Goal: Task Accomplishment & Management: Manage account settings

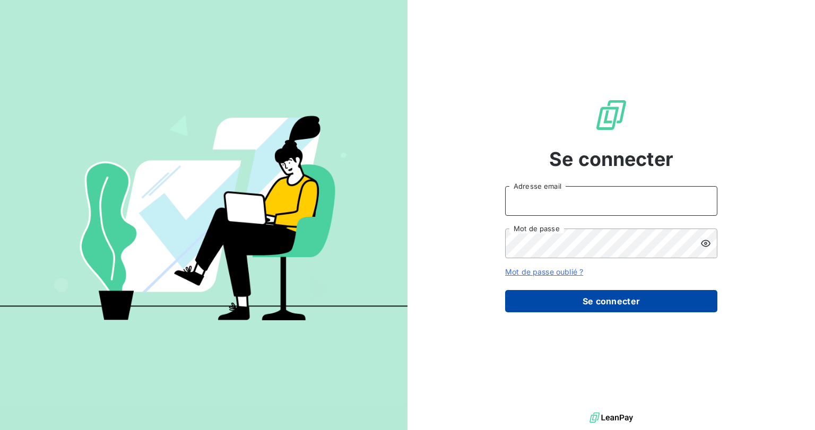
type input "benoit.piechaczek@groupebrochard.fr"
click at [578, 296] on button "Se connecter" at bounding box center [611, 301] width 212 height 22
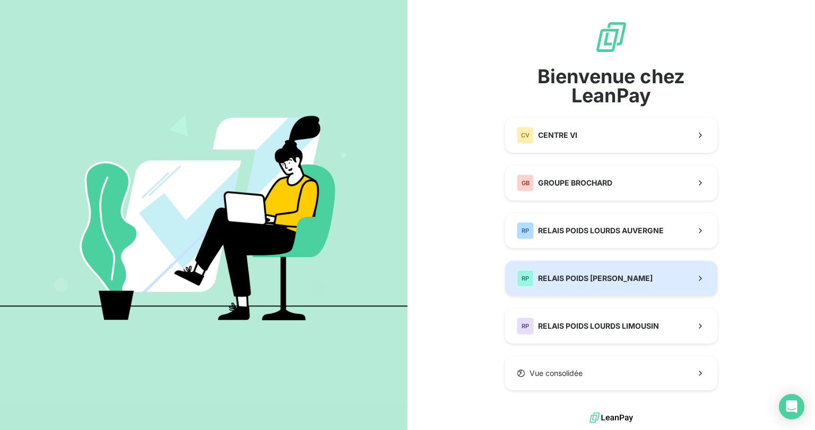
click at [565, 276] on span "RELAIS POIDS LOURDS BERRY" at bounding box center [595, 278] width 115 height 11
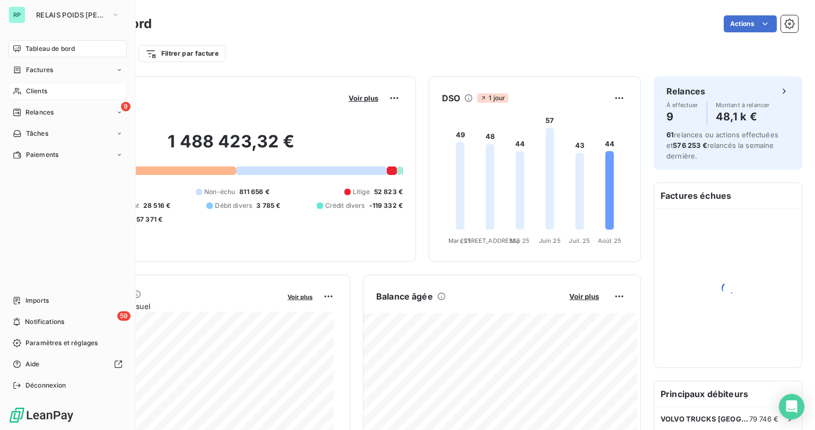
click at [29, 91] on span "Clients" at bounding box center [36, 91] width 21 height 10
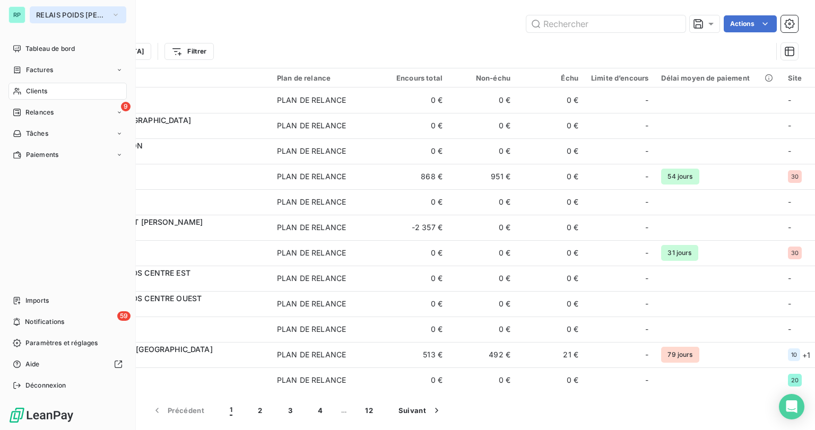
click at [59, 12] on span "RELAIS POIDS LOURDS BERRY" at bounding box center [71, 15] width 71 height 8
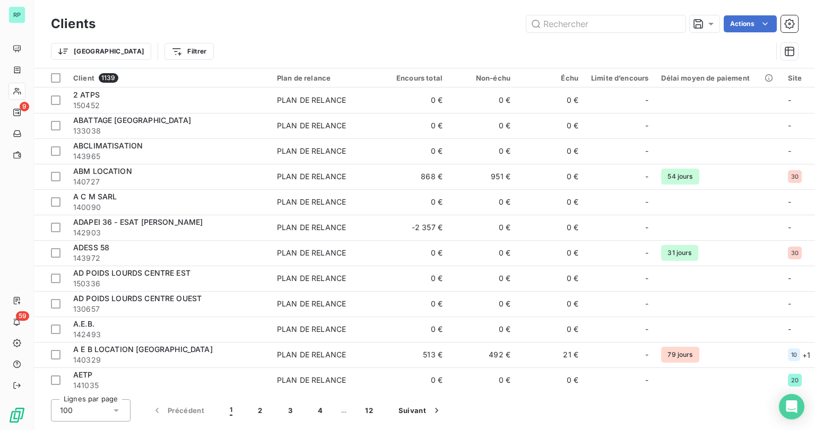
click at [300, 12] on div "Clients Actions Trier Filtrer" at bounding box center [424, 34] width 781 height 68
click at [556, 25] on input "text" at bounding box center [605, 23] width 159 height 17
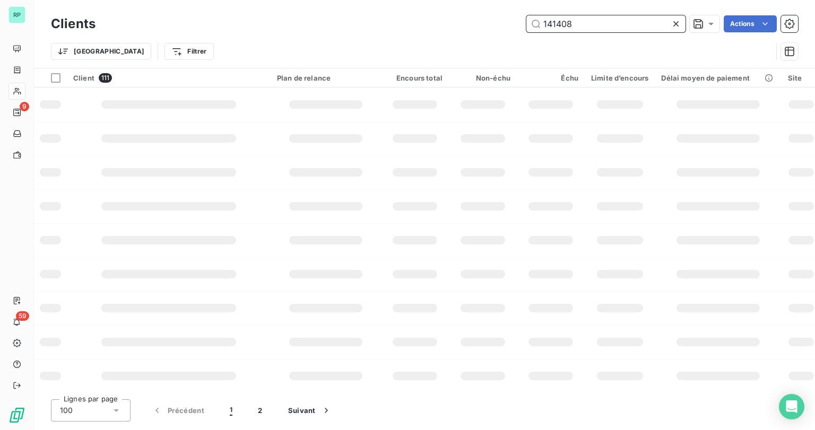
type input "141408"
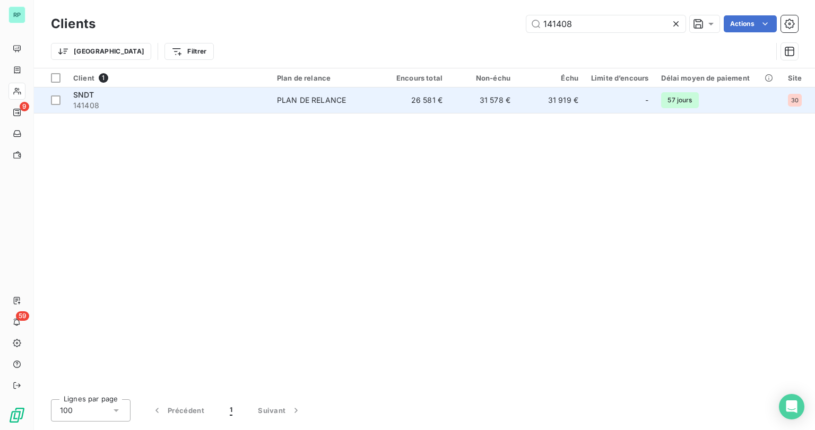
click at [85, 103] on span "141408" at bounding box center [168, 105] width 191 height 11
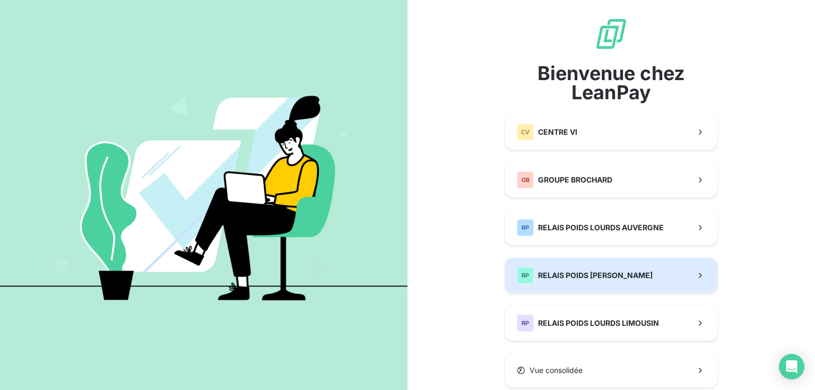
click at [561, 275] on span "RELAIS POIDS LOURDS BERRY" at bounding box center [595, 275] width 115 height 11
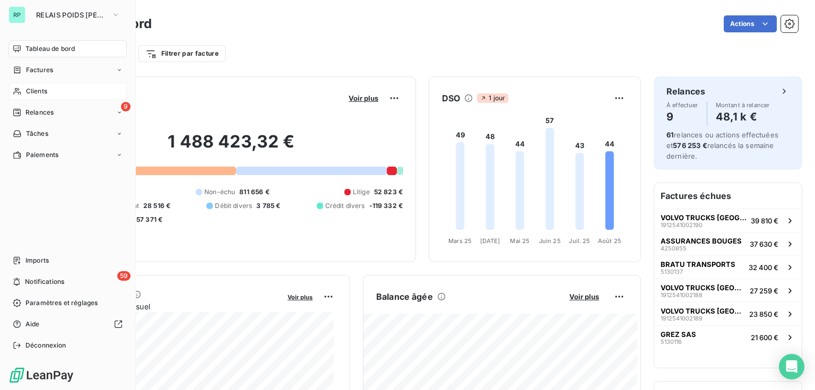
click at [30, 87] on span "Clients" at bounding box center [36, 91] width 21 height 10
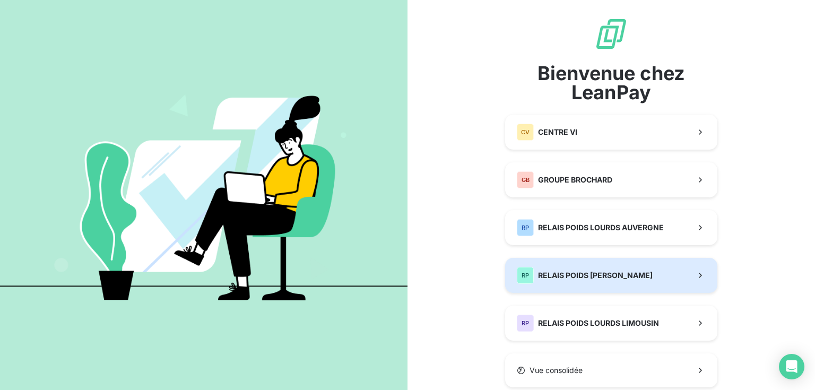
click at [577, 270] on div "RP RELAIS POIDS LOURDS BERRY" at bounding box center [585, 275] width 136 height 17
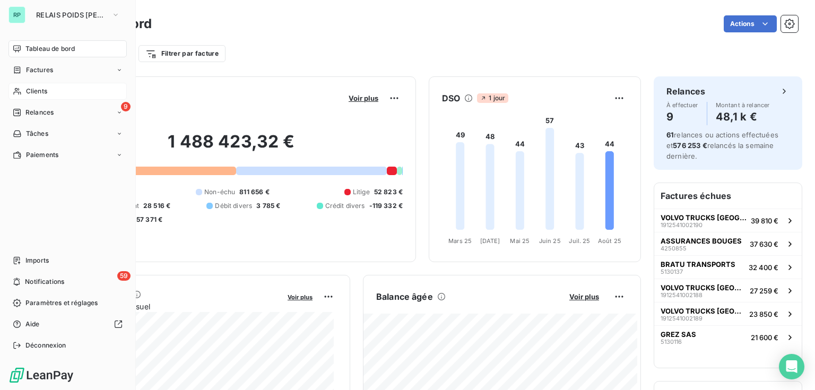
click at [40, 91] on span "Clients" at bounding box center [36, 91] width 21 height 10
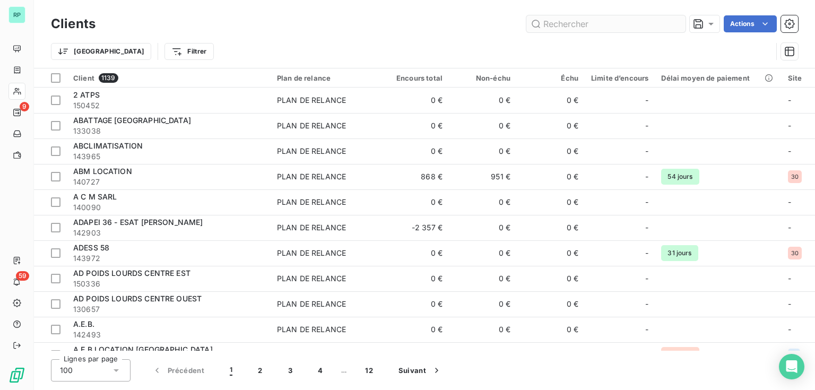
click at [553, 29] on input "text" at bounding box center [605, 23] width 159 height 17
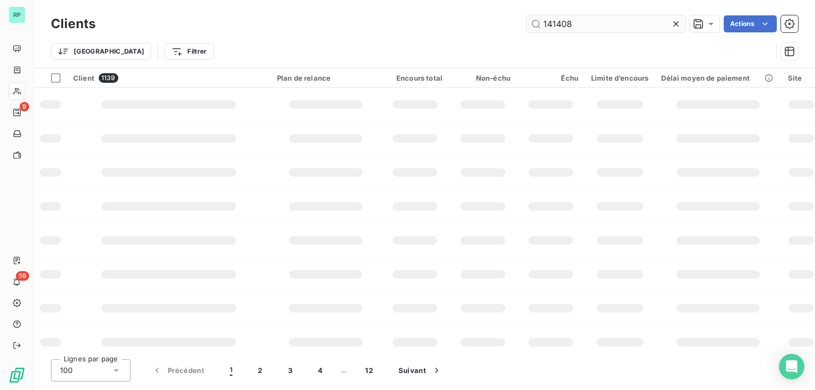
type input "141408"
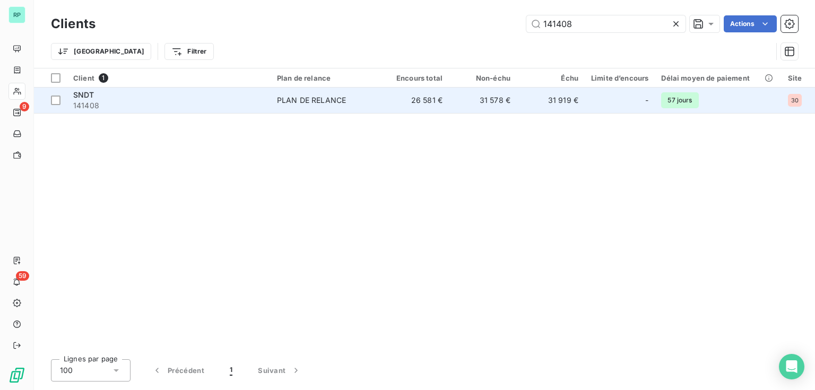
click at [124, 104] on span "141408" at bounding box center [168, 105] width 191 height 11
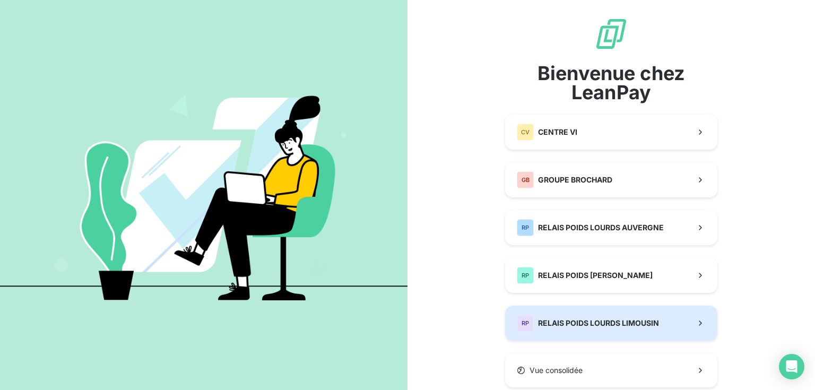
click at [607, 315] on div "RP RELAIS POIDS LOURDS LIMOUSIN" at bounding box center [588, 323] width 142 height 17
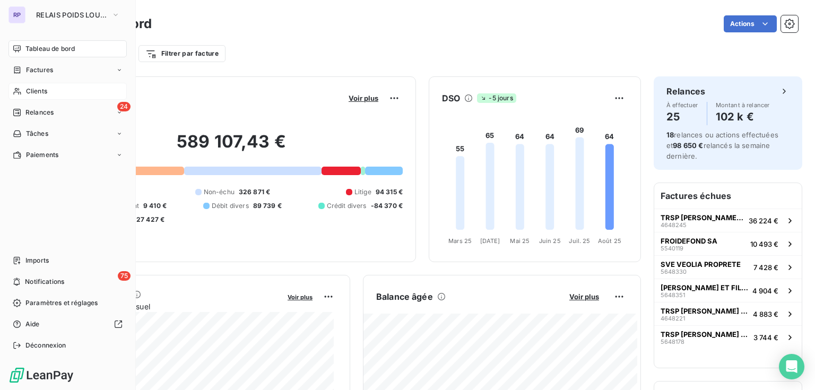
click at [42, 92] on span "Clients" at bounding box center [36, 91] width 21 height 10
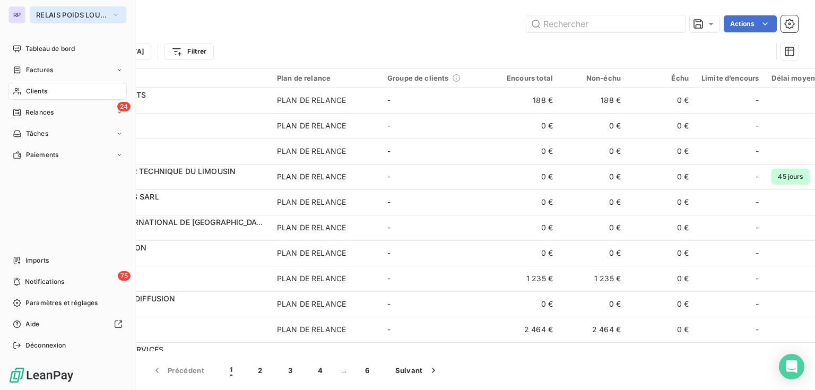
click at [38, 12] on span "RELAIS POIDS LOURDS LIMOUSIN" at bounding box center [71, 15] width 71 height 8
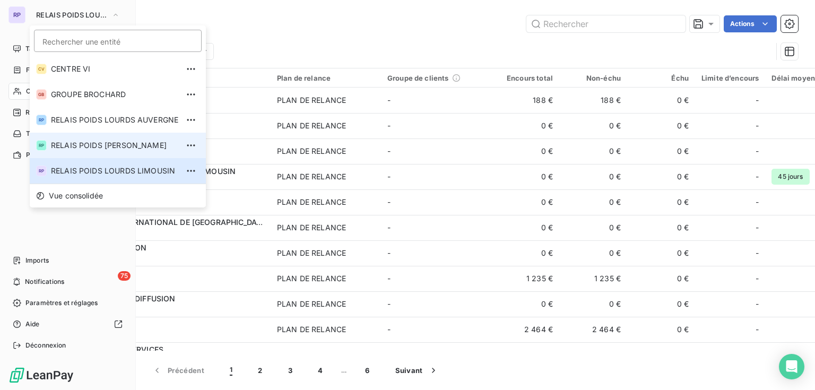
click at [79, 141] on span "RELAIS POIDS [PERSON_NAME]" at bounding box center [114, 145] width 127 height 11
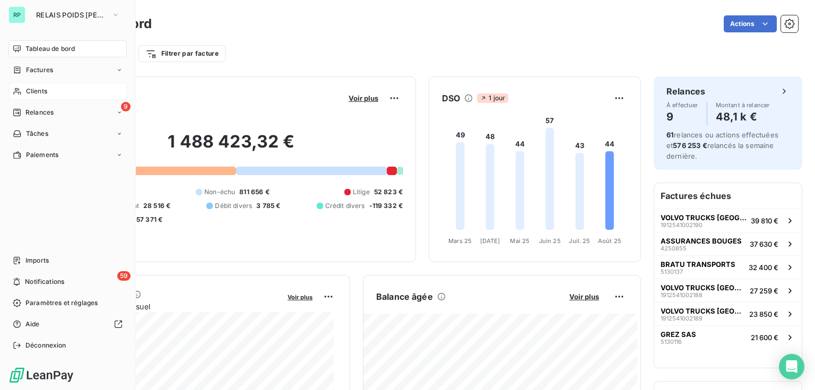
click at [33, 91] on span "Clients" at bounding box center [36, 91] width 21 height 10
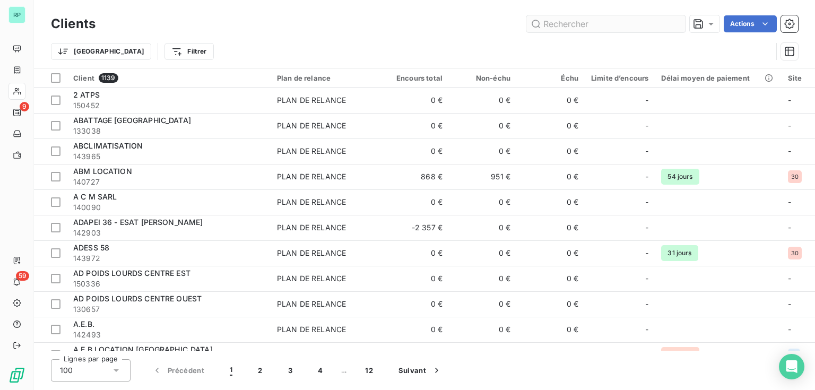
click at [566, 28] on input "text" at bounding box center [605, 23] width 159 height 17
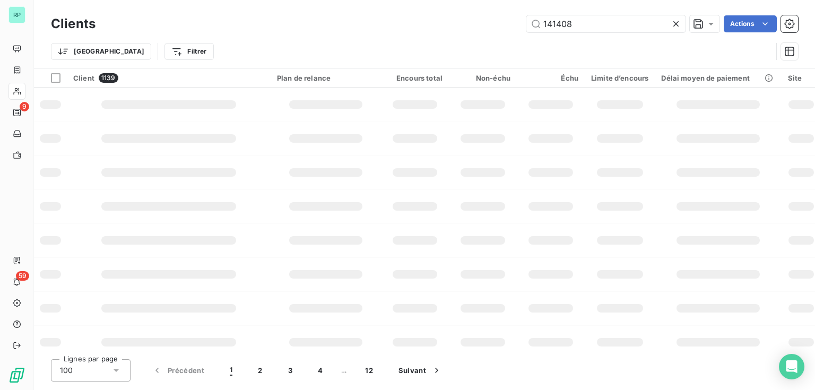
type input "141408"
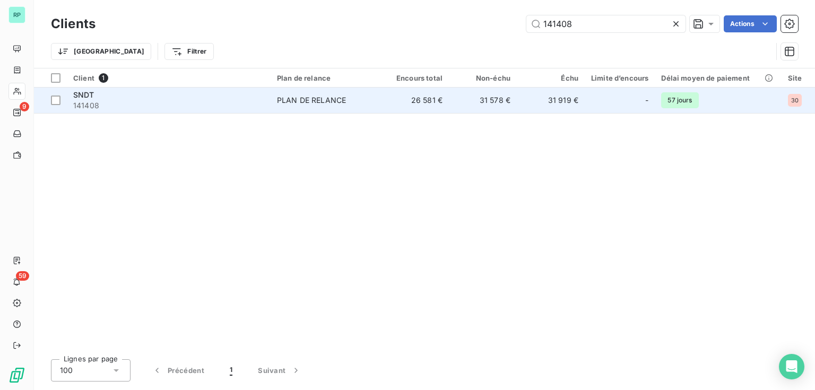
click at [81, 98] on span "SNDT" at bounding box center [83, 94] width 21 height 9
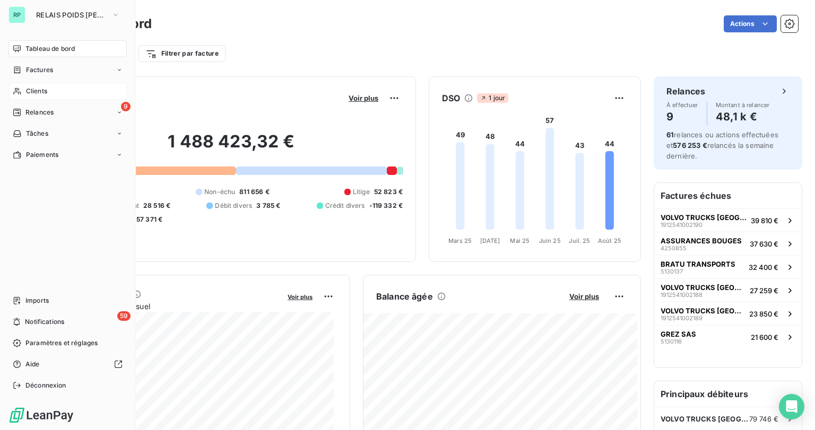
click at [39, 92] on span "Clients" at bounding box center [36, 91] width 21 height 10
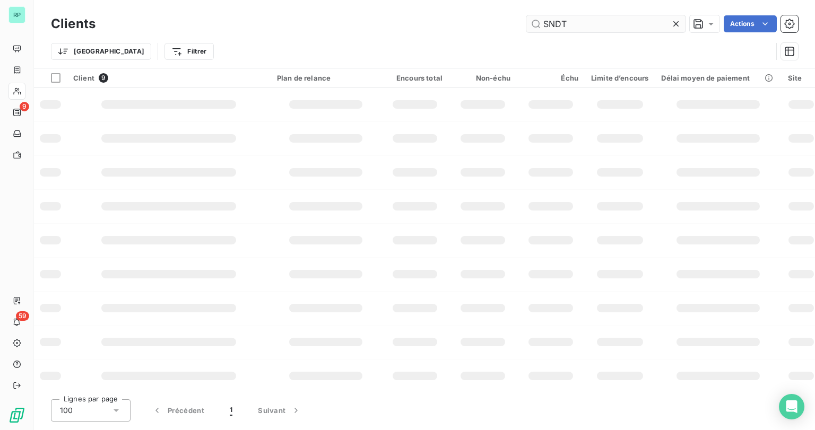
type input "SNDT"
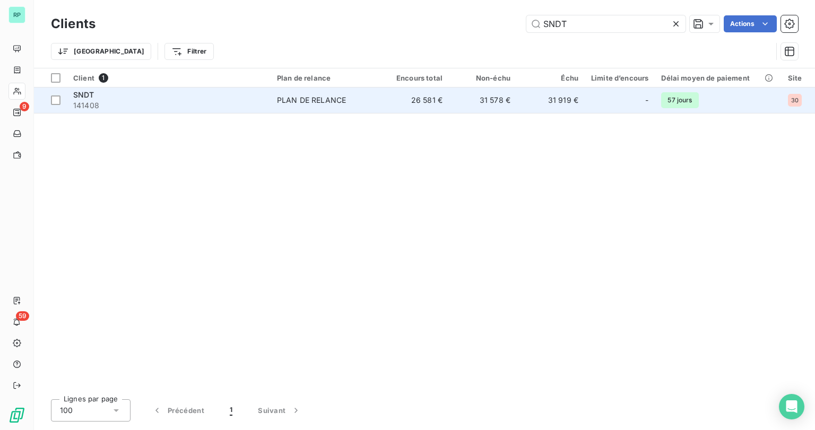
click at [85, 96] on span "SNDT" at bounding box center [83, 94] width 21 height 9
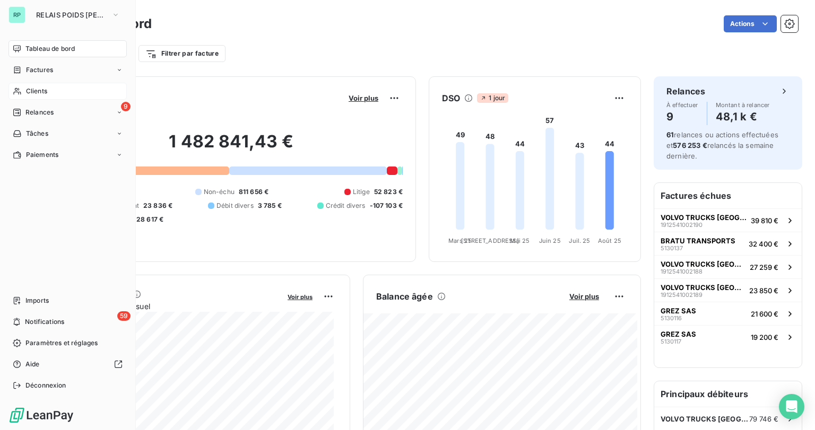
drag, startPoint x: 32, startPoint y: 99, endPoint x: 31, endPoint y: 88, distance: 11.3
click at [31, 88] on span "Clients" at bounding box center [36, 91] width 21 height 10
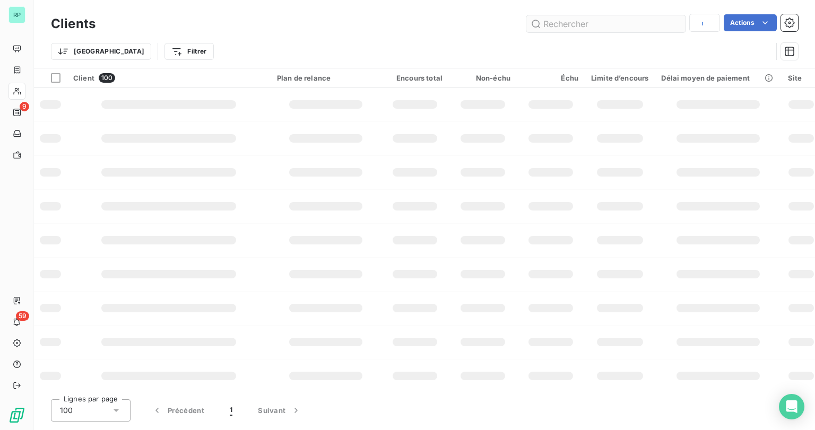
click at [606, 27] on input "text" at bounding box center [605, 23] width 159 height 17
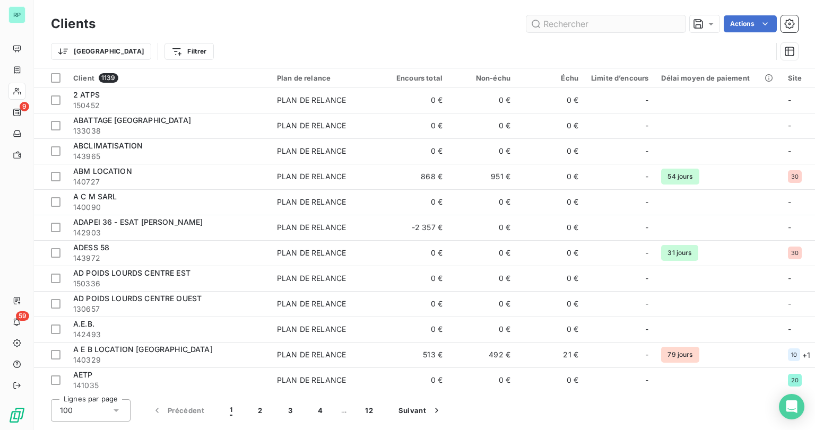
click at [607, 25] on input "text" at bounding box center [605, 23] width 159 height 17
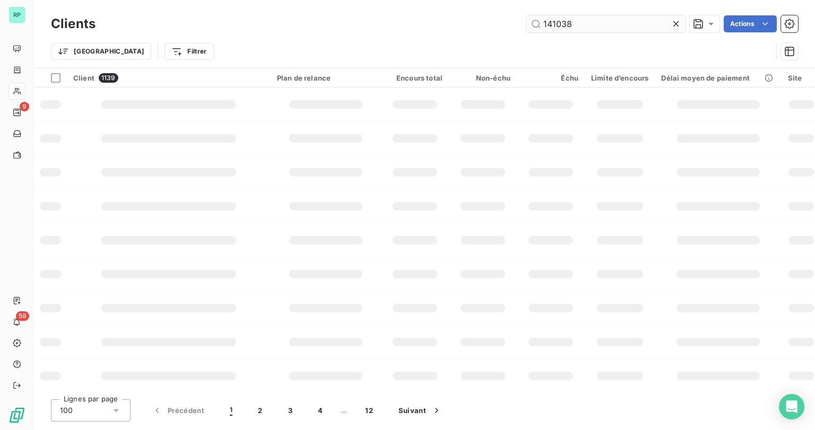
type input "141038"
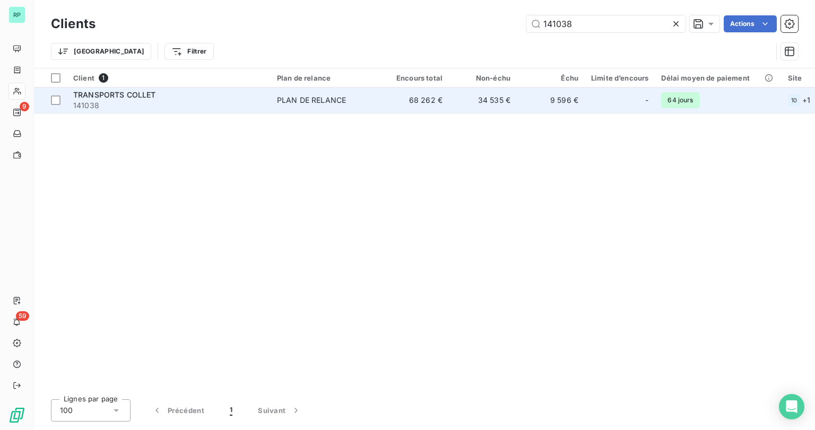
click at [115, 100] on span "141038" at bounding box center [168, 105] width 191 height 11
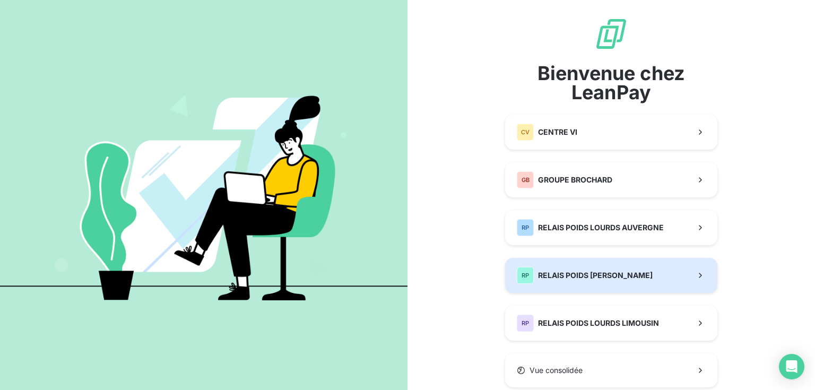
click at [591, 276] on span "RELAIS POIDS [PERSON_NAME]" at bounding box center [595, 275] width 115 height 11
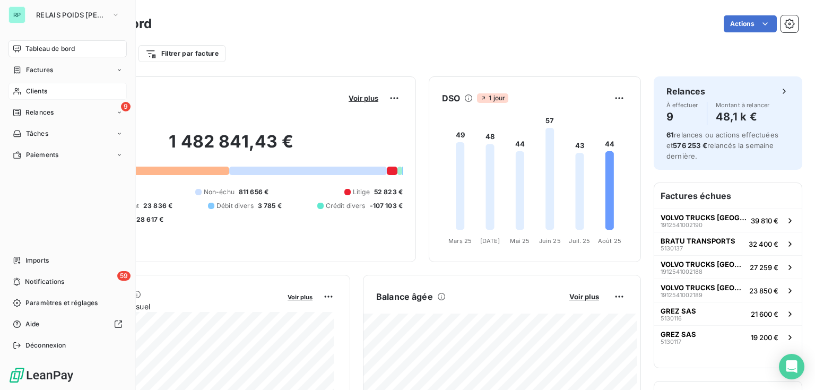
click at [34, 92] on span "Clients" at bounding box center [36, 91] width 21 height 10
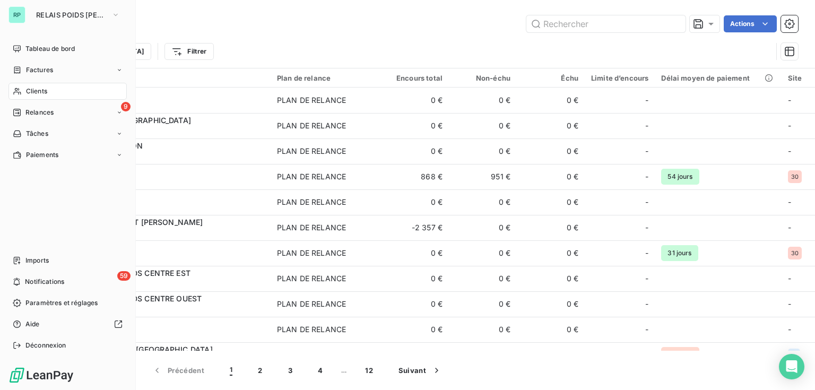
click at [49, 94] on div "Clients" at bounding box center [67, 91] width 118 height 17
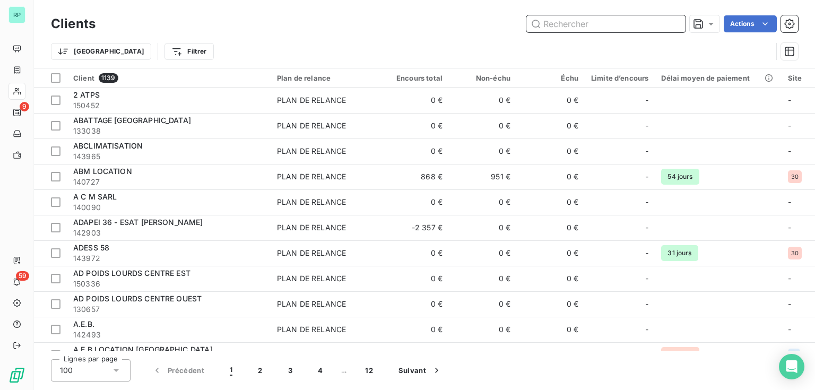
click at [617, 25] on input "text" at bounding box center [605, 23] width 159 height 17
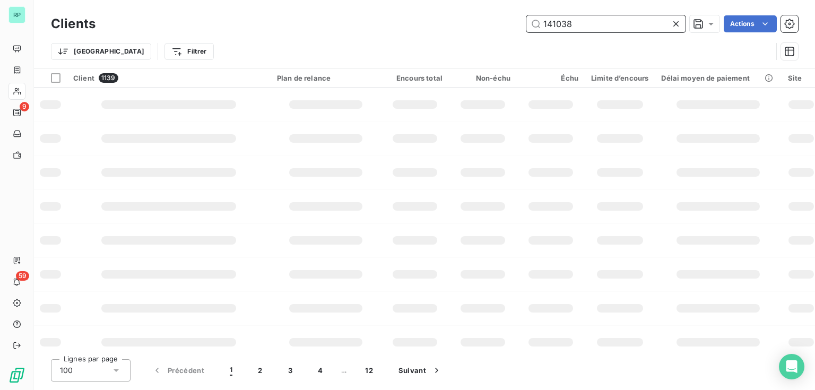
type input "141038"
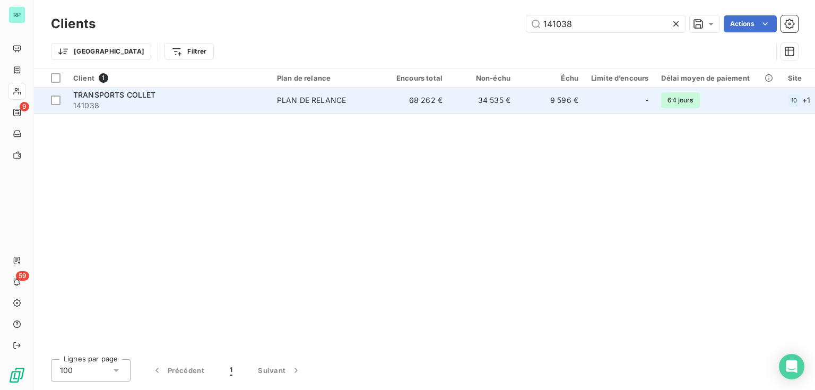
click at [139, 102] on span "141038" at bounding box center [168, 105] width 191 height 11
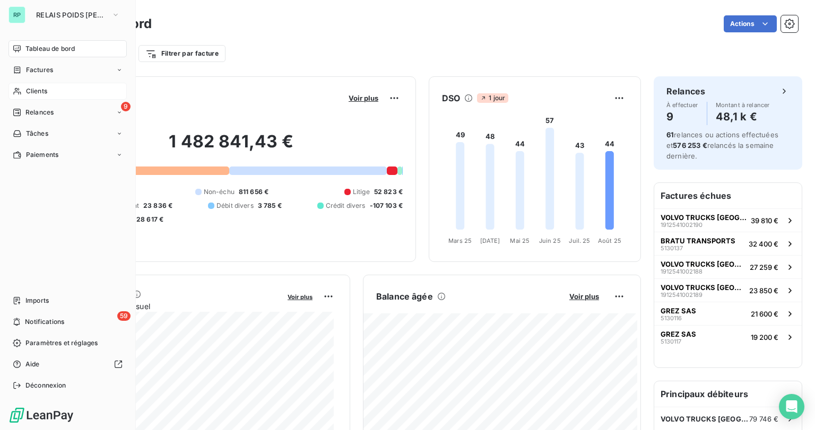
click at [34, 93] on span "Clients" at bounding box center [36, 91] width 21 height 10
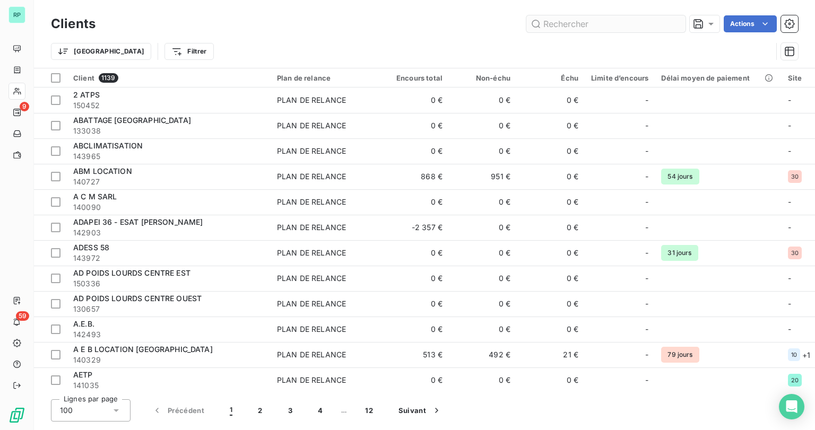
click at [571, 24] on input "text" at bounding box center [605, 23] width 159 height 17
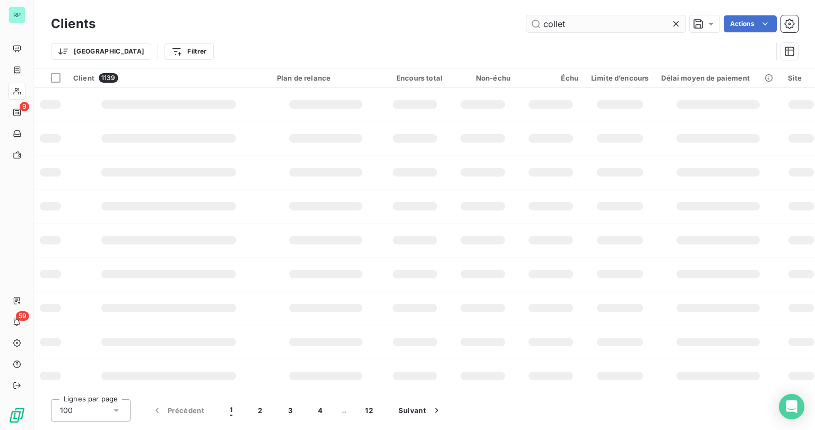
type input "collet"
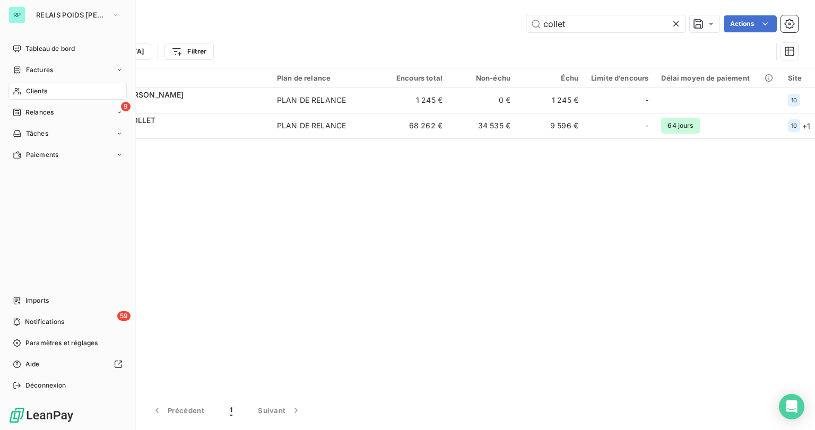
click at [23, 15] on div "RP" at bounding box center [16, 14] width 17 height 17
click at [47, 14] on span "RELAIS POIDS [PERSON_NAME]" at bounding box center [71, 15] width 71 height 8
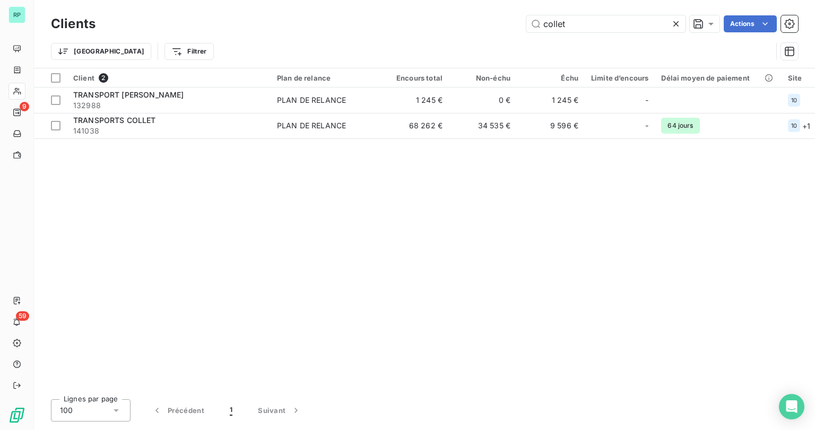
click at [226, 219] on div "Client 2 Plan de relance Encours total Non-échu Échu Limite d’encours Délai moy…" at bounding box center [424, 229] width 781 height 323
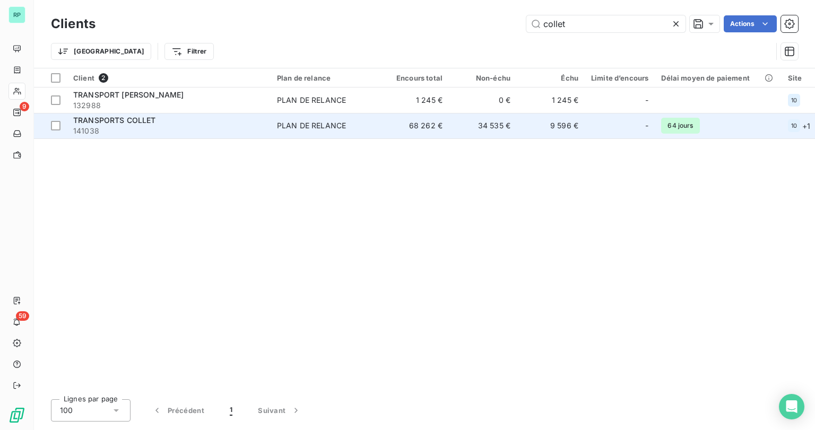
click at [102, 124] on span "TRANSPORTS COLLET" at bounding box center [114, 120] width 83 height 9
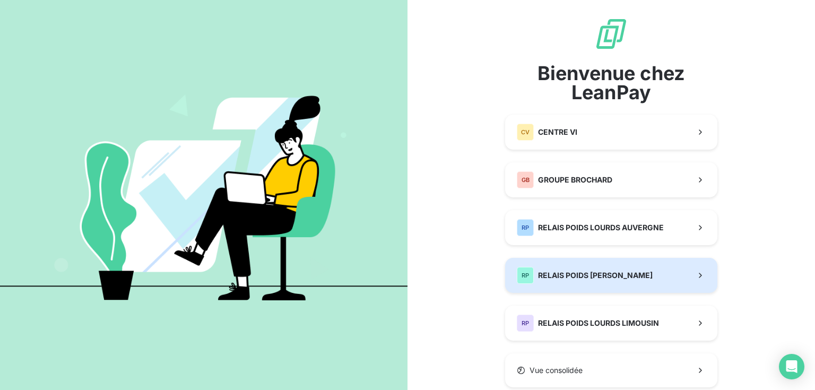
click at [614, 284] on button "RP RELAIS POIDS LOURDS BERRY" at bounding box center [611, 275] width 212 height 35
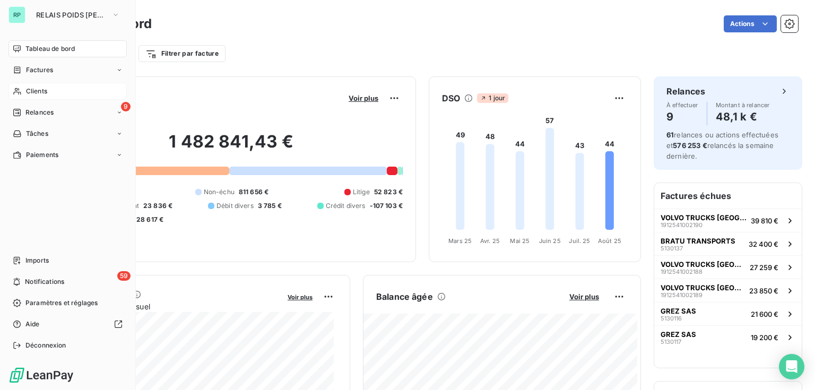
click at [30, 91] on span "Clients" at bounding box center [36, 91] width 21 height 10
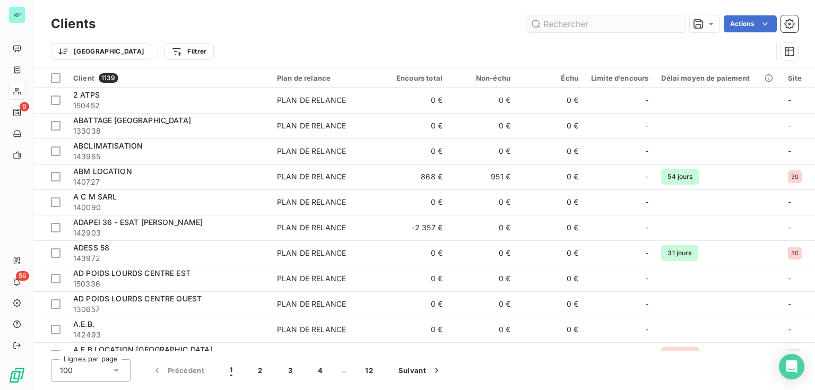
click at [564, 30] on input "text" at bounding box center [605, 23] width 159 height 17
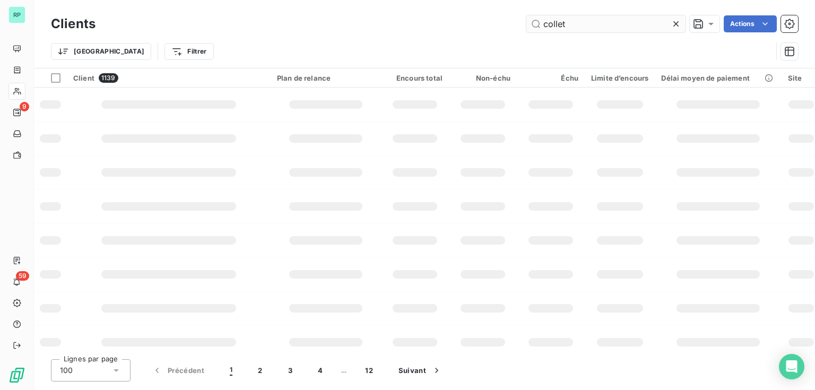
type input "collet"
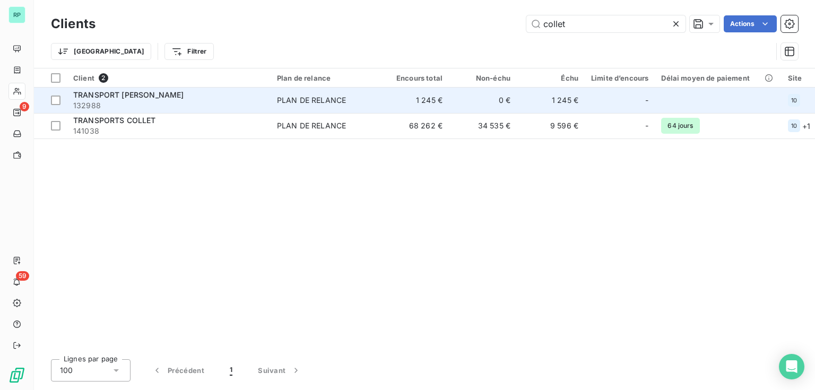
click at [155, 97] on span "TRANSPORT [PERSON_NAME]" at bounding box center [128, 94] width 110 height 9
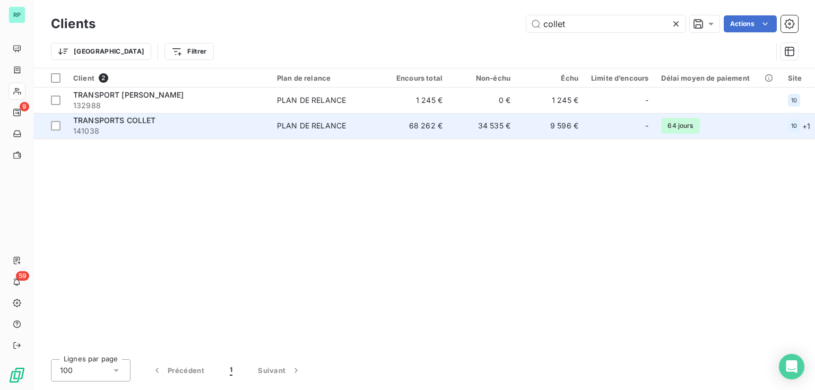
click at [129, 125] on div "TRANSPORTS COLLET" at bounding box center [168, 120] width 191 height 11
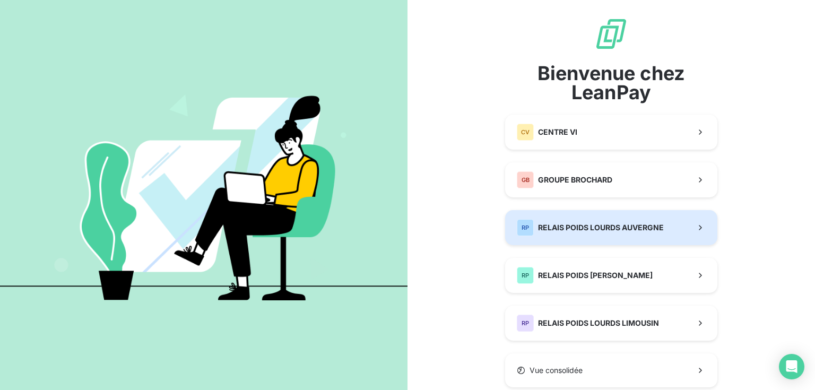
click at [635, 242] on button "RP RELAIS POIDS LOURDS AUVERGNE" at bounding box center [611, 227] width 212 height 35
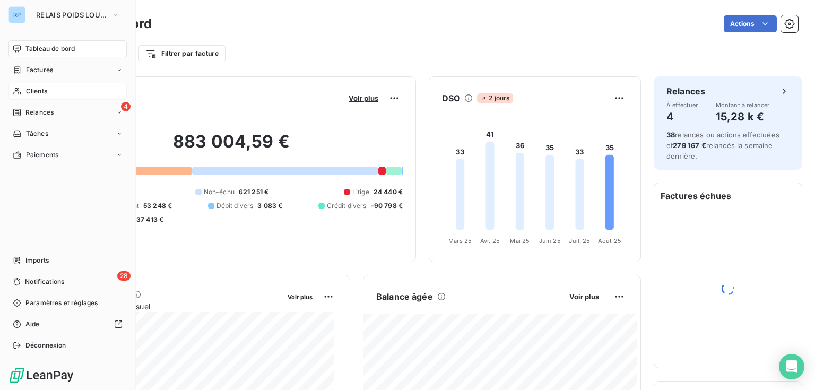
click at [37, 91] on span "Clients" at bounding box center [36, 91] width 21 height 10
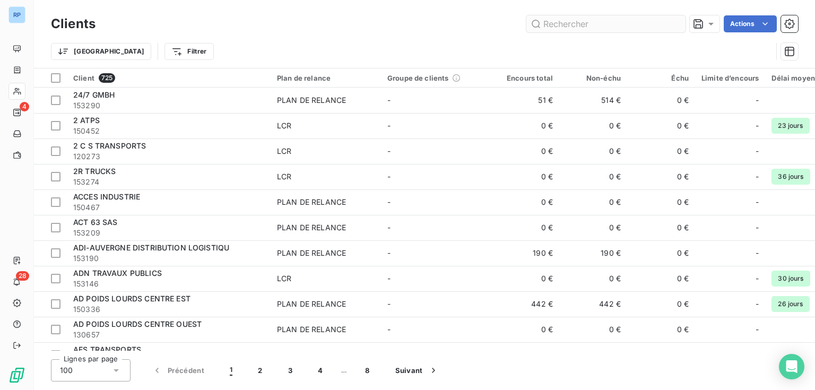
click at [567, 20] on input "text" at bounding box center [605, 23] width 159 height 17
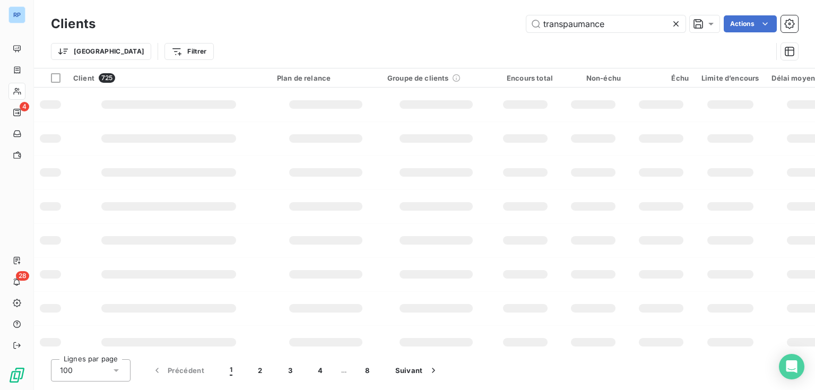
type input "transpaumance"
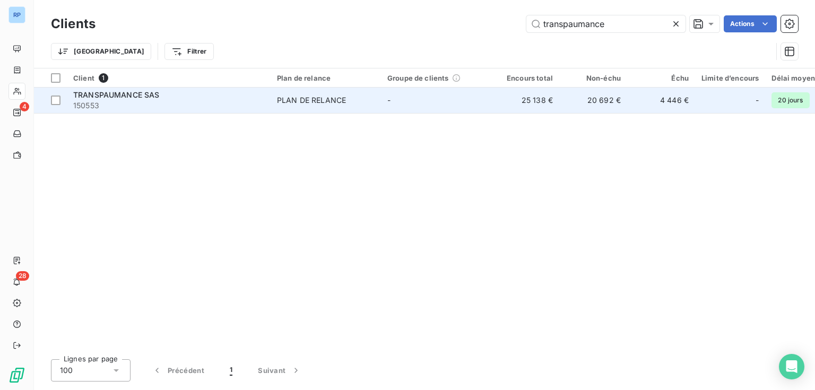
click at [121, 93] on span "TRANSPAUMANCE SAS" at bounding box center [116, 94] width 86 height 9
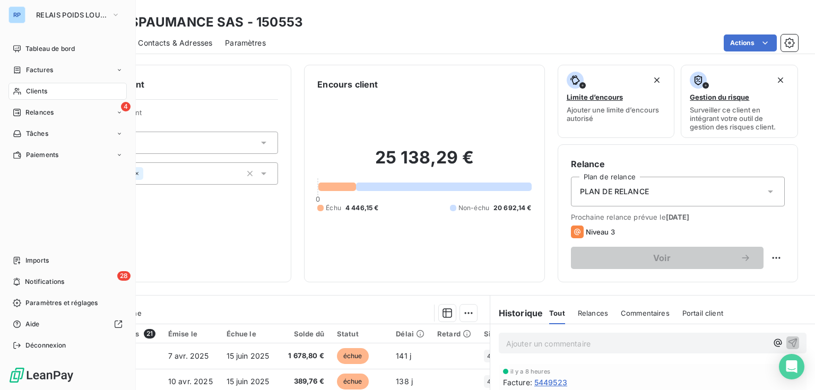
click at [31, 89] on span "Clients" at bounding box center [36, 91] width 21 height 10
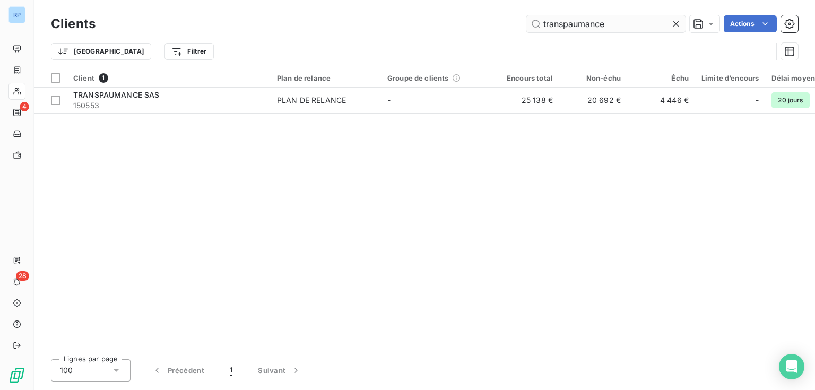
click at [601, 24] on input "transpaumance" at bounding box center [605, 23] width 159 height 17
drag, startPoint x: 603, startPoint y: 25, endPoint x: 364, endPoint y: 23, distance: 238.8
click at [371, 23] on div "transpaumance Actions" at bounding box center [453, 23] width 690 height 17
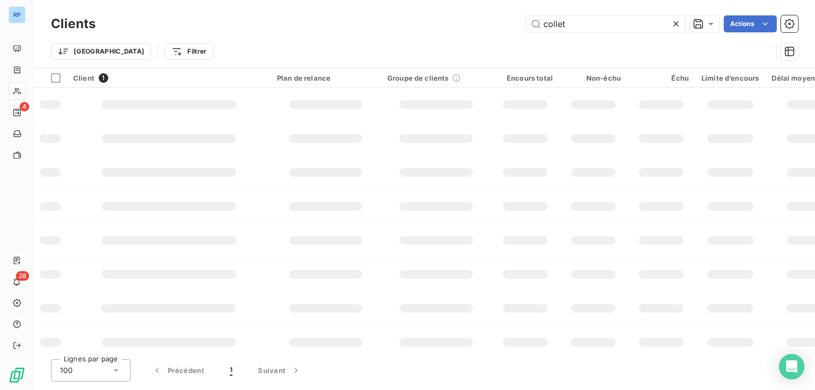
type input "collet"
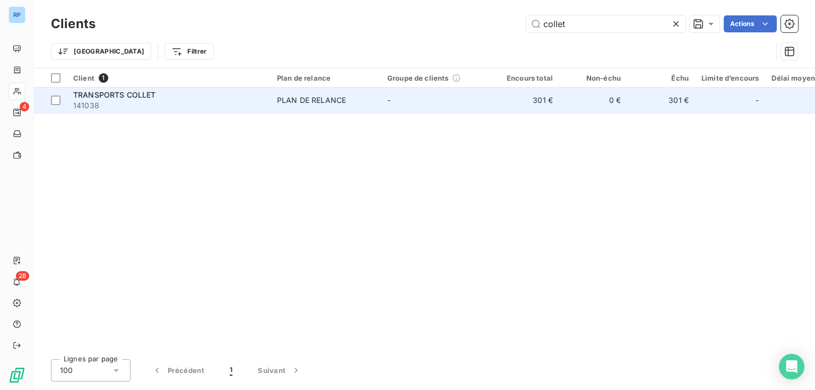
click at [148, 104] on span "141038" at bounding box center [168, 105] width 191 height 11
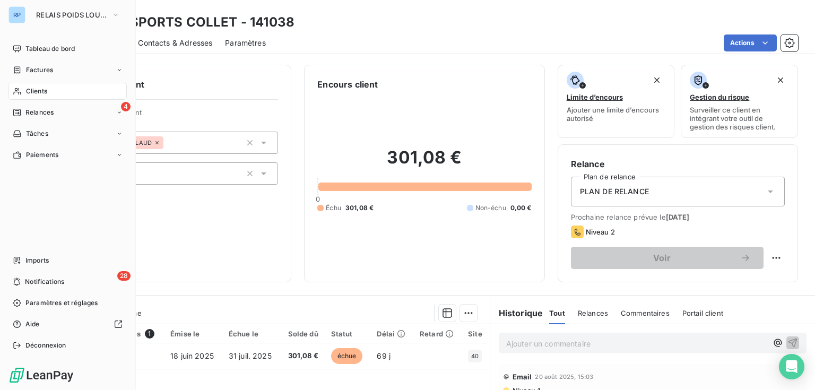
click at [28, 14] on div "RP RELAIS POIDS LOURDS AUVERGNE" at bounding box center [67, 14] width 118 height 17
click at [37, 15] on span "RELAIS POIDS LOURDS AUVERGNE" at bounding box center [71, 15] width 71 height 8
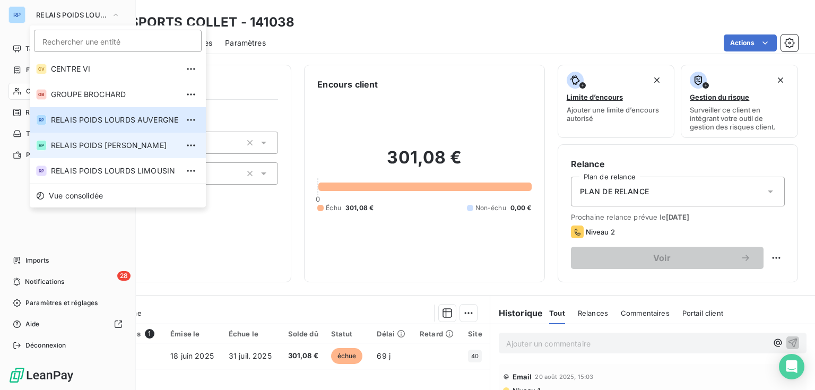
click at [96, 146] on span "RELAIS POIDS [PERSON_NAME]" at bounding box center [114, 145] width 127 height 11
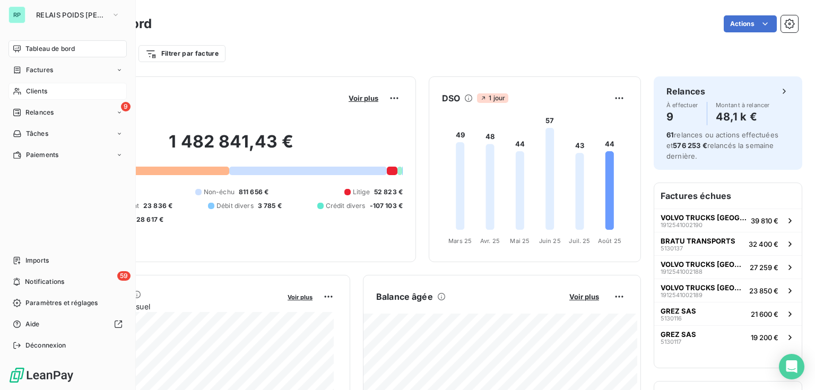
click at [23, 90] on div "Clients" at bounding box center [67, 91] width 118 height 17
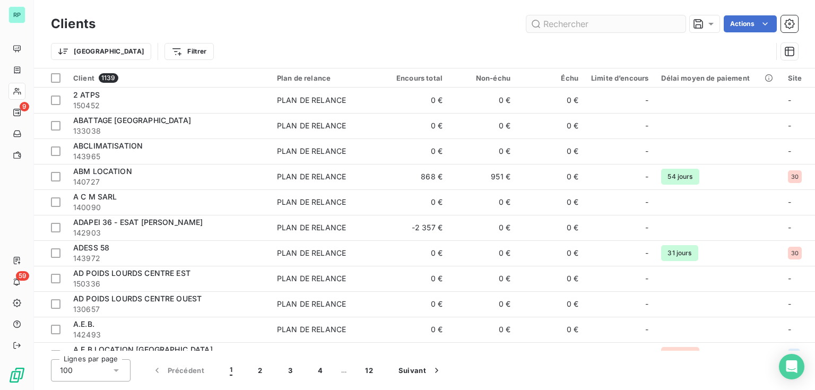
click at [550, 28] on input "text" at bounding box center [605, 23] width 159 height 17
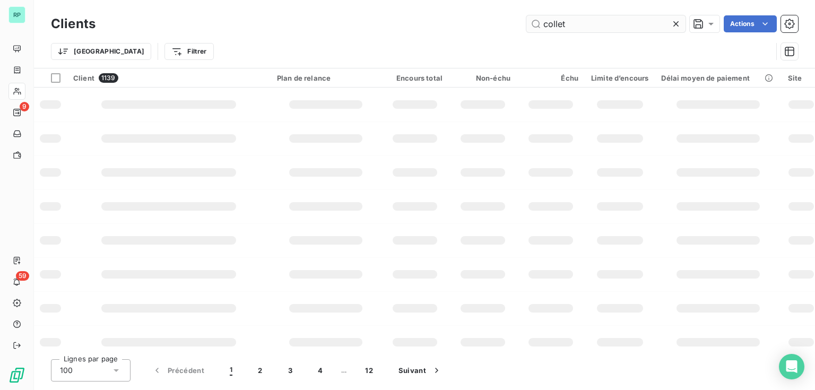
type input "collet"
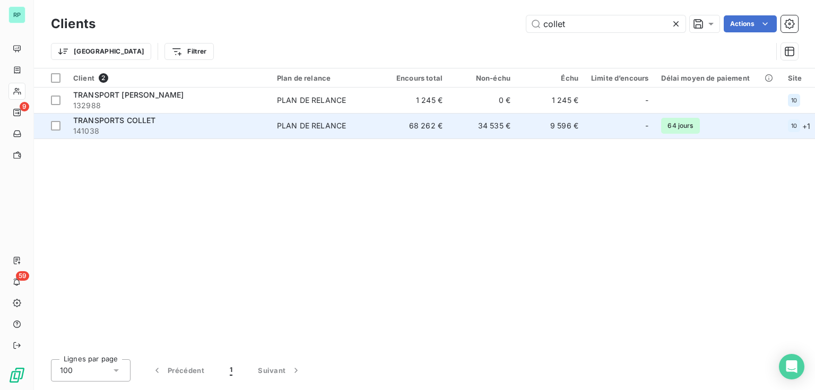
click at [104, 118] on span "TRANSPORTS COLLET" at bounding box center [114, 120] width 83 height 9
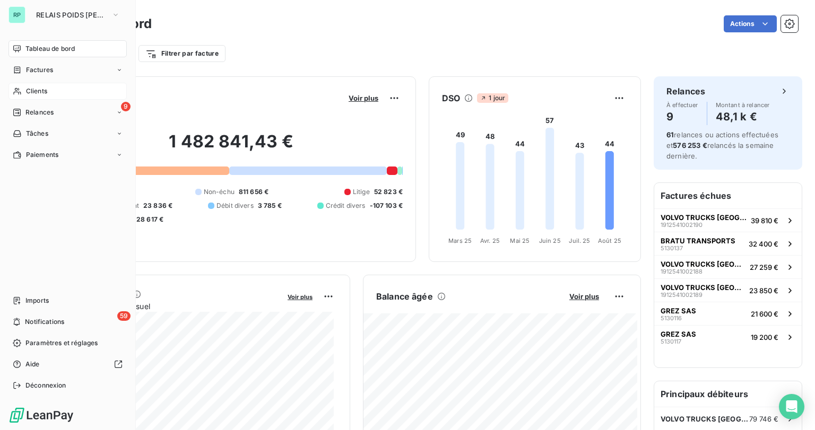
click at [31, 93] on span "Clients" at bounding box center [36, 91] width 21 height 10
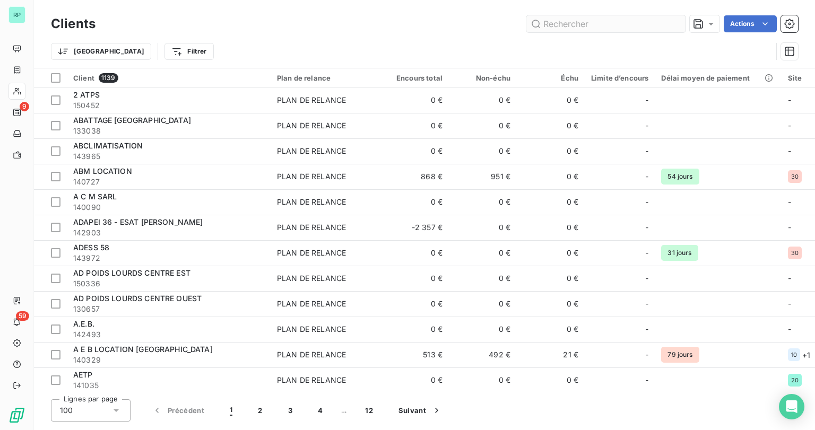
click at [549, 28] on input "text" at bounding box center [605, 23] width 159 height 17
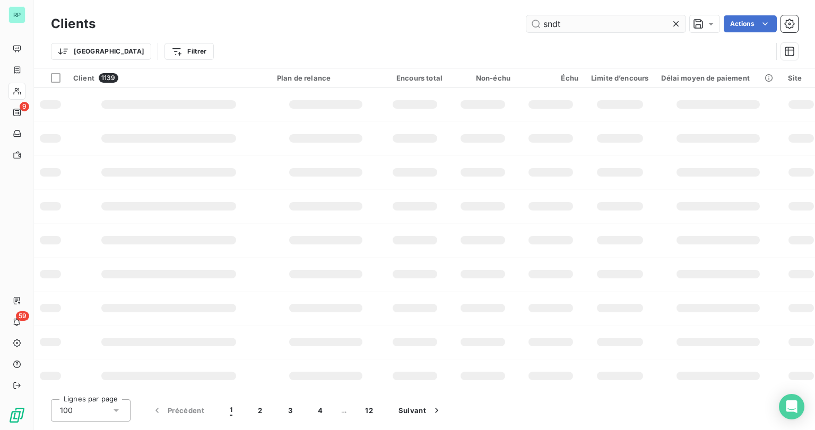
type input "sndt"
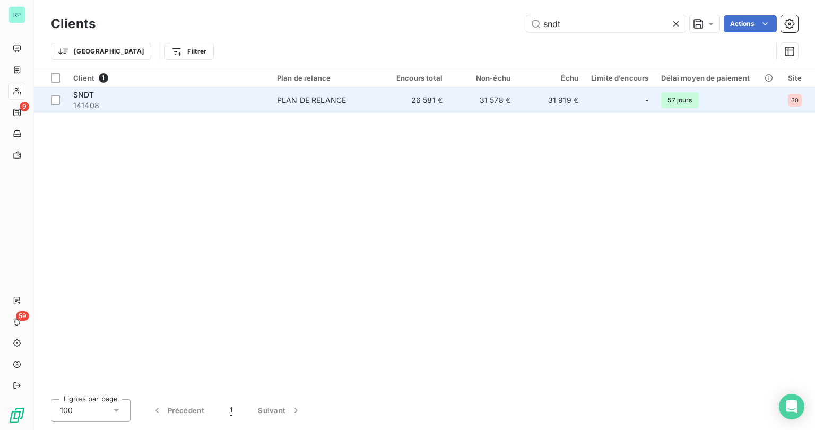
click at [129, 94] on div "SNDT" at bounding box center [168, 95] width 191 height 11
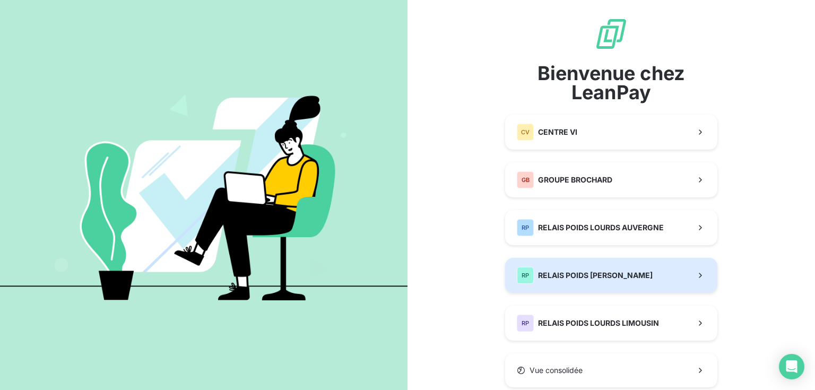
click at [594, 271] on span "RELAIS POIDS [PERSON_NAME]" at bounding box center [595, 275] width 115 height 11
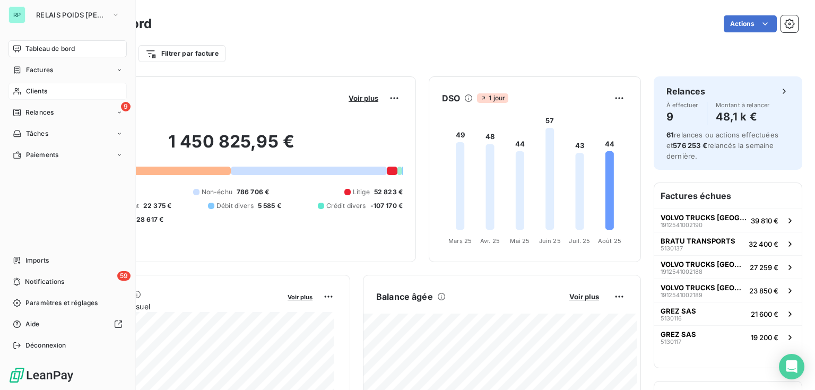
click at [36, 91] on span "Clients" at bounding box center [36, 91] width 21 height 10
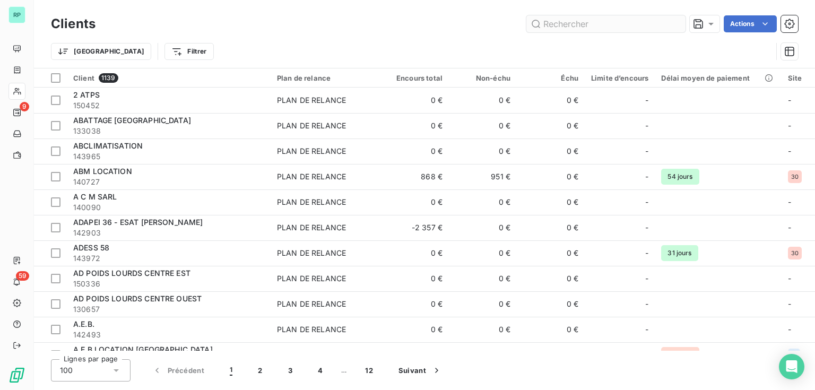
click at [548, 28] on input "text" at bounding box center [605, 23] width 159 height 17
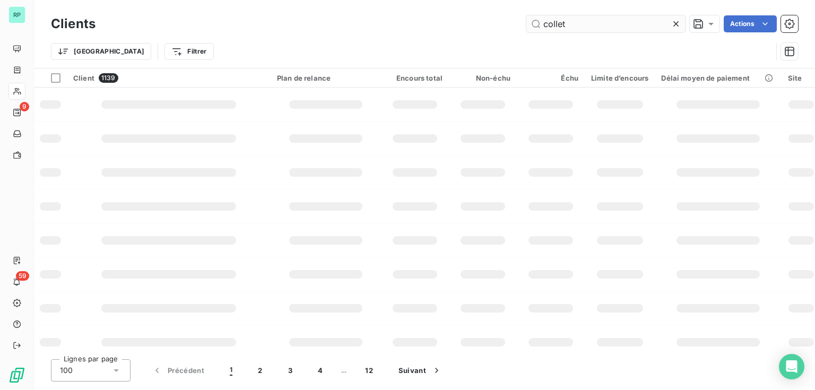
type input "collet"
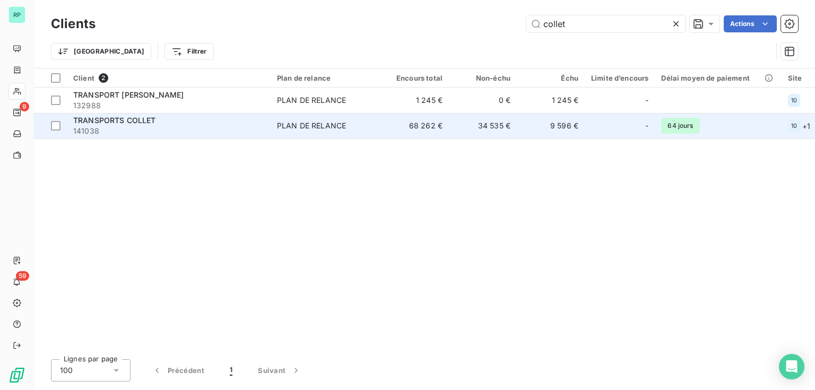
click at [146, 121] on span "TRANSPORTS COLLET" at bounding box center [114, 120] width 83 height 9
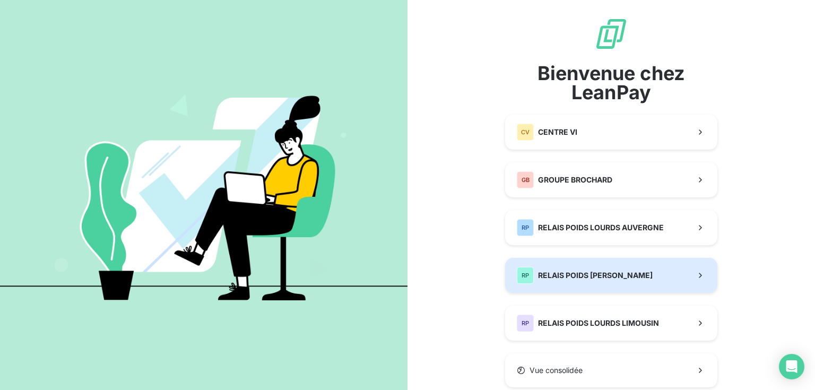
click at [627, 278] on span "RELAIS POIDS [PERSON_NAME]" at bounding box center [595, 275] width 115 height 11
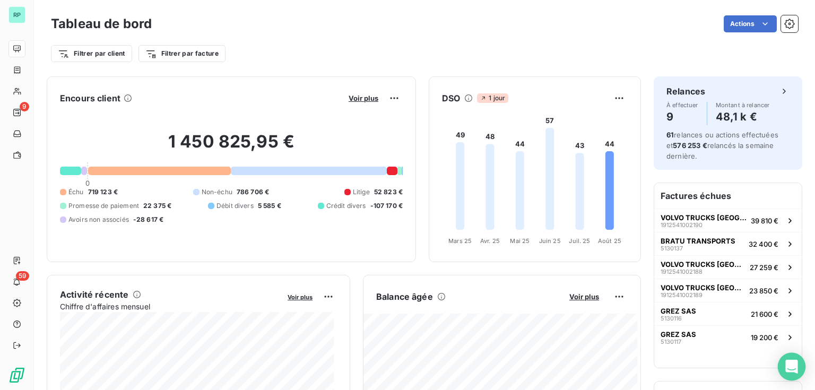
click at [798, 363] on div "Open Intercom Messenger" at bounding box center [792, 367] width 28 height 28
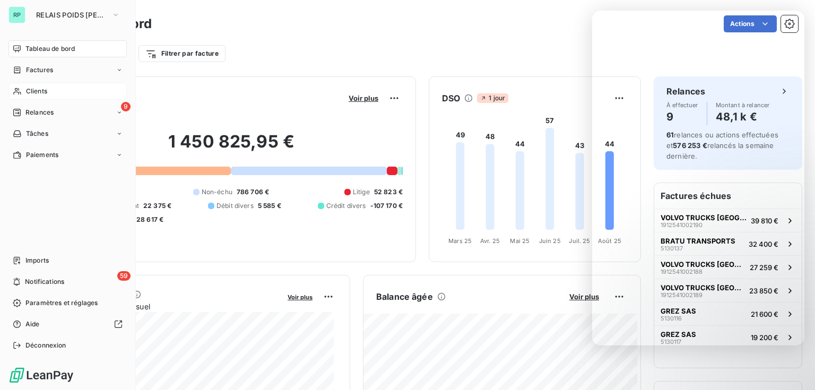
click at [34, 90] on span "Clients" at bounding box center [36, 91] width 21 height 10
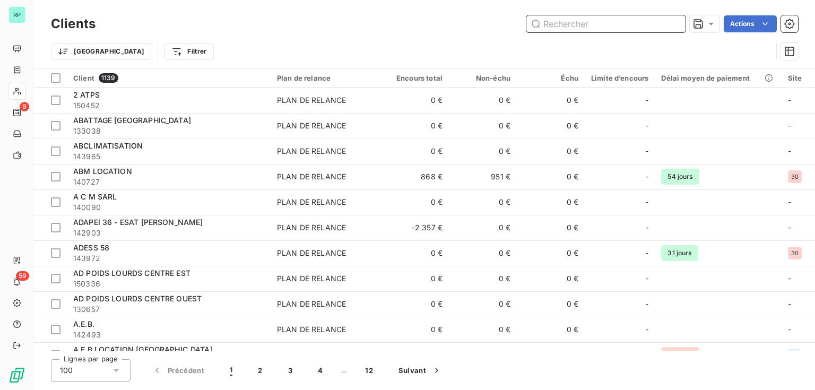
click at [566, 23] on input "text" at bounding box center [605, 23] width 159 height 17
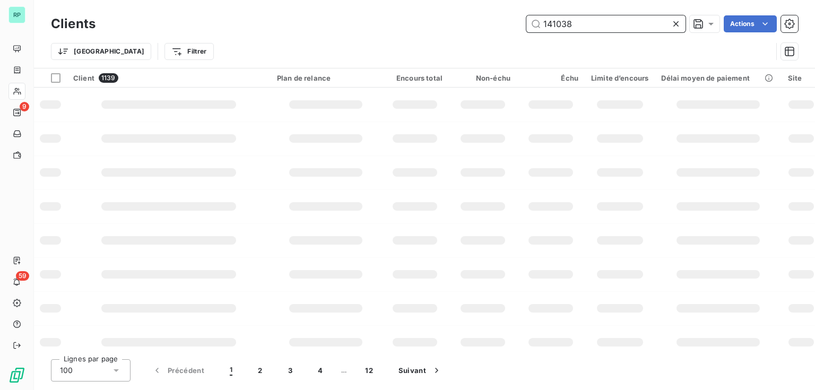
type input "141038"
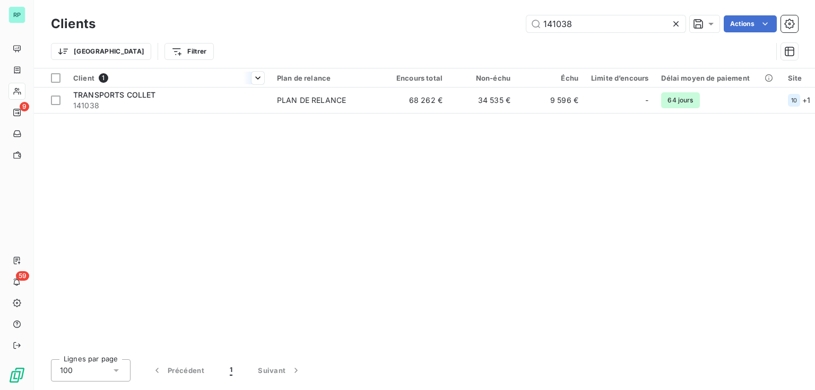
click at [117, 85] on th "Client 1" at bounding box center [169, 77] width 204 height 19
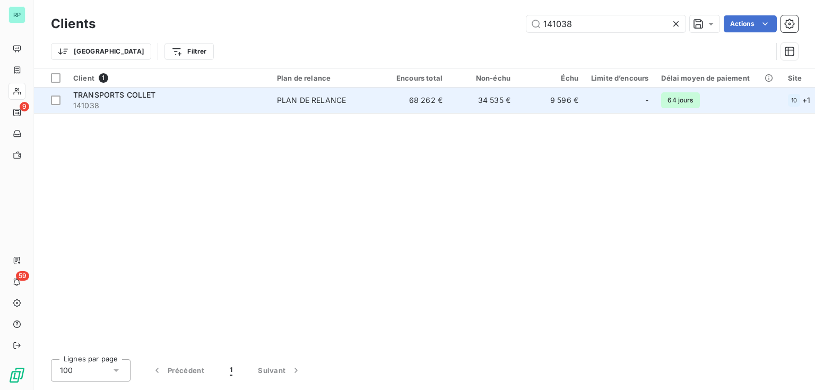
click at [112, 92] on span "TRANSPORTS COLLET" at bounding box center [114, 94] width 83 height 9
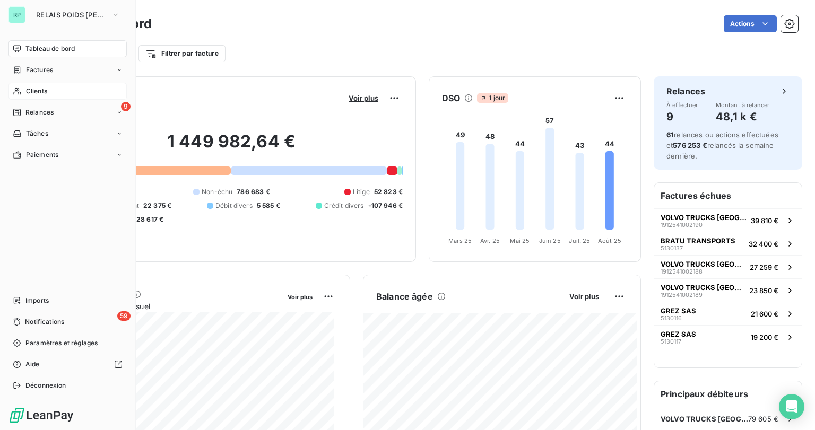
click at [30, 90] on span "Clients" at bounding box center [36, 91] width 21 height 10
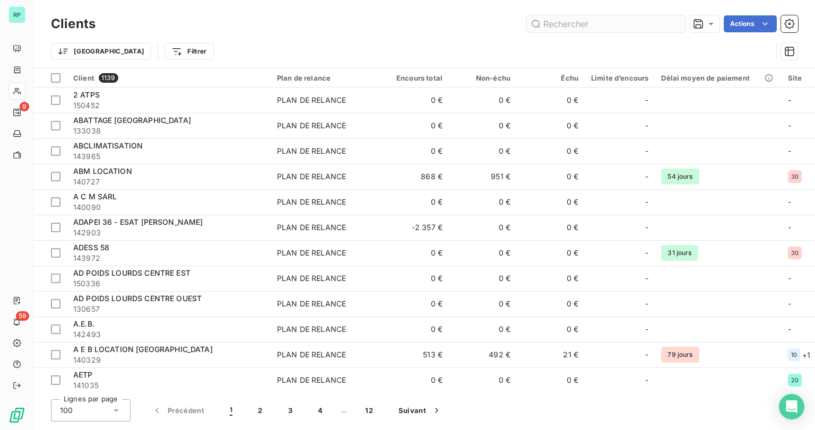
click at [560, 28] on input "text" at bounding box center [605, 23] width 159 height 17
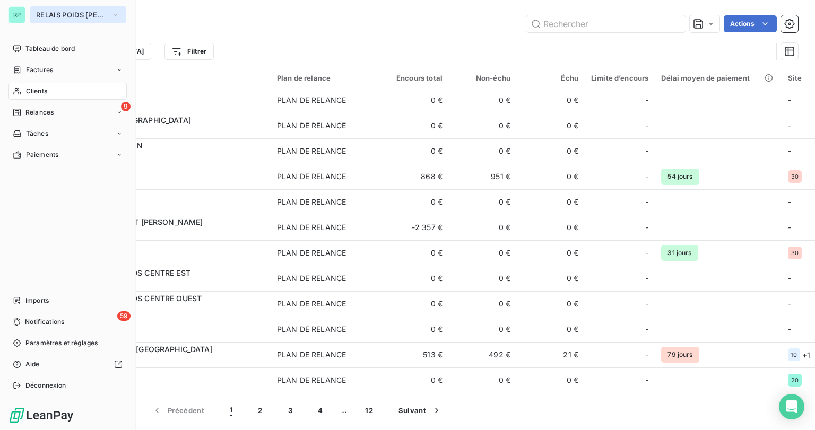
click at [81, 16] on span "RELAIS POIDS [PERSON_NAME]" at bounding box center [71, 15] width 71 height 8
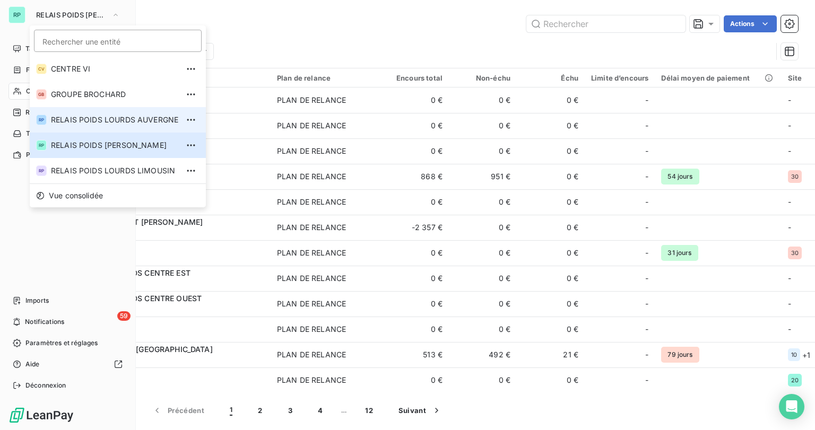
click at [106, 116] on span "RELAIS POIDS LOURDS AUVERGNE" at bounding box center [114, 120] width 127 height 11
type input "collet"
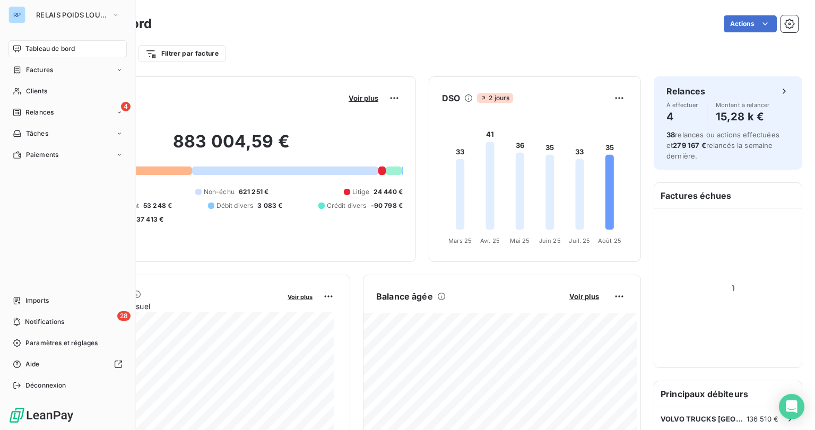
click at [30, 91] on span "Clients" at bounding box center [36, 91] width 21 height 10
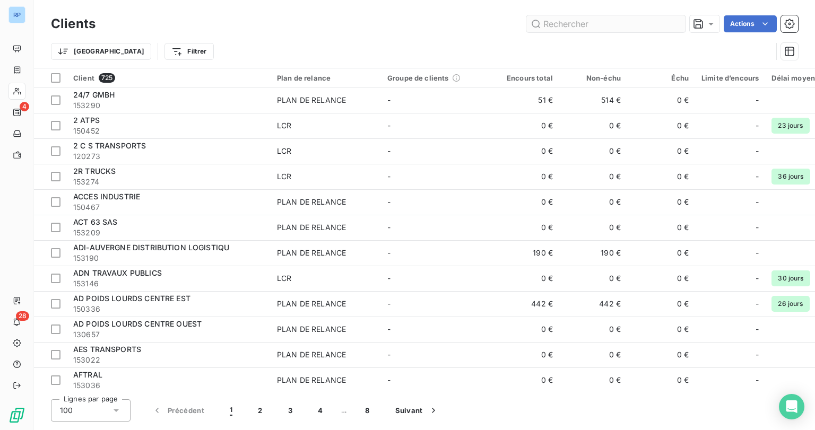
click at [557, 23] on input "text" at bounding box center [605, 23] width 159 height 17
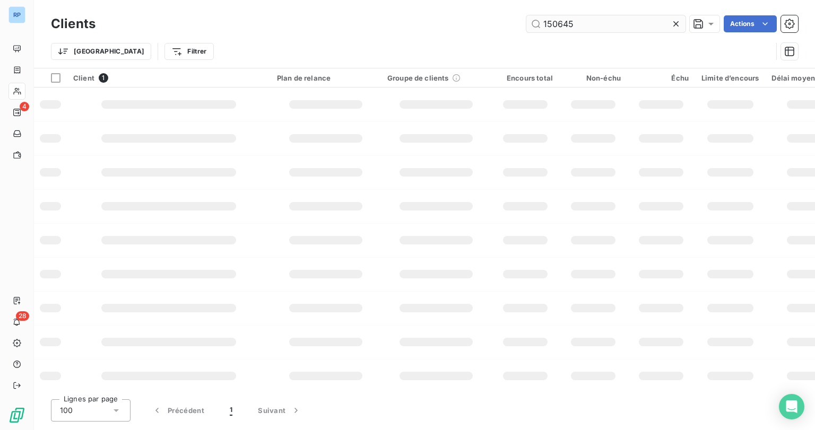
type input "150645"
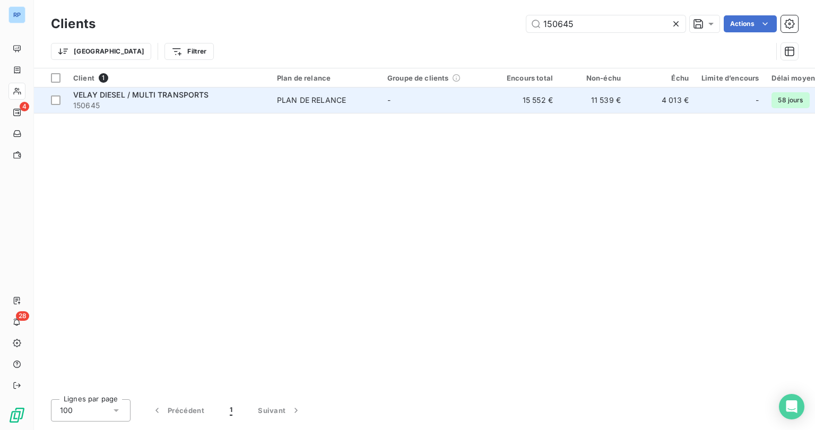
click at [149, 102] on span "150645" at bounding box center [168, 105] width 191 height 11
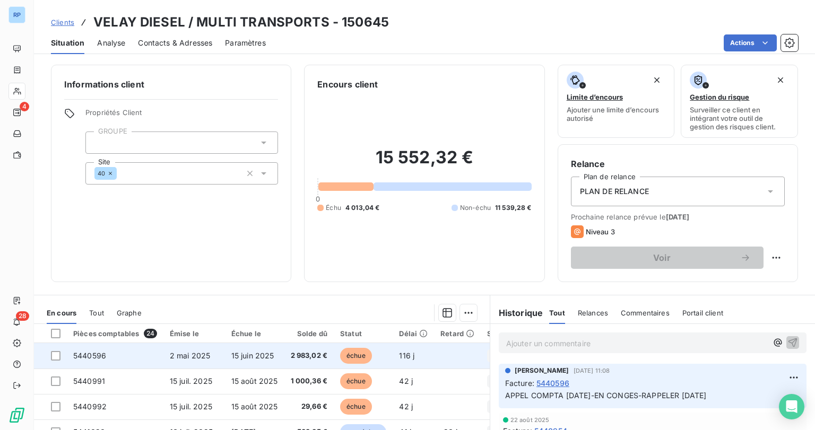
click at [96, 357] on span "5440596" at bounding box center [89, 355] width 33 height 9
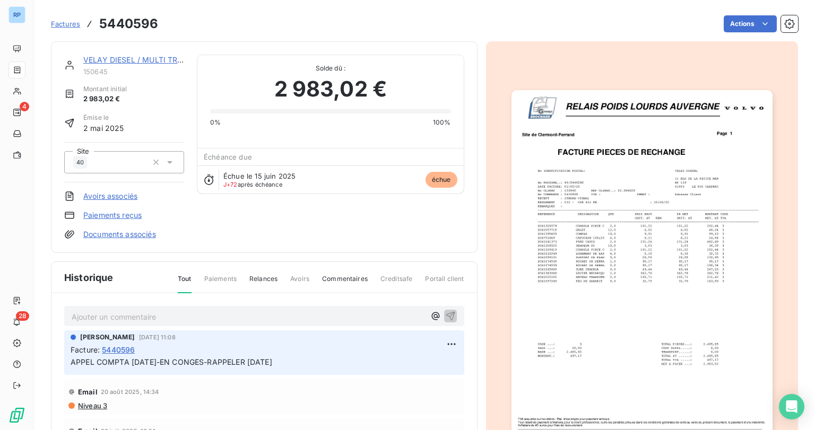
click at [151, 318] on p "Ajouter un commentaire ﻿" at bounding box center [248, 316] width 353 height 13
click at [380, 310] on p "appel 26/08/25-facture non remonté en compta-voit avec son collègue" at bounding box center [248, 316] width 353 height 12
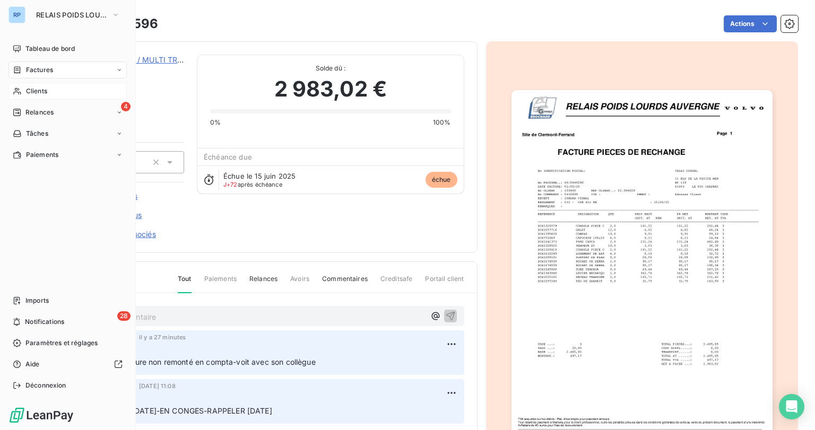
click at [27, 91] on span "Clients" at bounding box center [36, 91] width 21 height 10
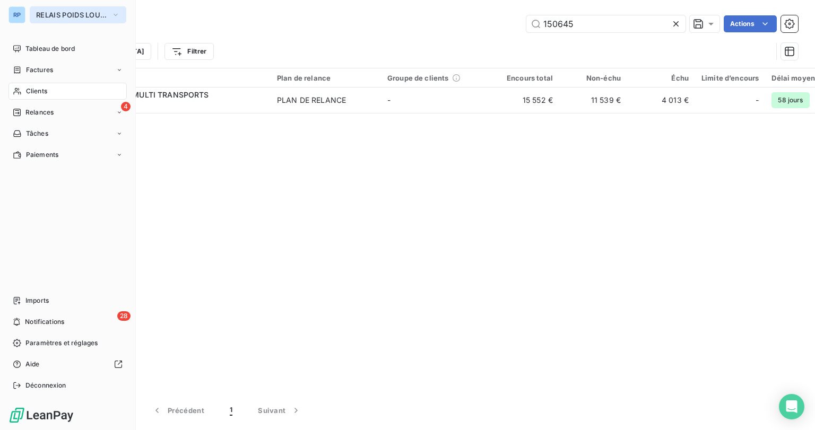
click at [84, 19] on button "RELAIS POIDS LOURDS AUVERGNE" at bounding box center [78, 14] width 97 height 17
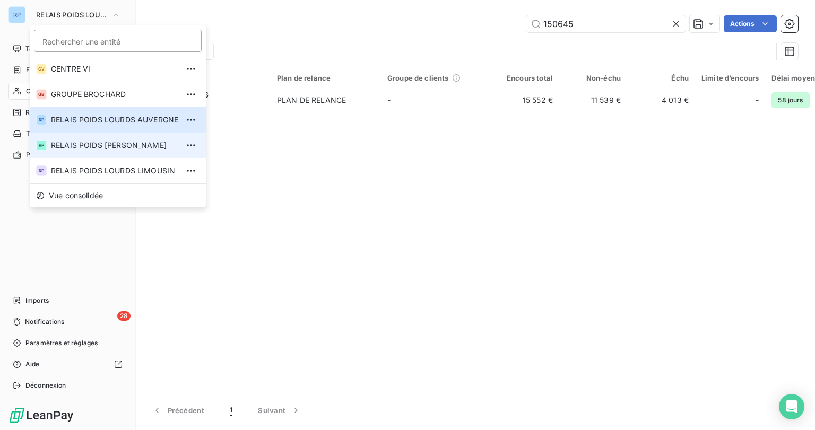
click at [159, 142] on span "RELAIS POIDS [PERSON_NAME]" at bounding box center [114, 145] width 127 height 11
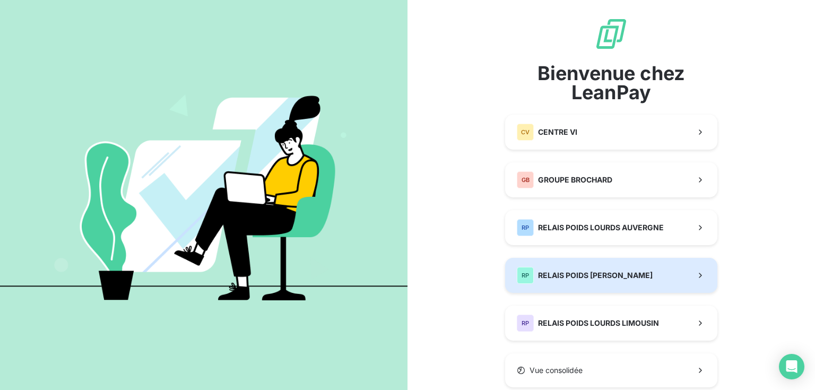
click at [581, 271] on span "RELAIS POIDS [PERSON_NAME]" at bounding box center [595, 275] width 115 height 11
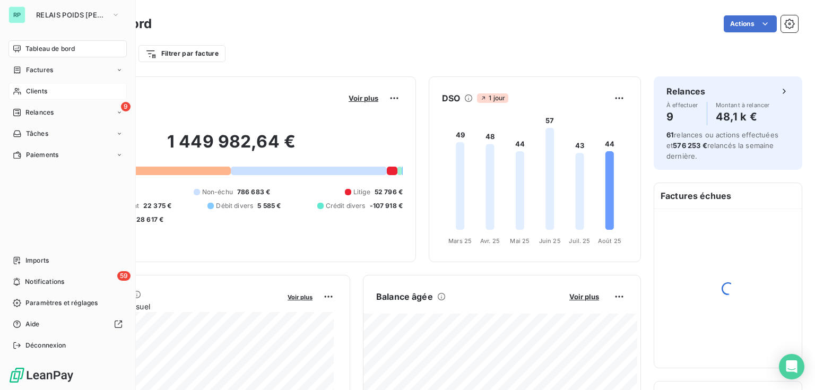
click at [28, 91] on span "Clients" at bounding box center [36, 91] width 21 height 10
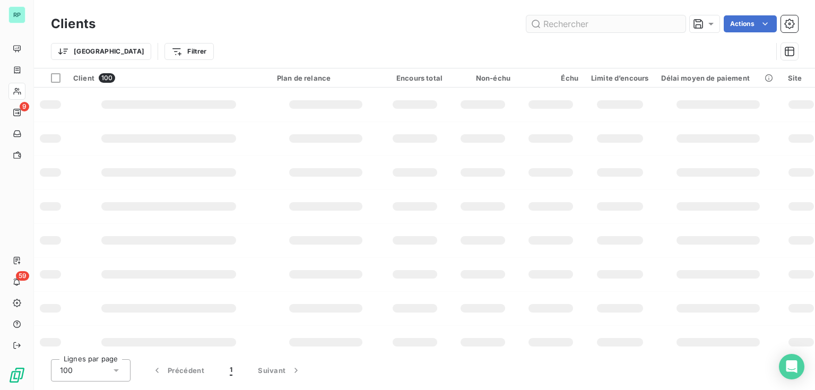
click at [575, 27] on input "text" at bounding box center [605, 23] width 159 height 17
type input "1"
type input "50017"
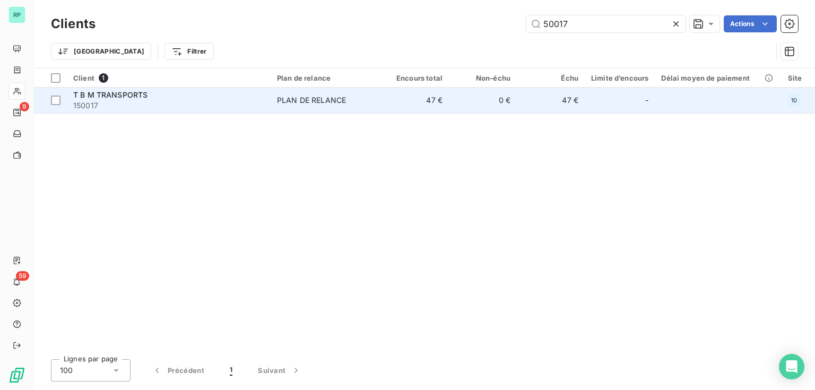
click at [174, 96] on div "T B M TRANSPORTS" at bounding box center [168, 95] width 191 height 11
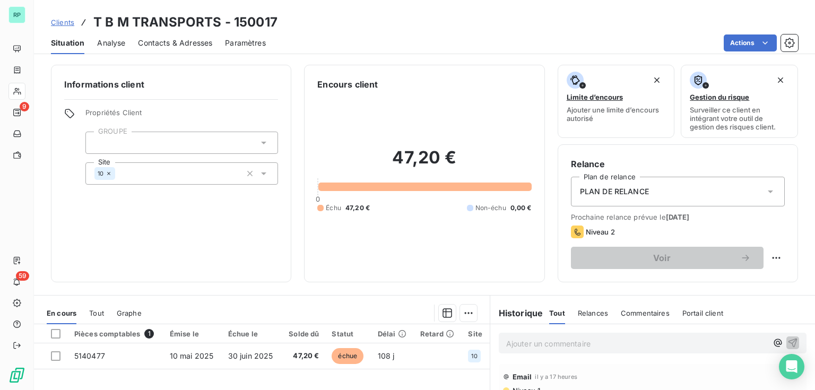
click at [160, 42] on span "Contacts & Adresses" at bounding box center [175, 43] width 74 height 11
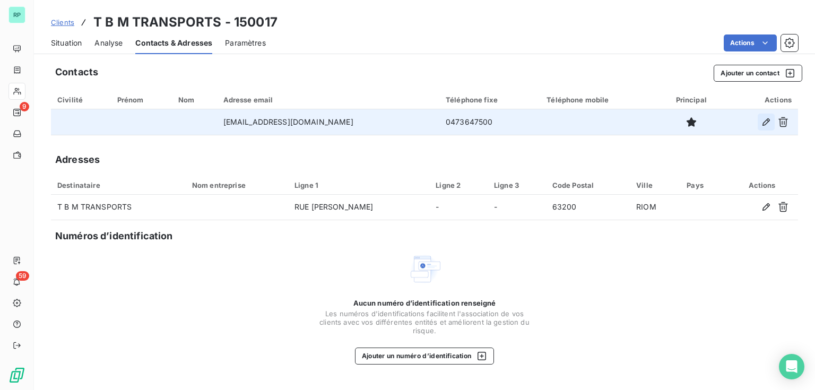
click at [767, 120] on icon "button" at bounding box center [766, 121] width 7 height 7
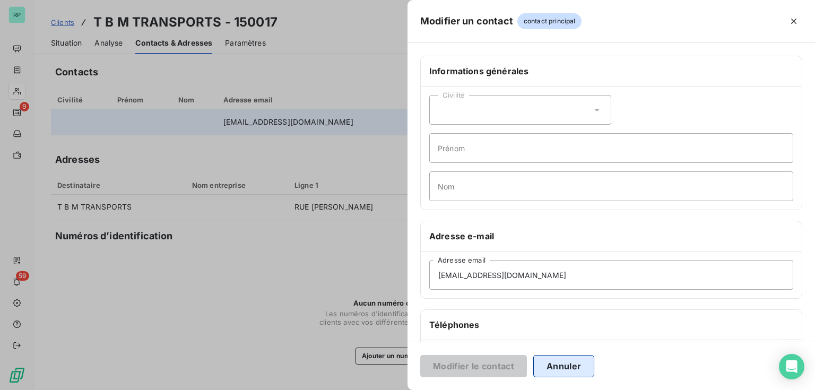
click at [586, 365] on button "Annuler" at bounding box center [563, 366] width 61 height 22
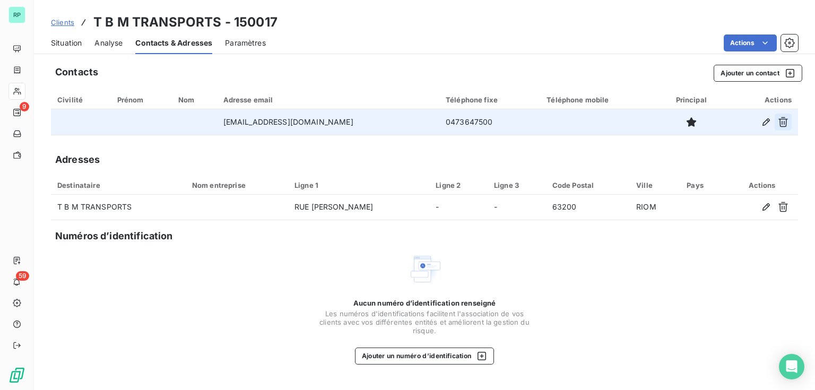
click at [785, 120] on icon "button" at bounding box center [783, 122] width 11 height 11
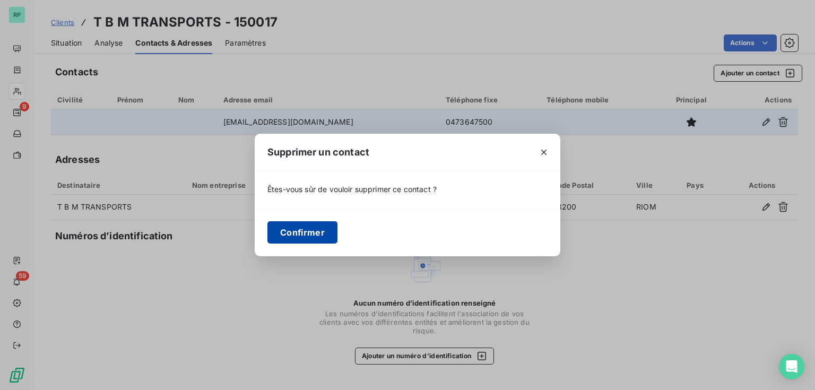
click at [316, 240] on button "Confirmer" at bounding box center [302, 232] width 70 height 22
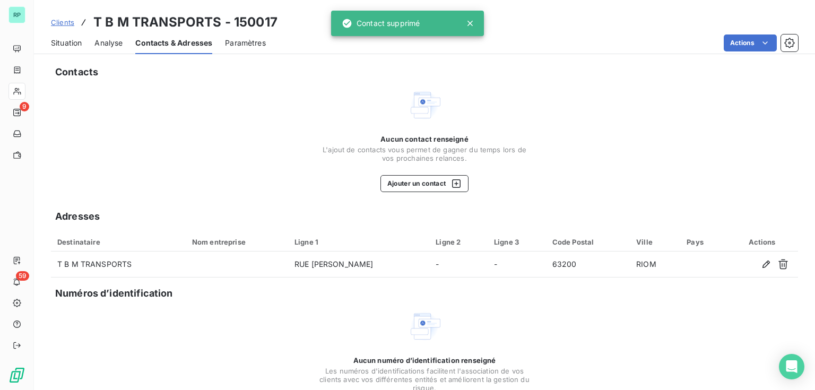
drag, startPoint x: 728, startPoint y: 68, endPoint x: 730, endPoint y: 58, distance: 10.3
click at [727, 67] on div "Contacts" at bounding box center [428, 72] width 747 height 15
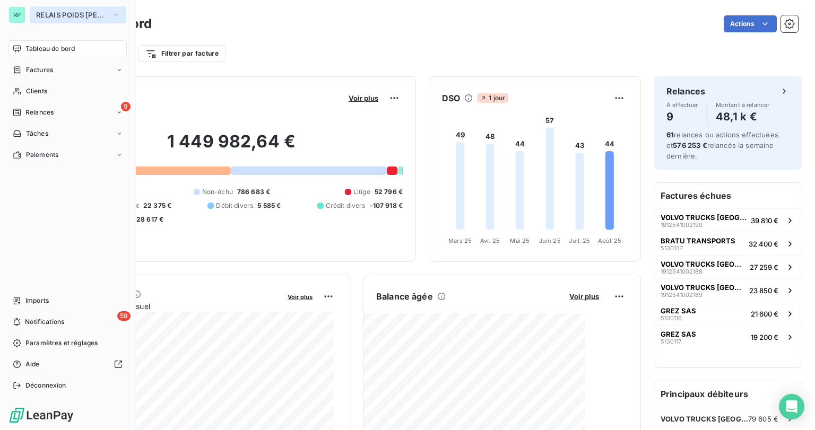
click at [29, 14] on div "RP RELAIS POIDS LOURDS BERRY" at bounding box center [67, 14] width 118 height 17
click at [68, 15] on span "RELAIS POIDS [PERSON_NAME]" at bounding box center [71, 15] width 71 height 8
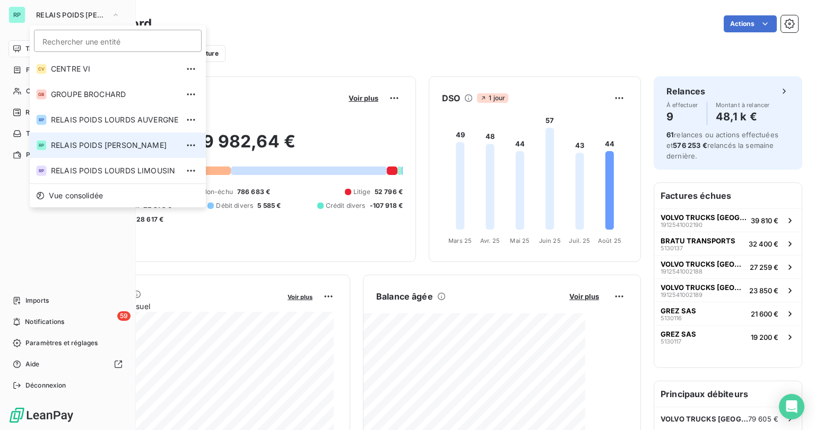
click at [160, 151] on li "RP RELAIS POIDS LOURDS BERRY" at bounding box center [118, 145] width 176 height 25
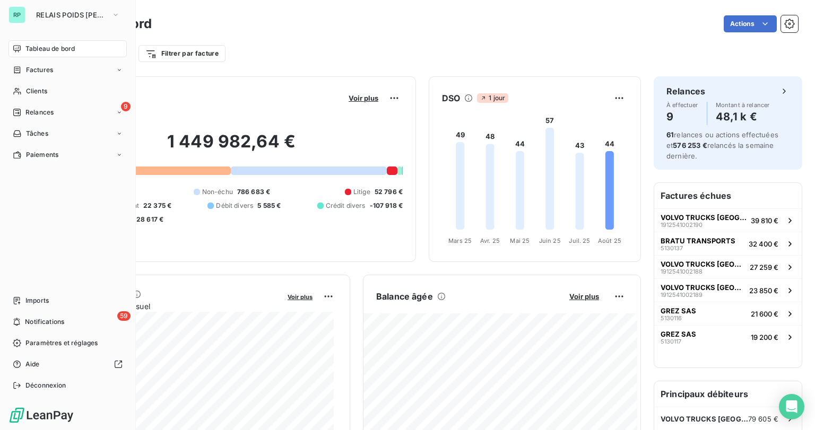
click at [26, 93] on span "Clients" at bounding box center [36, 91] width 21 height 10
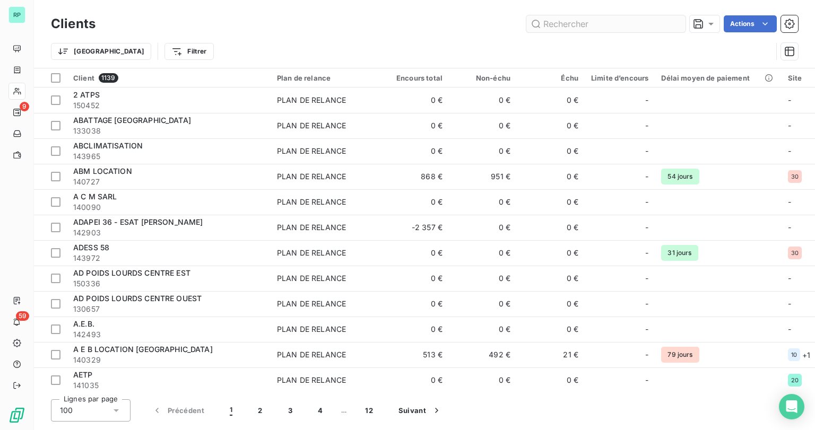
click at [564, 23] on input "text" at bounding box center [605, 23] width 159 height 17
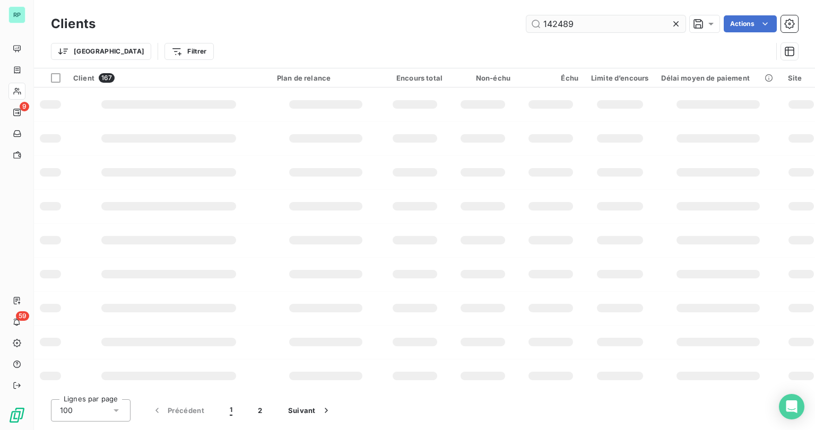
type input "142489"
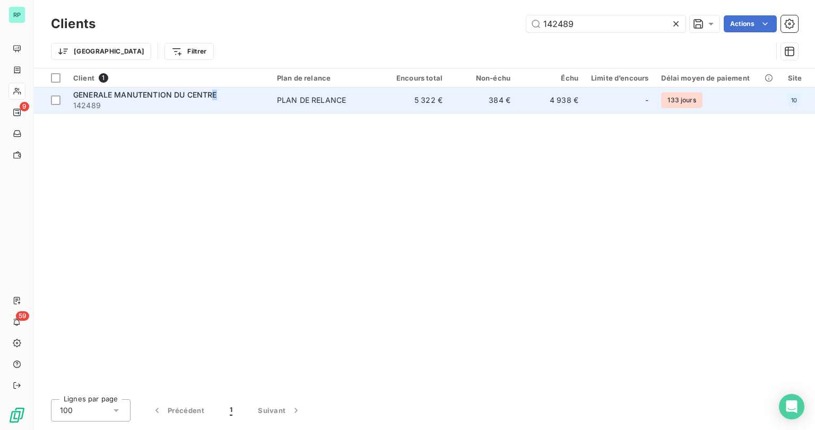
click at [215, 93] on span "GENERALE MANUTENTION DU CENTRE" at bounding box center [145, 94] width 144 height 9
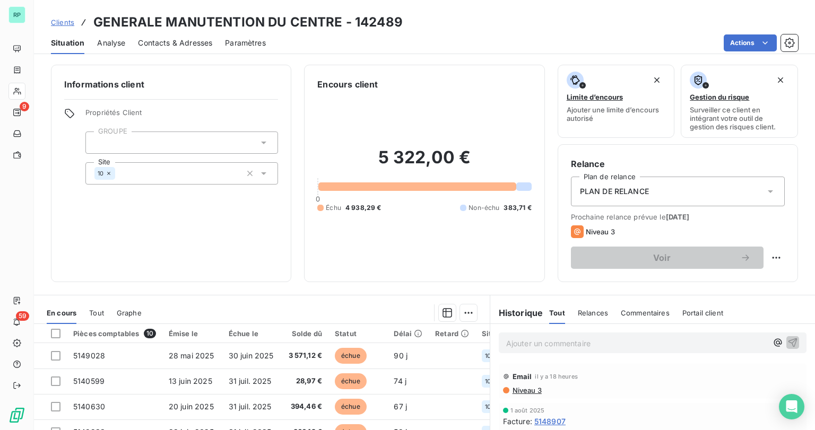
click at [168, 43] on span "Contacts & Adresses" at bounding box center [175, 43] width 74 height 11
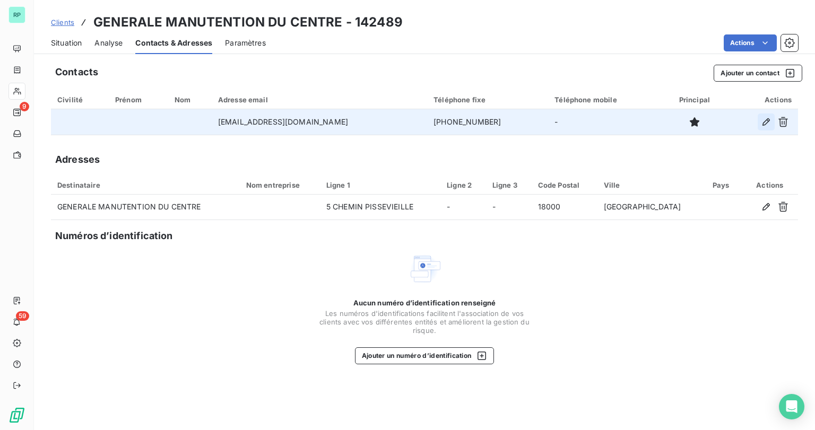
click at [770, 122] on icon "button" at bounding box center [766, 122] width 11 height 11
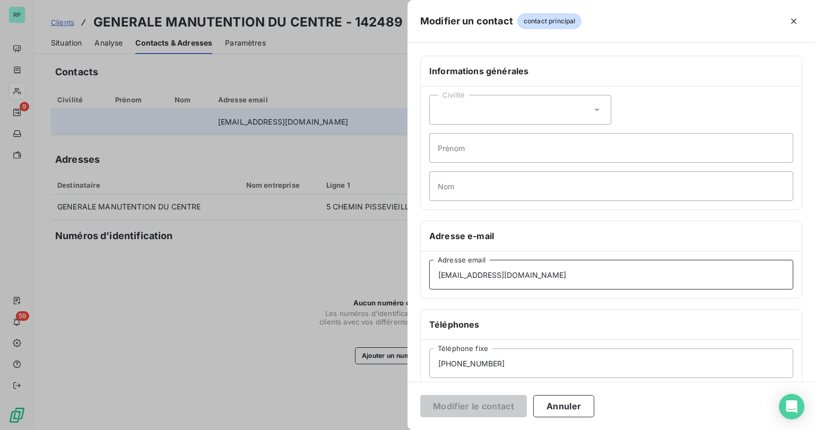
drag, startPoint x: 525, startPoint y: 272, endPoint x: 411, endPoint y: 274, distance: 114.1
click at [411, 274] on div "Informations générales Civilité Prénom Nom Adresse e-mail [EMAIL_ADDRESS][DOMAI…" at bounding box center [612, 291] width 408 height 471
paste input "[PERSON_NAME].bellanger"
type input "[PERSON_NAME][EMAIL_ADDRESS][DOMAIN_NAME]"
drag, startPoint x: 524, startPoint y: 364, endPoint x: 414, endPoint y: 366, distance: 109.9
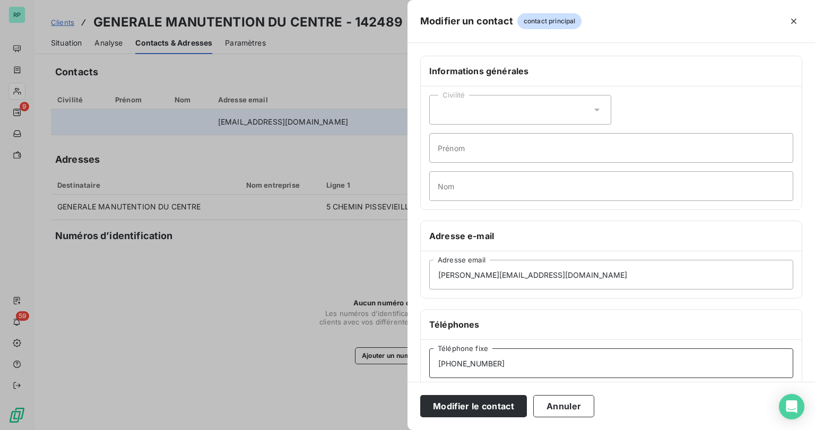
click at [414, 366] on div "Informations générales Civilité Prénom Nom Adresse e-mail [PERSON_NAME][EMAIL_A…" at bounding box center [612, 291] width 408 height 471
paste input "43 75 94 58"
type input "02 43 75 94 58"
click at [573, 402] on button "Annuler" at bounding box center [563, 406] width 61 height 22
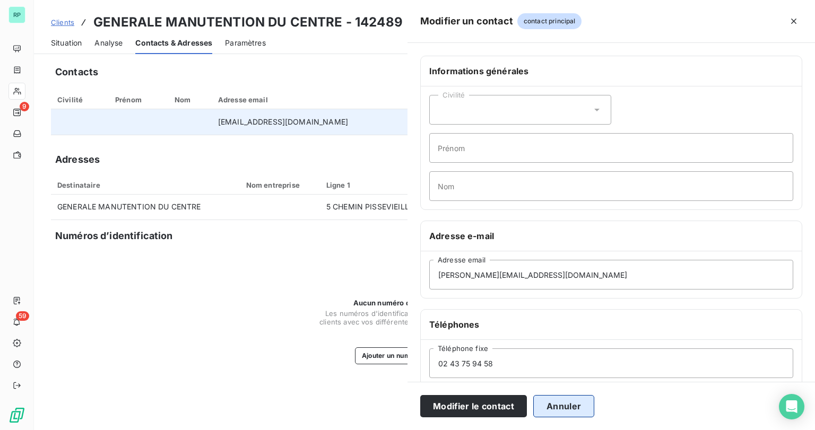
type input "[EMAIL_ADDRESS][DOMAIN_NAME]"
type input "[PHONE_NUMBER]"
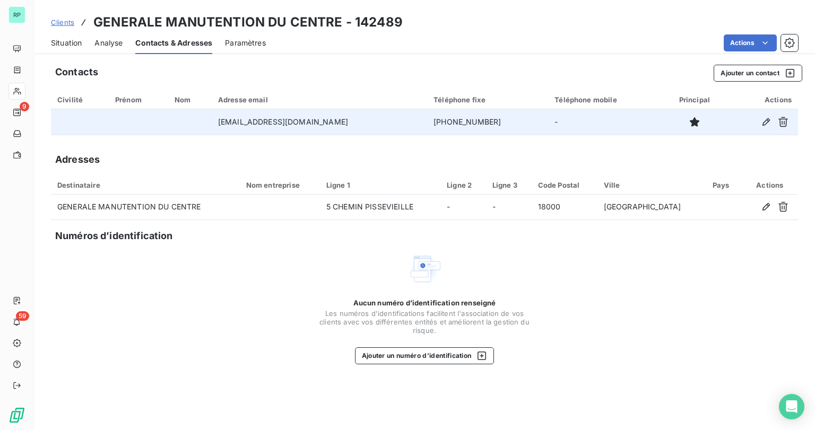
click at [60, 45] on span "Situation" at bounding box center [66, 43] width 31 height 11
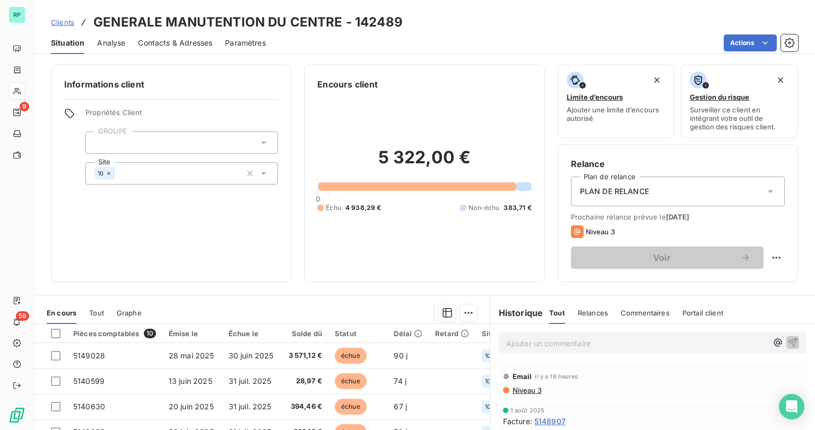
click at [582, 347] on p "Ajouter un commentaire ﻿" at bounding box center [636, 343] width 261 height 13
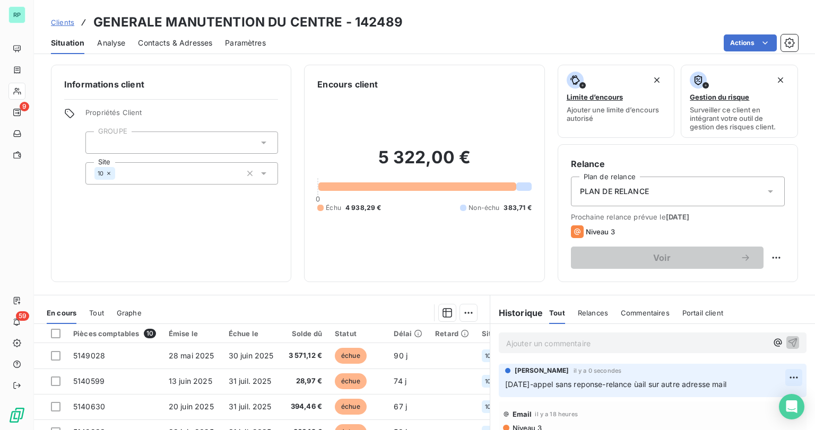
click at [776, 376] on html "RP 9 59 Clients GENERALE MANUTENTION DU CENTRE - 142489 Situation Analyse Conta…" at bounding box center [407, 215] width 815 height 430
click at [741, 339] on div "Editer" at bounding box center [755, 334] width 59 height 17
click at [644, 384] on span "[DATE]-appel sans reponse-relance ùail sur autre adresse mail" at bounding box center [615, 384] width 221 height 9
click at [789, 387] on icon "button" at bounding box center [794, 384] width 11 height 11
click at [204, 47] on span "Contacts & Adresses" at bounding box center [175, 43] width 74 height 11
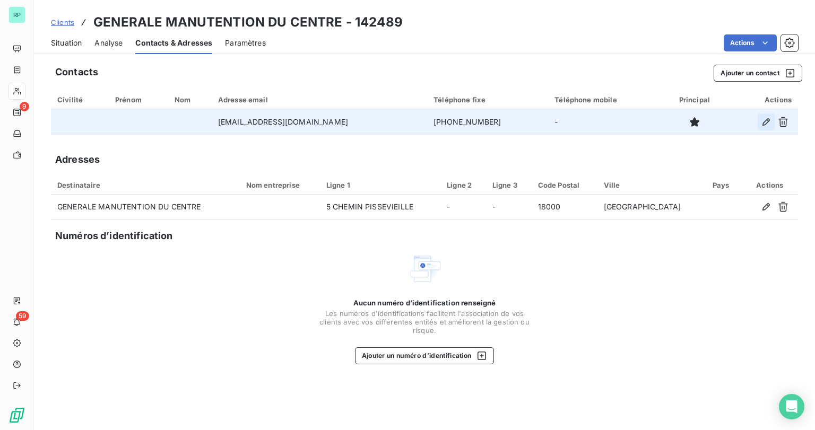
click at [763, 122] on icon "button" at bounding box center [766, 122] width 11 height 11
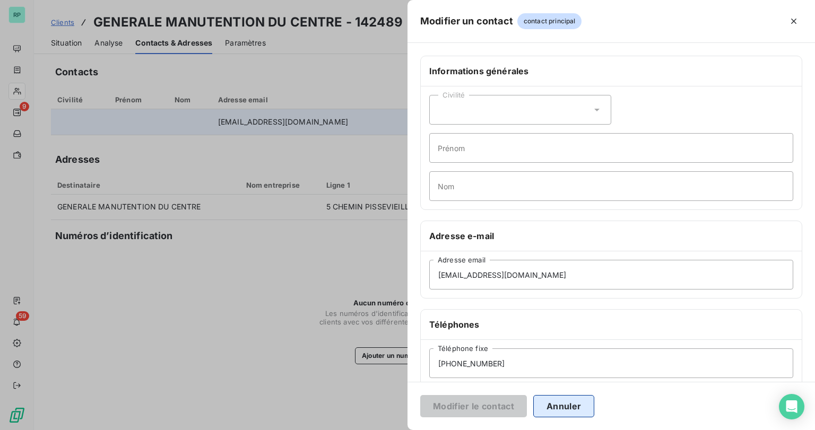
click at [583, 405] on button "Annuler" at bounding box center [563, 406] width 61 height 22
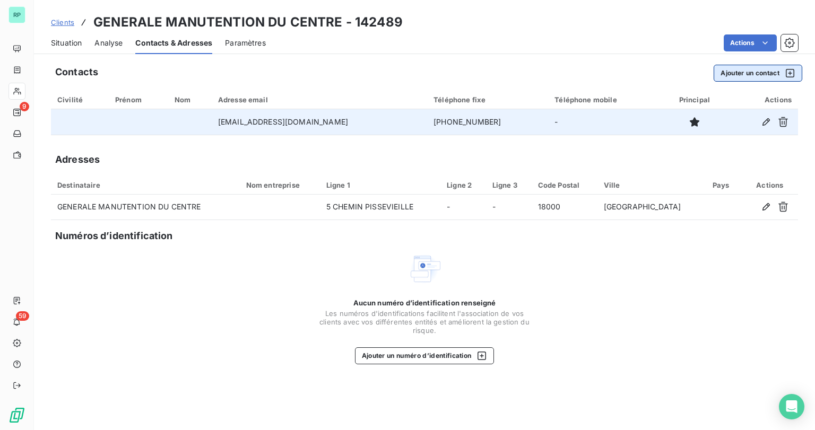
click at [718, 73] on button "Ajouter un contact" at bounding box center [758, 73] width 89 height 17
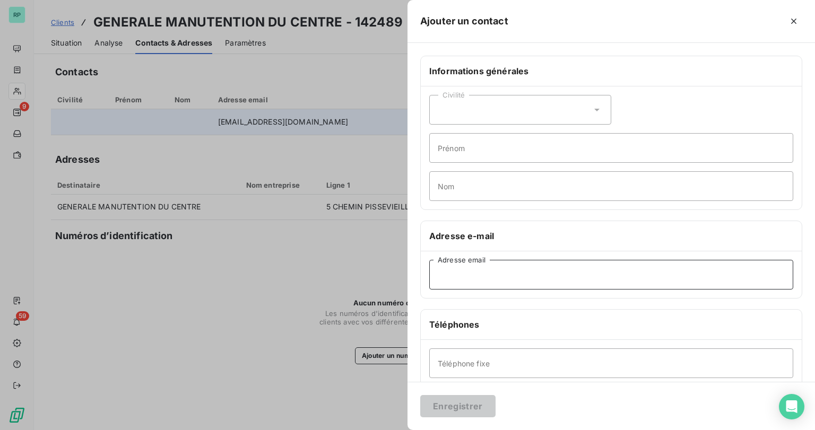
click at [490, 282] on input "Adresse email" at bounding box center [611, 275] width 364 height 30
paste input "[PERSON_NAME][EMAIL_ADDRESS][DOMAIN_NAME]"
type input "[PERSON_NAME][EMAIL_ADDRESS][DOMAIN_NAME]"
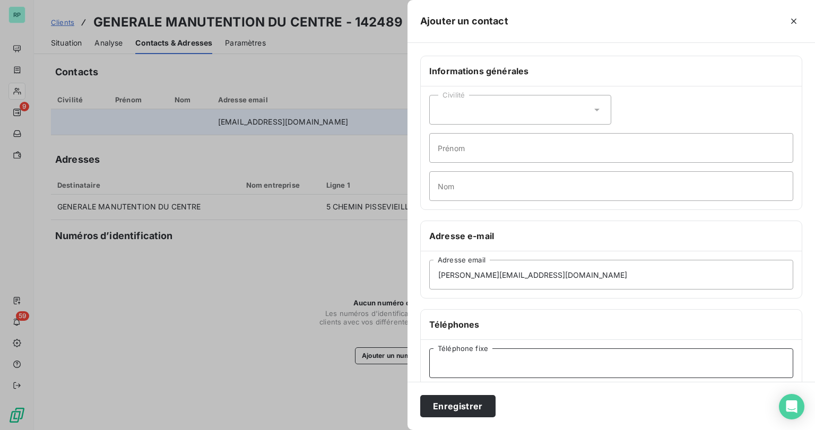
click at [571, 369] on input "Téléphone fixe" at bounding box center [611, 364] width 364 height 30
paste input "02 43 75 94 58"
type input "02 43 75 94 58"
click at [482, 405] on button "Enregistrer" at bounding box center [457, 406] width 75 height 22
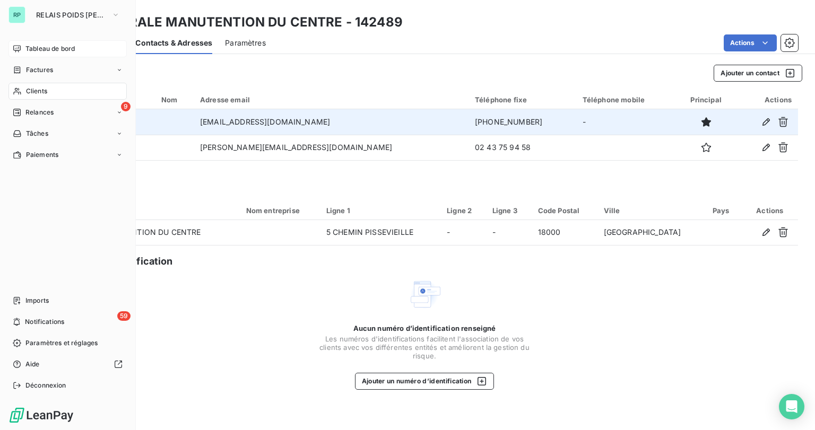
click at [36, 47] on span "Tableau de bord" at bounding box center [49, 49] width 49 height 10
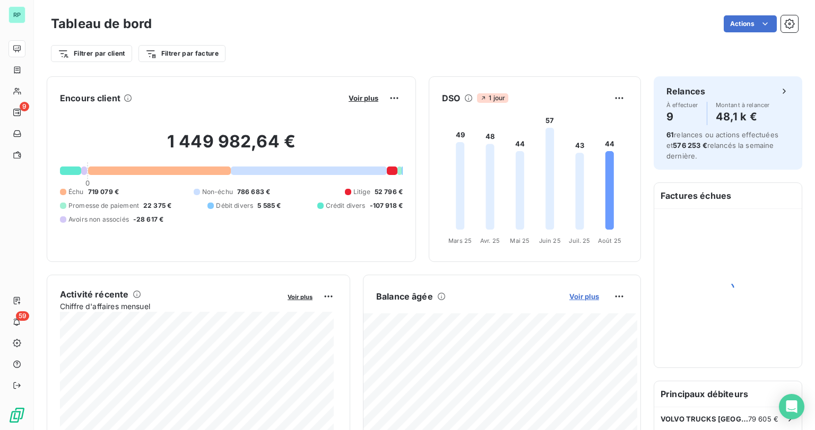
click at [586, 297] on span "Voir plus" at bounding box center [584, 296] width 30 height 8
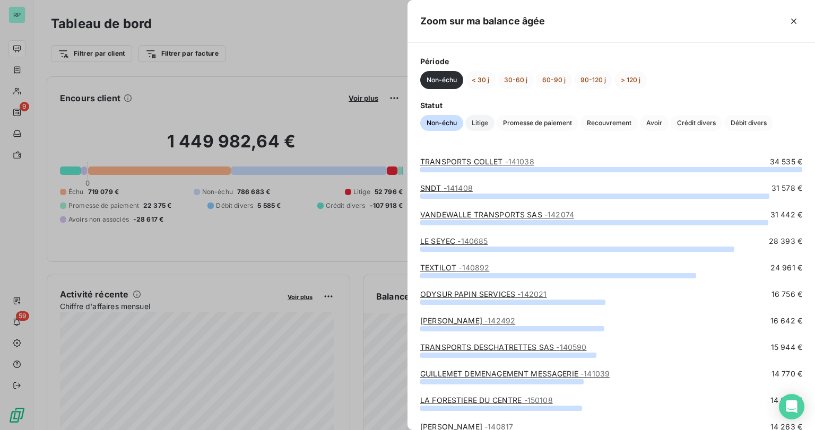
click at [491, 121] on span "Litige" at bounding box center [479, 123] width 29 height 16
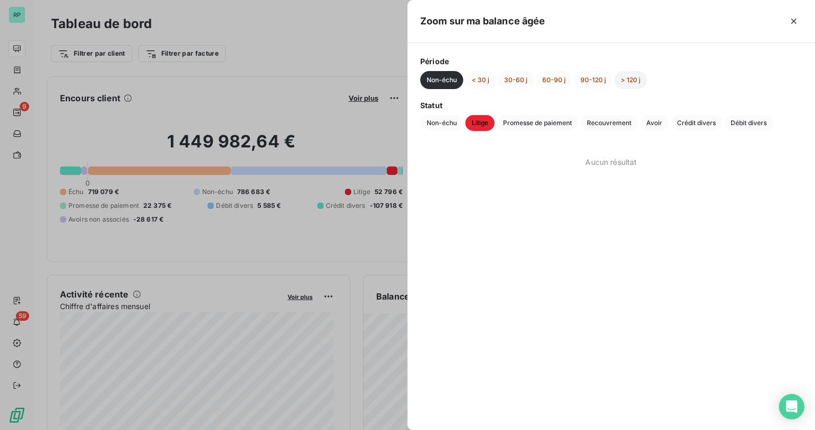
click at [636, 83] on button "> 120 j" at bounding box center [630, 80] width 32 height 18
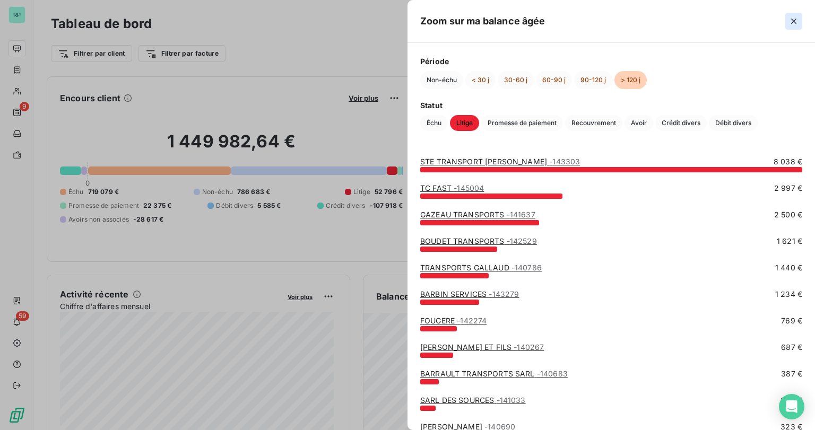
click at [799, 21] on icon "button" at bounding box center [794, 21] width 11 height 11
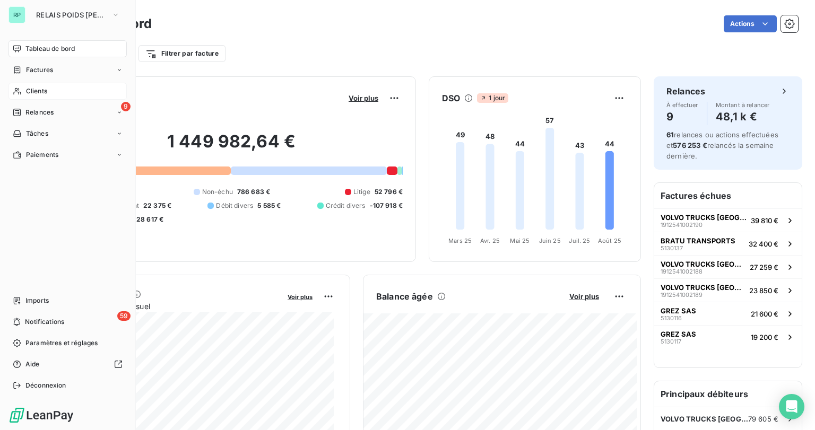
click at [31, 92] on span "Clients" at bounding box center [36, 91] width 21 height 10
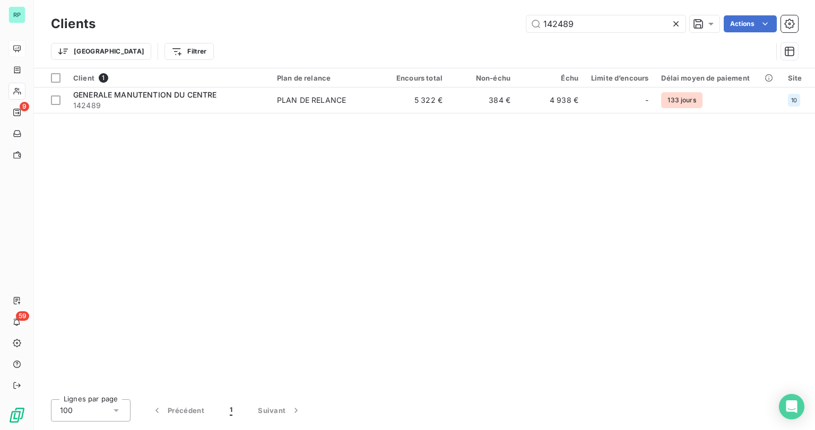
drag, startPoint x: 586, startPoint y: 24, endPoint x: 473, endPoint y: 21, distance: 113.1
click at [473, 21] on div "142489 Actions" at bounding box center [453, 23] width 690 height 17
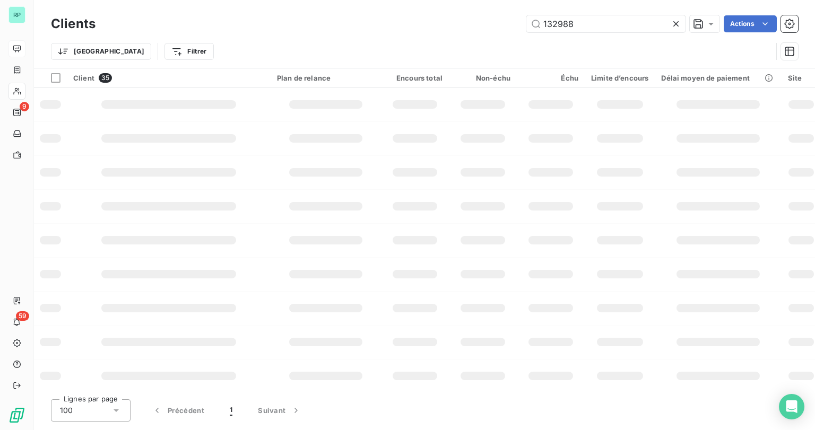
type input "132988"
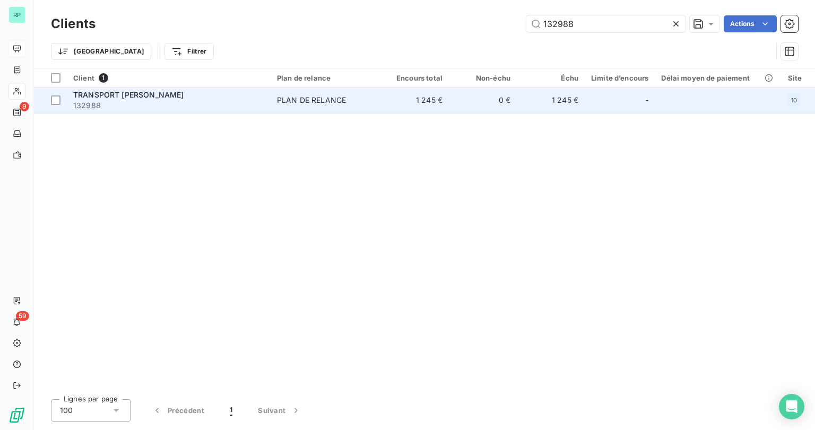
click at [196, 103] on span "132988" at bounding box center [168, 105] width 191 height 11
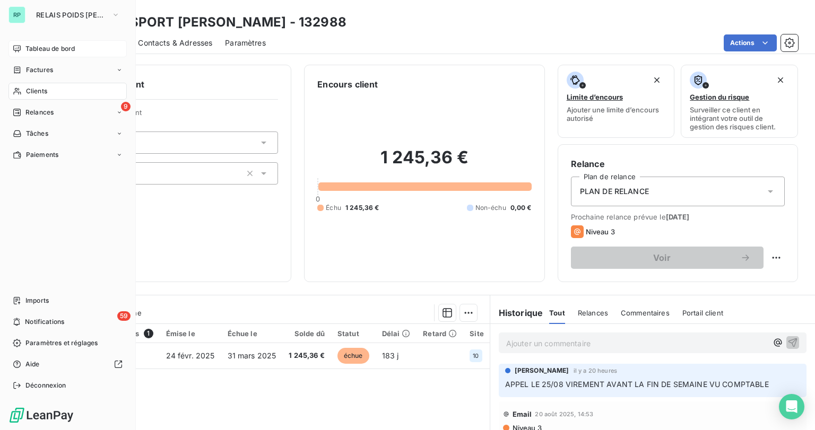
click at [26, 89] on span "Clients" at bounding box center [36, 91] width 21 height 10
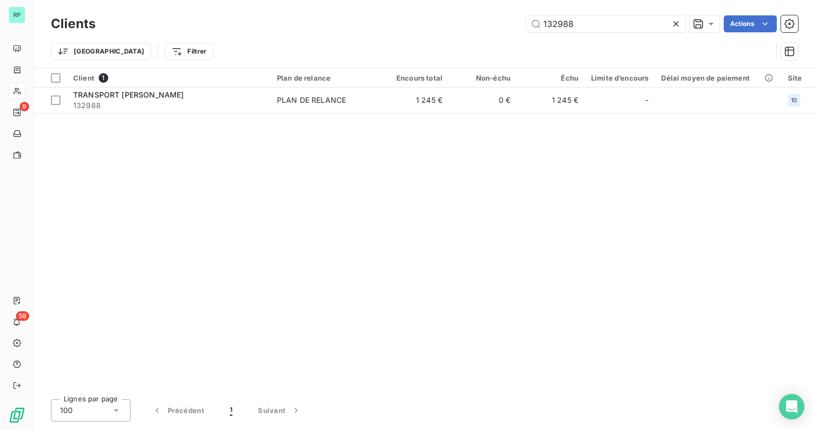
drag, startPoint x: 577, startPoint y: 24, endPoint x: 454, endPoint y: 27, distance: 123.1
click at [454, 27] on div "132988 Actions" at bounding box center [453, 23] width 690 height 17
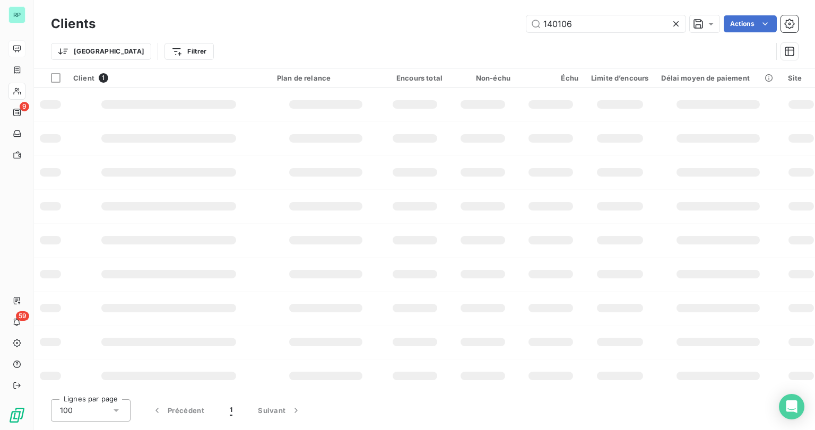
type input "140106"
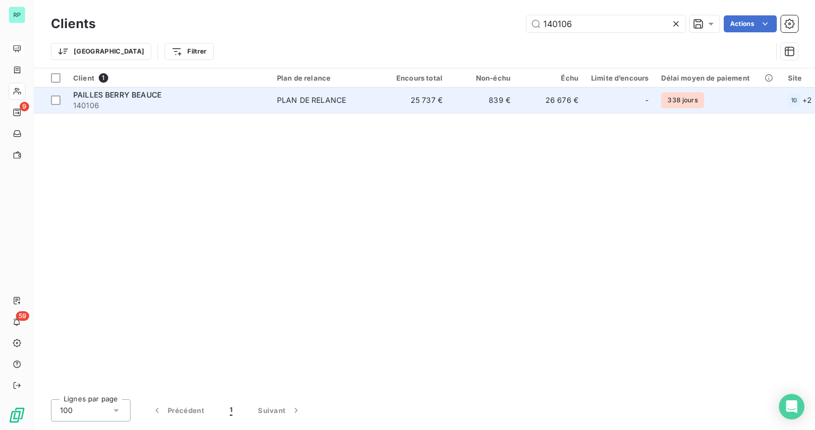
click at [152, 91] on span "PAILLES BERRY BEAUCE" at bounding box center [117, 94] width 88 height 9
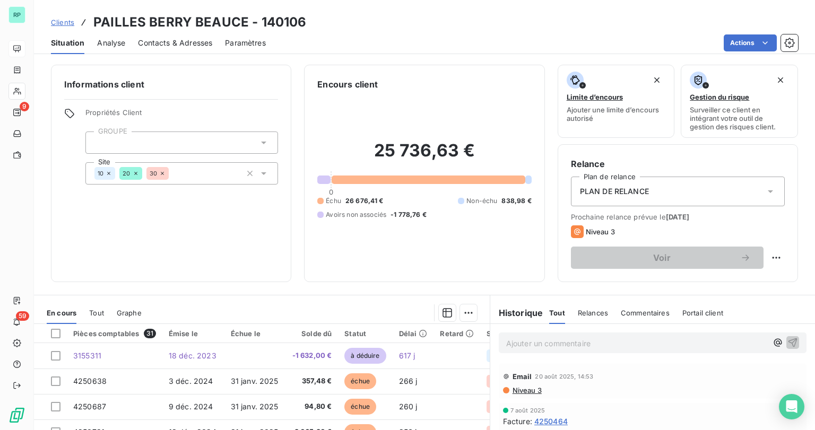
click at [182, 43] on span "Contacts & Adresses" at bounding box center [175, 43] width 74 height 11
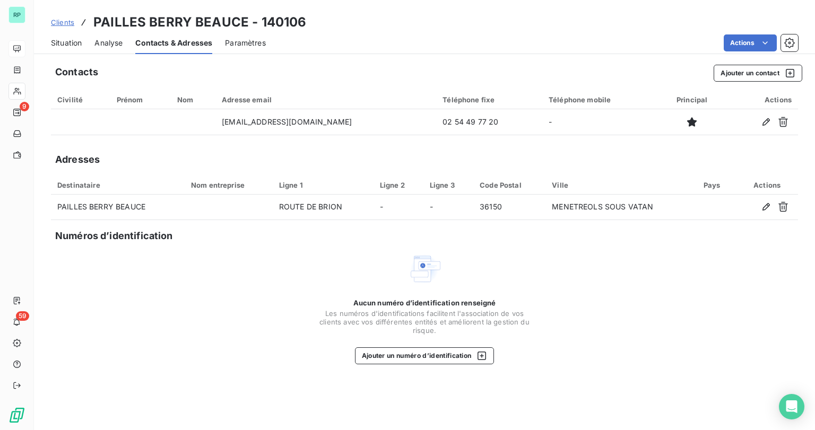
click at [65, 42] on span "Situation" at bounding box center [66, 43] width 31 height 11
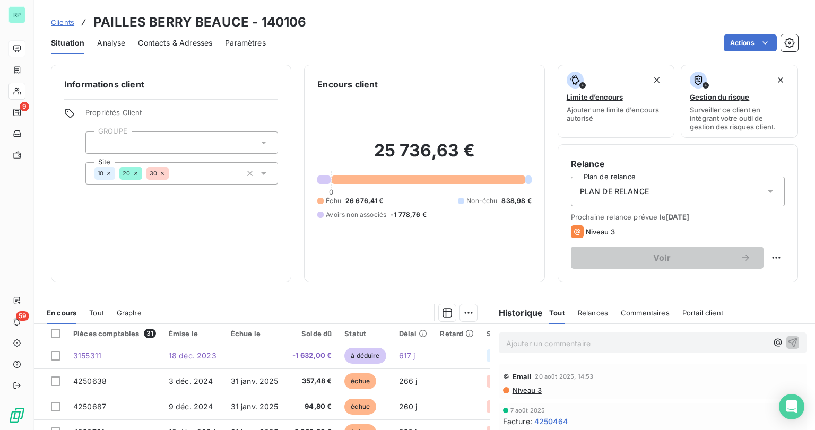
click at [613, 351] on div "Ajouter un commentaire ﻿" at bounding box center [653, 343] width 308 height 21
click at [613, 344] on p "Ajouter un commentaire ﻿" at bounding box center [636, 343] width 261 height 13
click at [789, 341] on icon "button" at bounding box center [793, 342] width 9 height 9
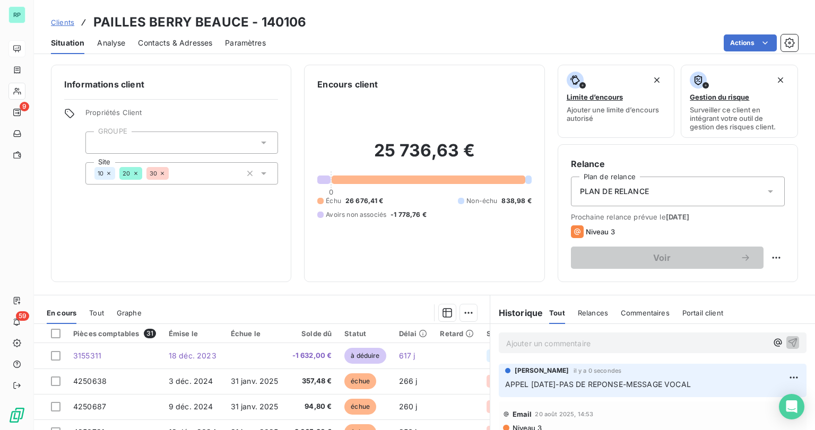
click at [174, 40] on span "Contacts & Adresses" at bounding box center [175, 43] width 74 height 11
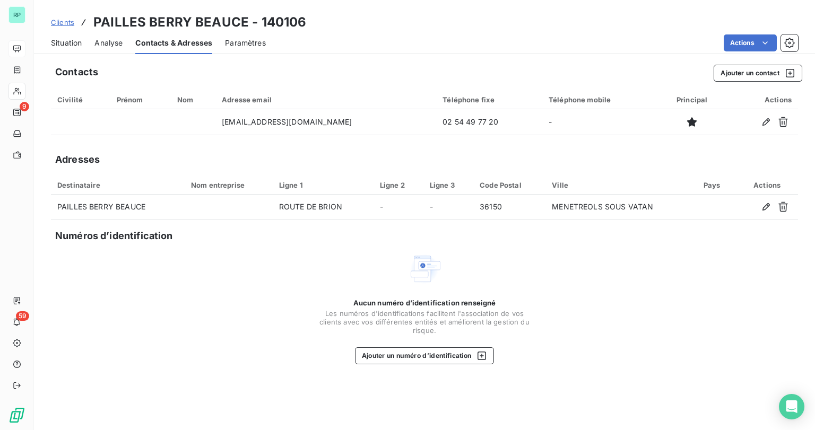
click at [66, 43] on span "Situation" at bounding box center [66, 43] width 31 height 11
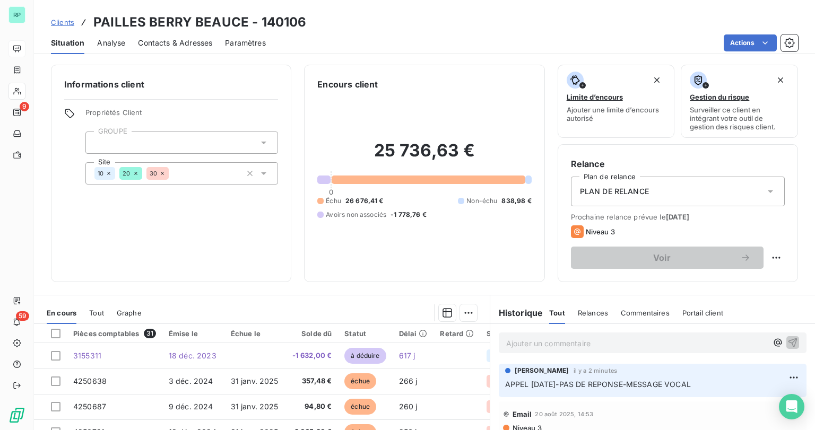
click at [562, 352] on div "Ajouter un commentaire ﻿" at bounding box center [653, 343] width 308 height 21
click at [560, 348] on p "Ajouter un commentaire ﻿" at bounding box center [636, 343] width 261 height 13
click at [781, 375] on html "RP 9 59 Clients PAILLES BERRY BEAUCE - 140106 Situation Analyse Contacts & Adre…" at bounding box center [407, 215] width 815 height 430
click at [740, 337] on div "Editer" at bounding box center [755, 334] width 59 height 17
drag, startPoint x: 562, startPoint y: 384, endPoint x: 792, endPoint y: 388, distance: 229.3
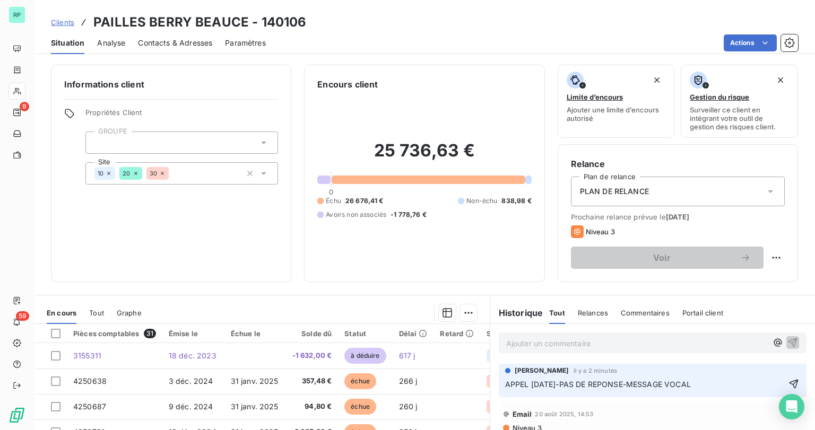
click at [787, 385] on div "APPEL [DATE]-PAS DE REPONSE-MESSAGE VOCAL" at bounding box center [652, 384] width 295 height 13
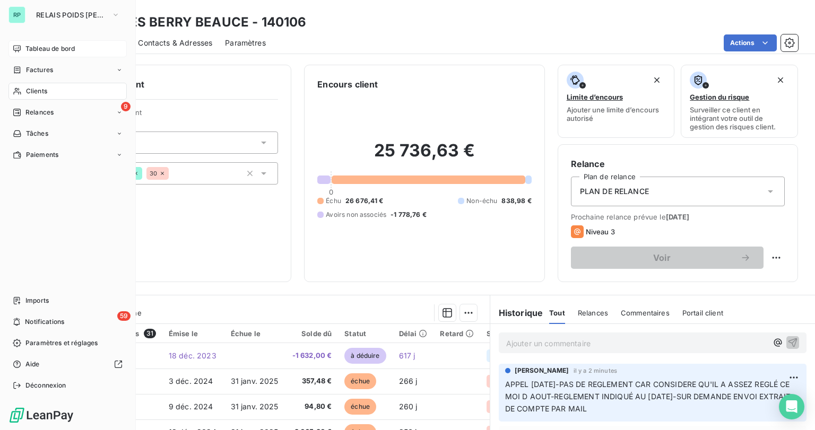
drag, startPoint x: 24, startPoint y: 91, endPoint x: 67, endPoint y: 82, distance: 43.9
click at [24, 91] on div "Clients" at bounding box center [67, 91] width 118 height 17
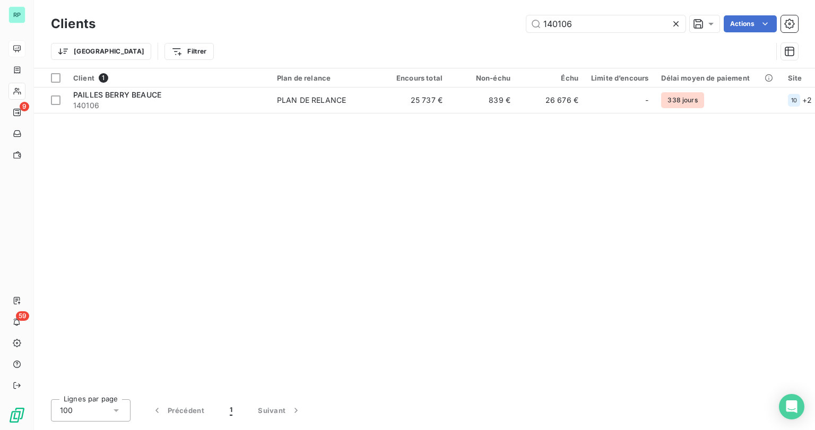
drag, startPoint x: 569, startPoint y: 23, endPoint x: 480, endPoint y: 23, distance: 89.1
click at [486, 23] on div "140106 Actions" at bounding box center [453, 23] width 690 height 17
type input "140132"
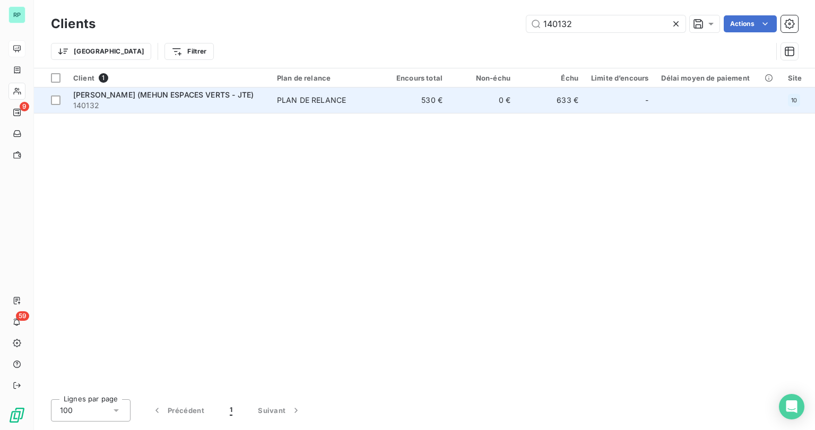
click at [204, 93] on span "[PERSON_NAME] (MEHUN ESPACES VERTS - JTE)" at bounding box center [163, 94] width 180 height 9
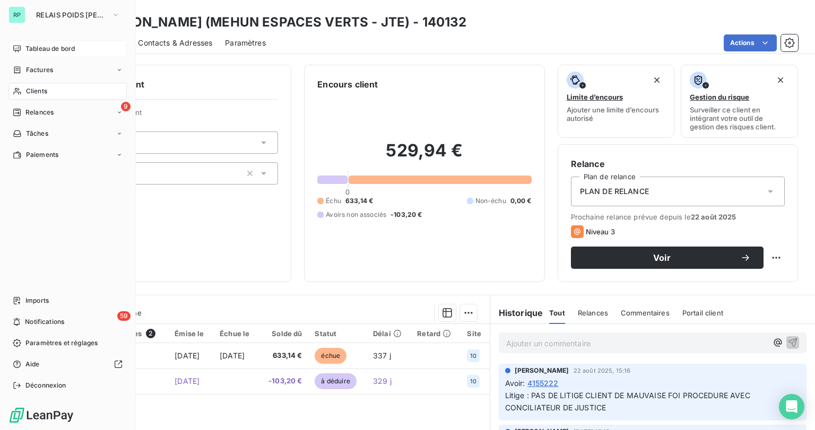
click at [26, 91] on span "Clients" at bounding box center [36, 91] width 21 height 10
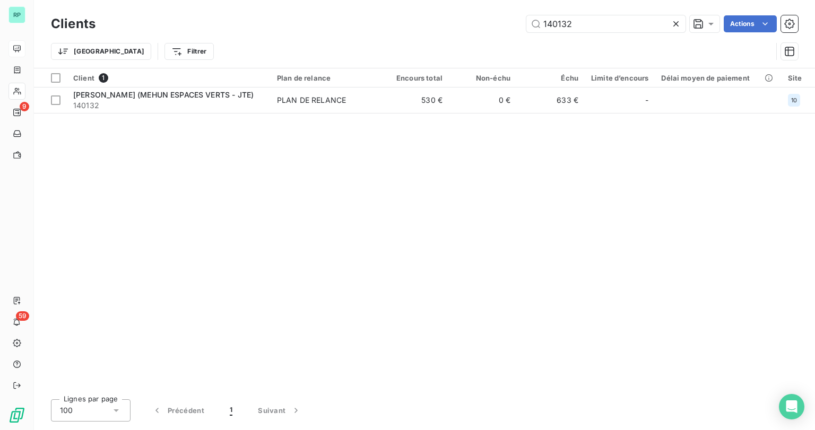
drag, startPoint x: 588, startPoint y: 20, endPoint x: 461, endPoint y: 22, distance: 127.4
click at [461, 22] on div "140132 Actions" at bounding box center [453, 23] width 690 height 17
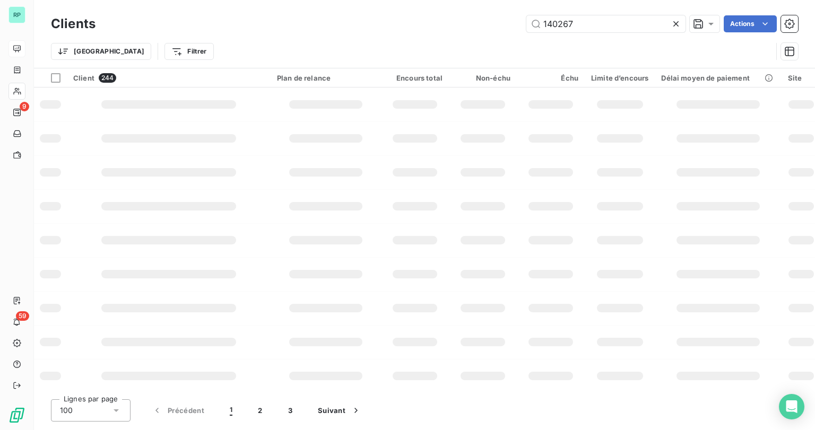
type input "140267"
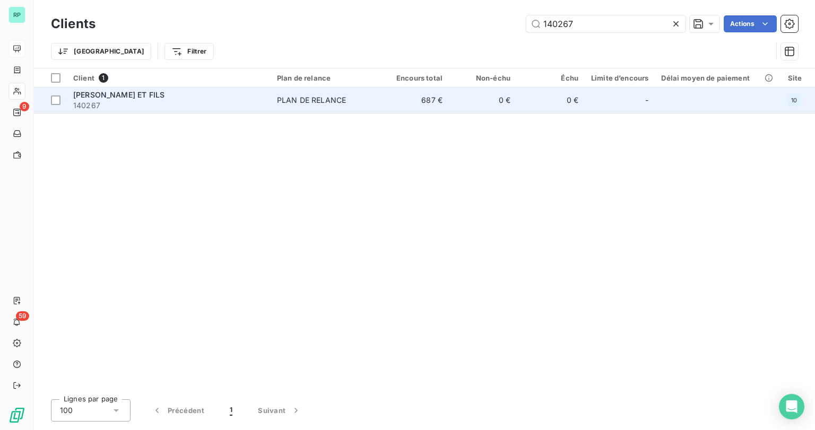
click at [99, 93] on span "[PERSON_NAME] ET FILS" at bounding box center [118, 94] width 91 height 9
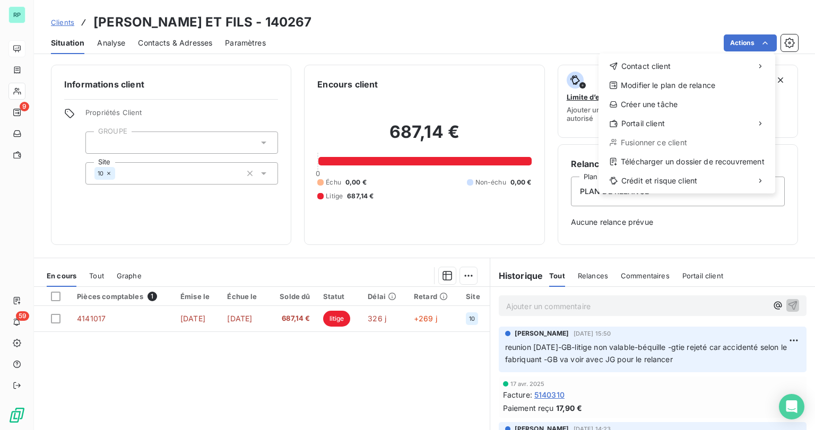
click at [105, 323] on html "RP 9 59 Clients [PERSON_NAME] ET FILS - 140267 Situation Analyse Contacts & Adr…" at bounding box center [407, 215] width 815 height 430
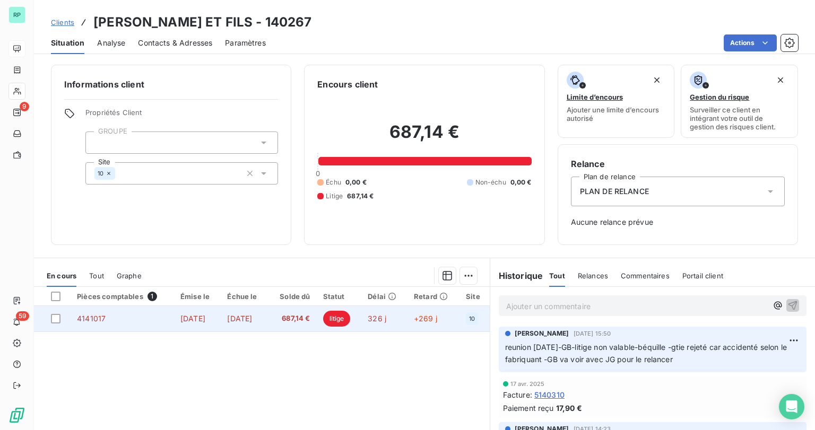
click at [67, 320] on td at bounding box center [52, 318] width 37 height 25
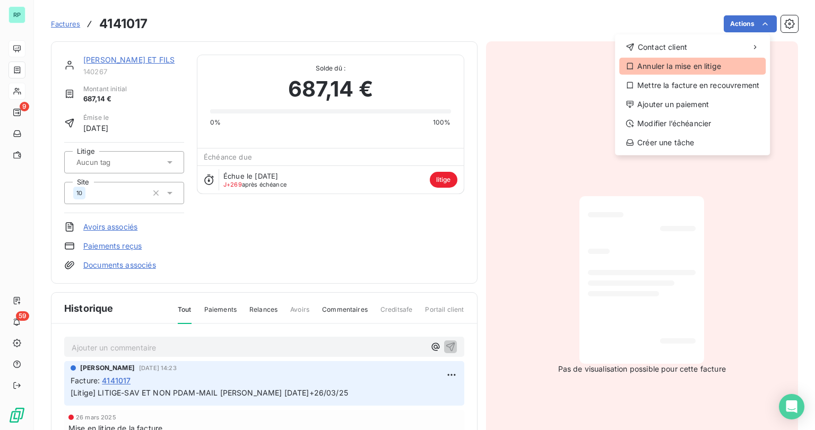
click at [688, 64] on div "Annuler la mise en litige" at bounding box center [692, 66] width 146 height 17
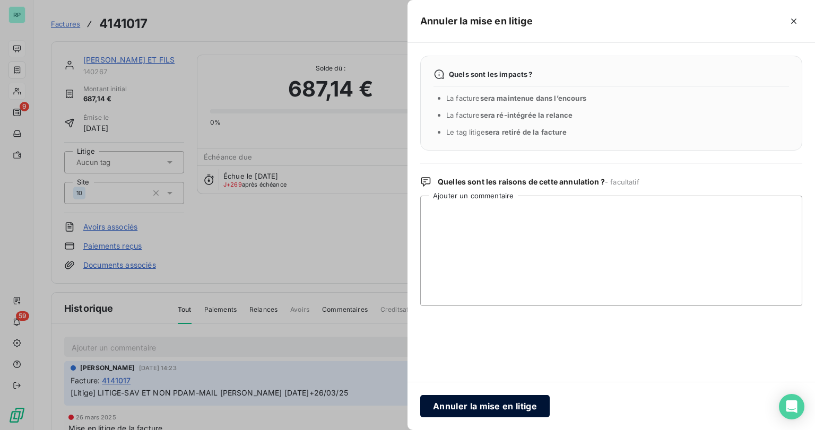
click at [486, 410] on button "Annuler la mise en litige" at bounding box center [484, 406] width 129 height 22
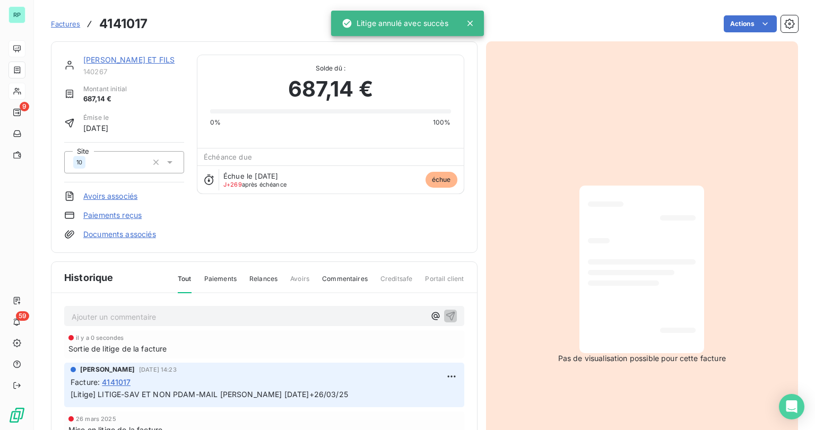
click at [131, 59] on link "[PERSON_NAME] ET FILS" at bounding box center [128, 59] width 91 height 9
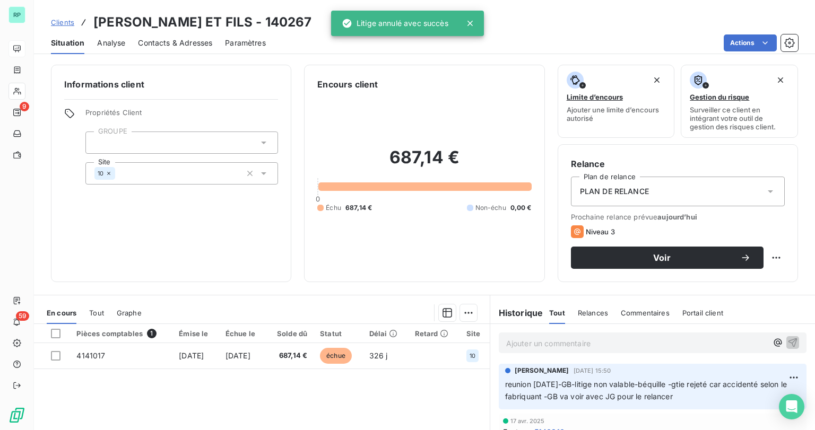
click at [617, 333] on div "Ajouter un commentaire ﻿" at bounding box center [653, 343] width 308 height 21
click at [613, 341] on p "Ajouter un commentaire ﻿" at bounding box center [636, 343] width 261 height 13
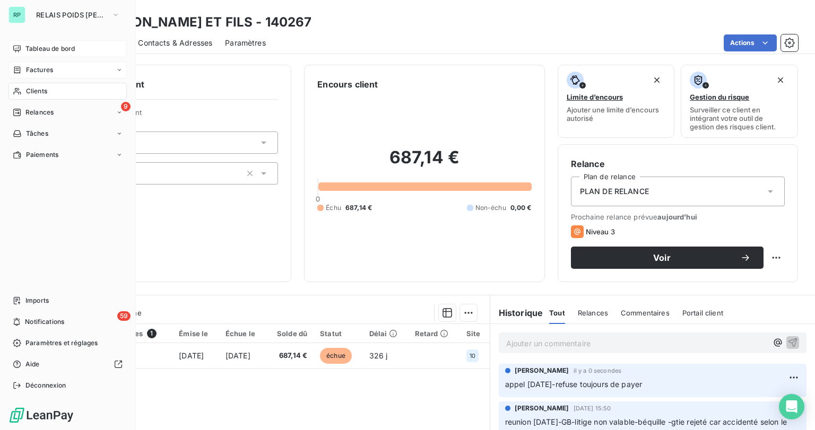
drag, startPoint x: 42, startPoint y: 90, endPoint x: 102, endPoint y: 78, distance: 60.7
click at [42, 90] on span "Clients" at bounding box center [36, 91] width 21 height 10
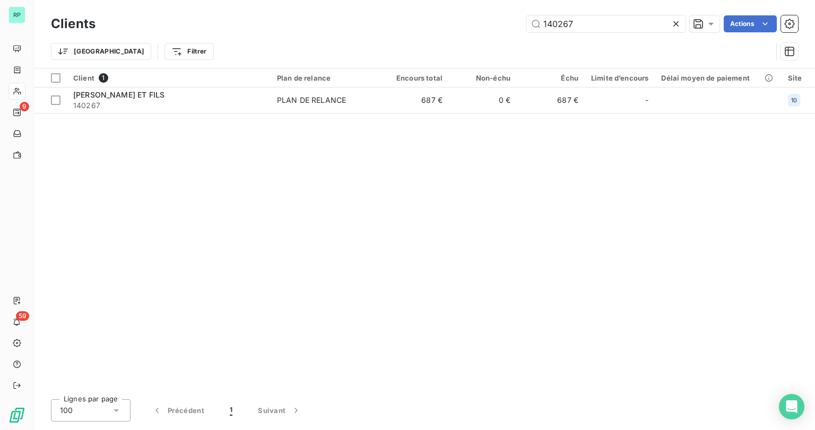
drag, startPoint x: 578, startPoint y: 25, endPoint x: 452, endPoint y: 21, distance: 125.8
click at [456, 21] on div "140267 Actions" at bounding box center [453, 23] width 690 height 17
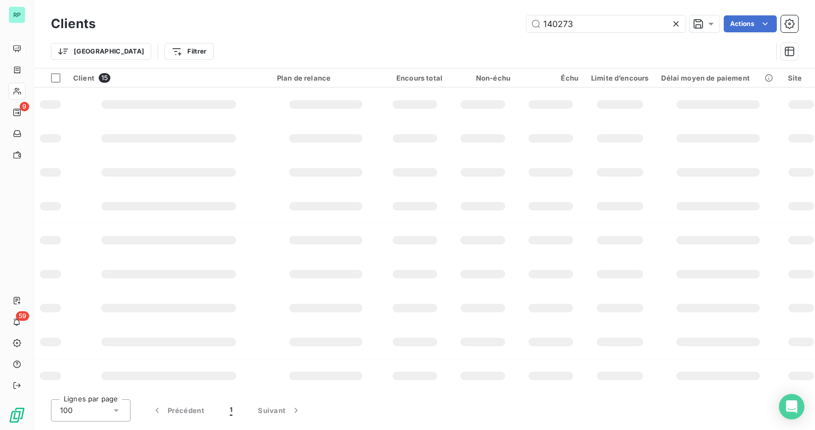
type input "140273"
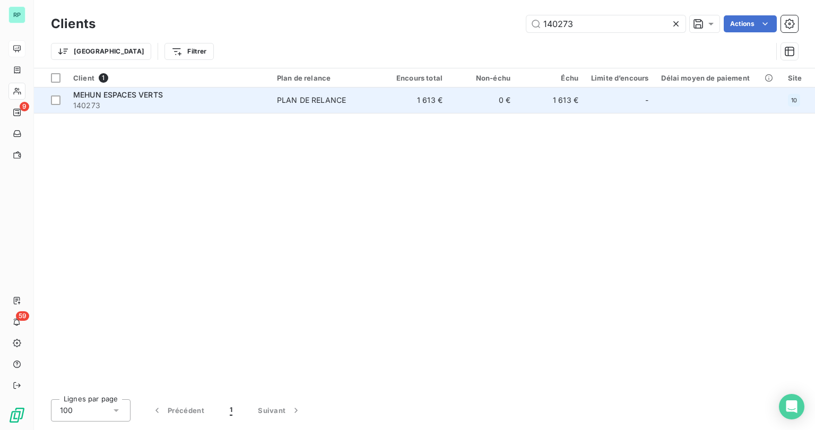
click at [149, 90] on div "MEHUN ESPACES VERTS" at bounding box center [168, 95] width 191 height 11
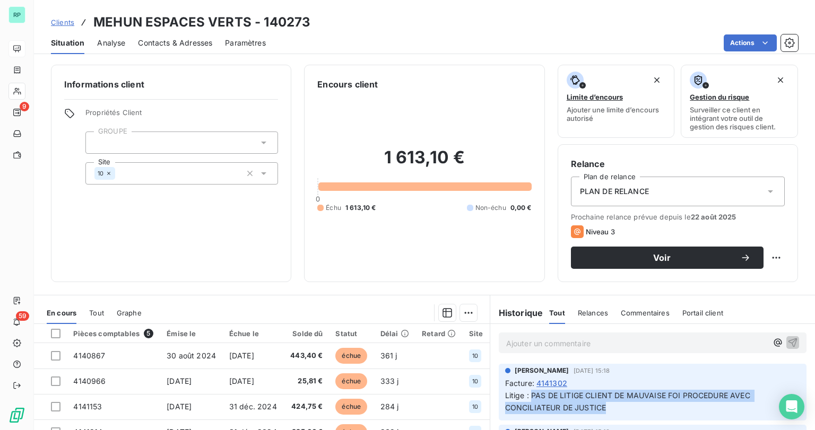
drag, startPoint x: 606, startPoint y: 405, endPoint x: 527, endPoint y: 395, distance: 79.2
click at [527, 395] on p "Litige : PAS DE LITIGE CLIENT DE MAUVAISE FOI PROCEDURE AVEC CONCILIATEUR DE JU…" at bounding box center [652, 402] width 295 height 24
copy span "PAS DE LITIGE CLIENT DE MAUVAISE FOI PROCEDURE AVEC CONCILIATEUR DE JUSTICE"
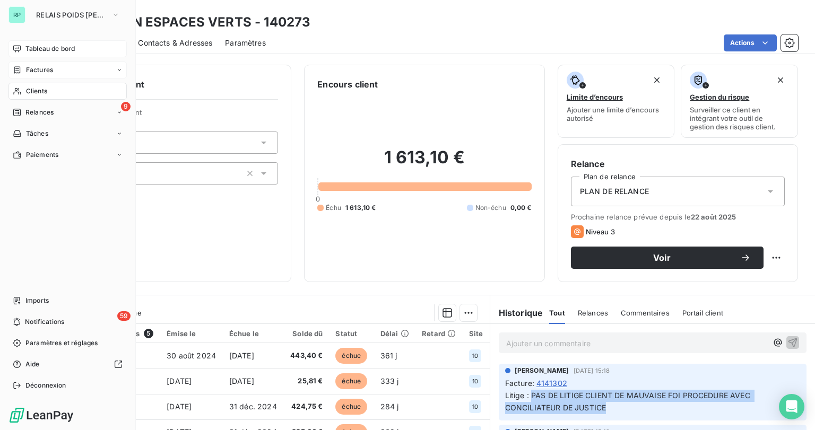
drag, startPoint x: 33, startPoint y: 91, endPoint x: 85, endPoint y: 74, distance: 55.0
click at [29, 90] on span "Clients" at bounding box center [36, 91] width 21 height 10
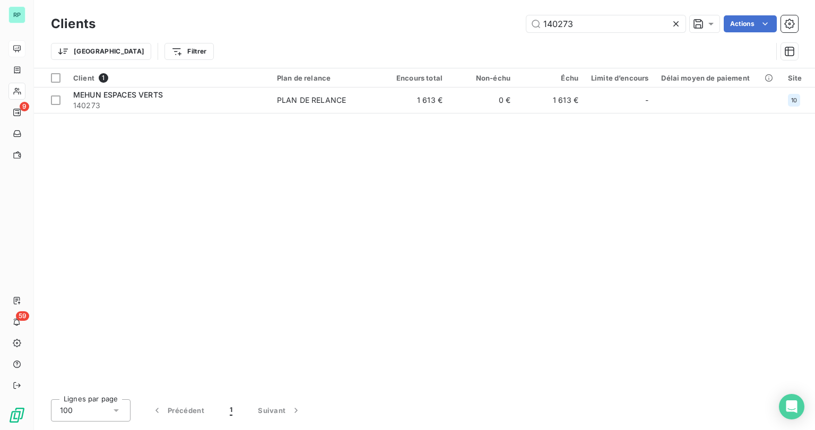
drag, startPoint x: 572, startPoint y: 23, endPoint x: 483, endPoint y: 24, distance: 89.2
click at [483, 24] on div "140273 Actions" at bounding box center [453, 23] width 690 height 17
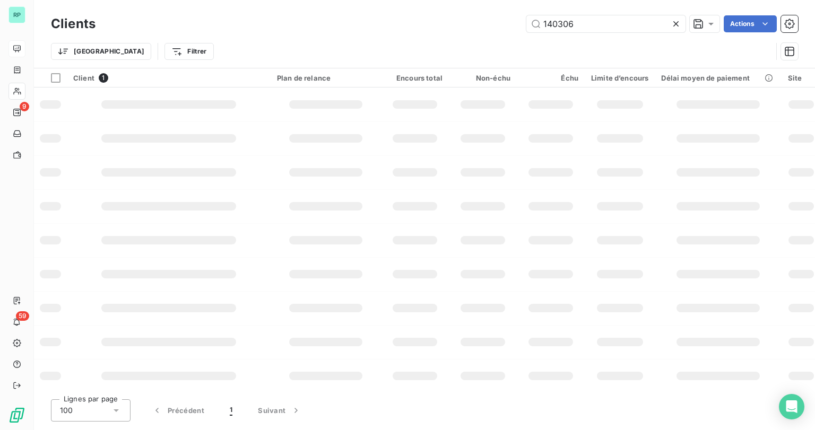
type input "140306"
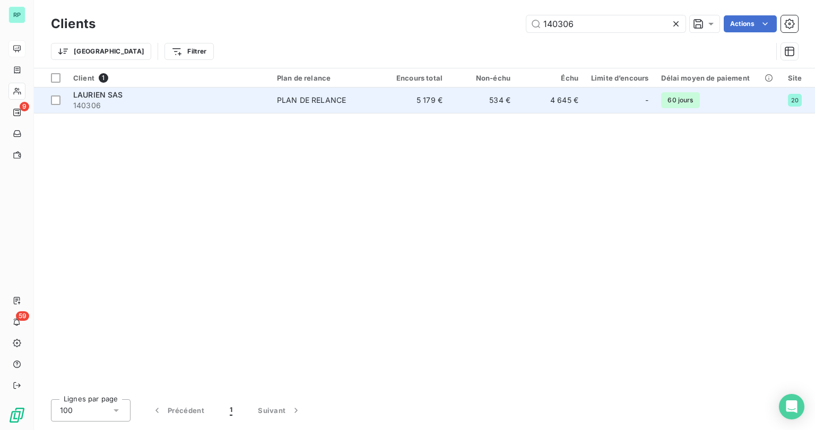
click at [122, 101] on span "140306" at bounding box center [168, 105] width 191 height 11
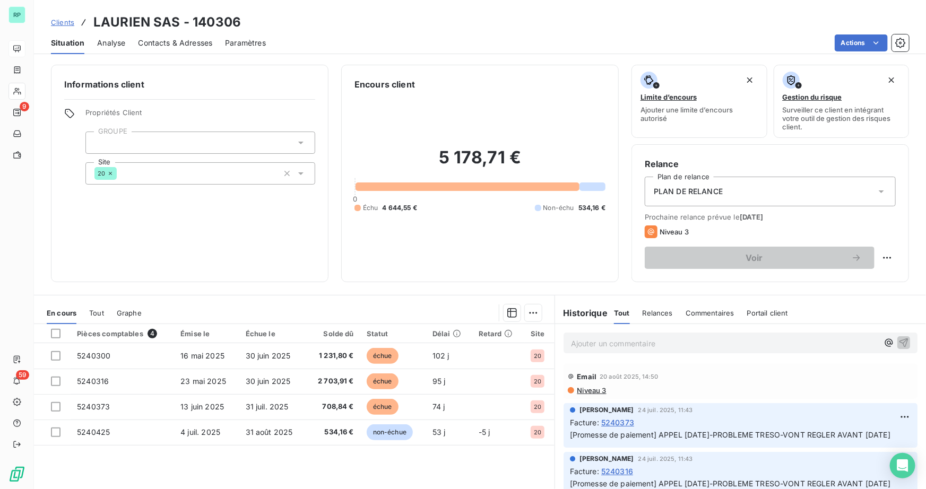
scroll to position [71, 0]
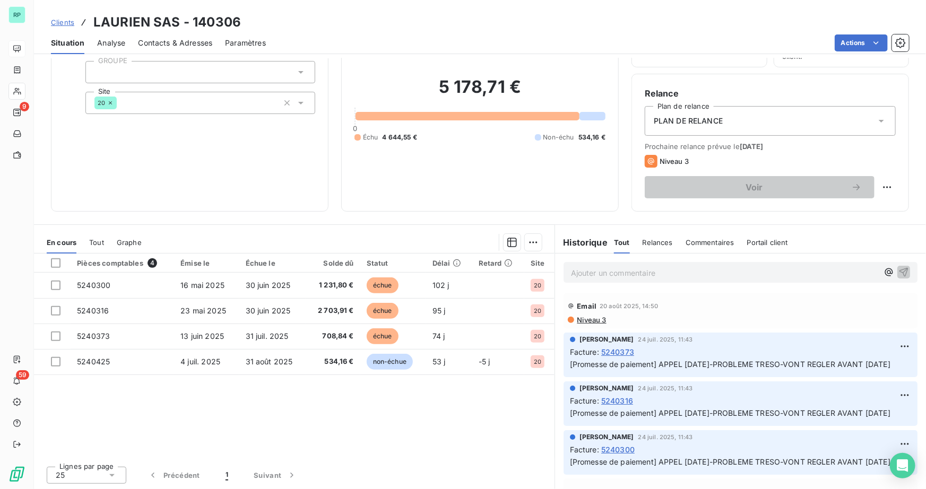
click at [617, 273] on p "Ajouter un commentaire ﻿" at bounding box center [724, 272] width 307 height 13
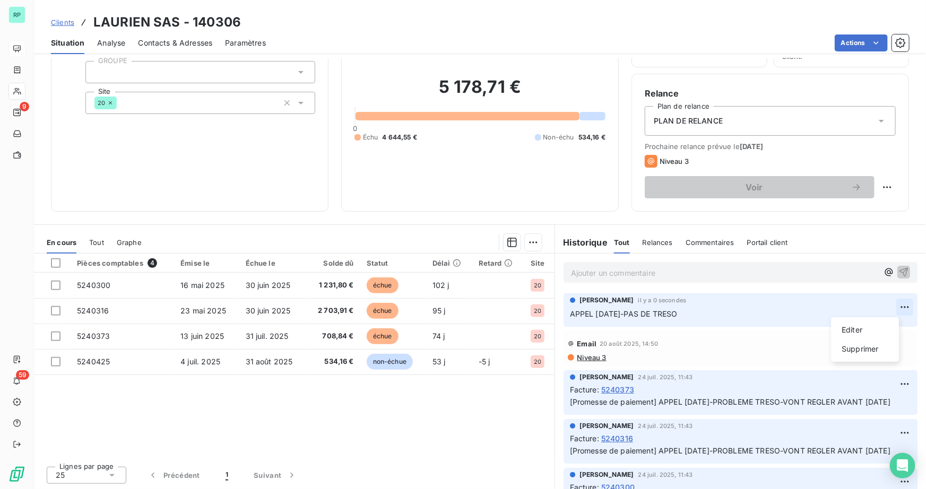
click at [815, 302] on html "RP 9 59 Clients LAURIEN SAS - 140306 Situation Analyse Contacts & Adresses Para…" at bounding box center [463, 244] width 926 height 489
drag, startPoint x: 841, startPoint y: 327, endPoint x: 832, endPoint y: 325, distance: 9.3
click at [815, 327] on div "Editer" at bounding box center [864, 330] width 59 height 17
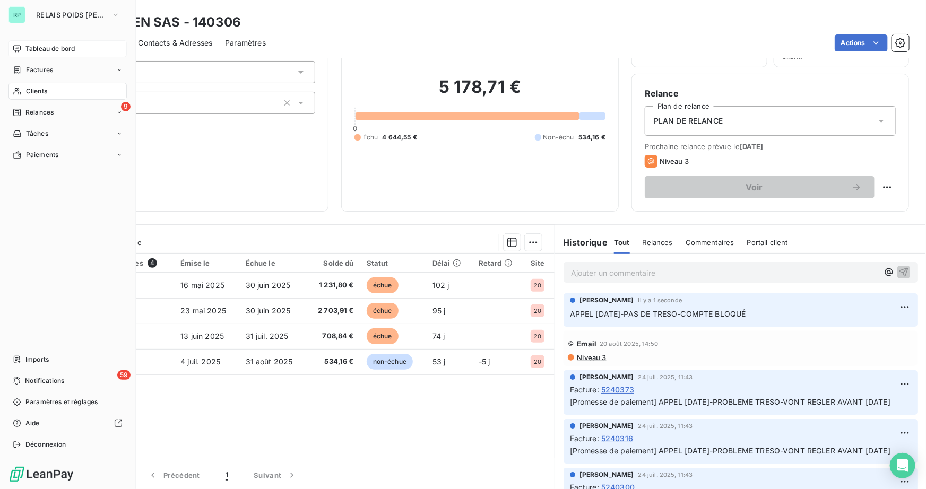
click at [29, 89] on span "Clients" at bounding box center [36, 91] width 21 height 10
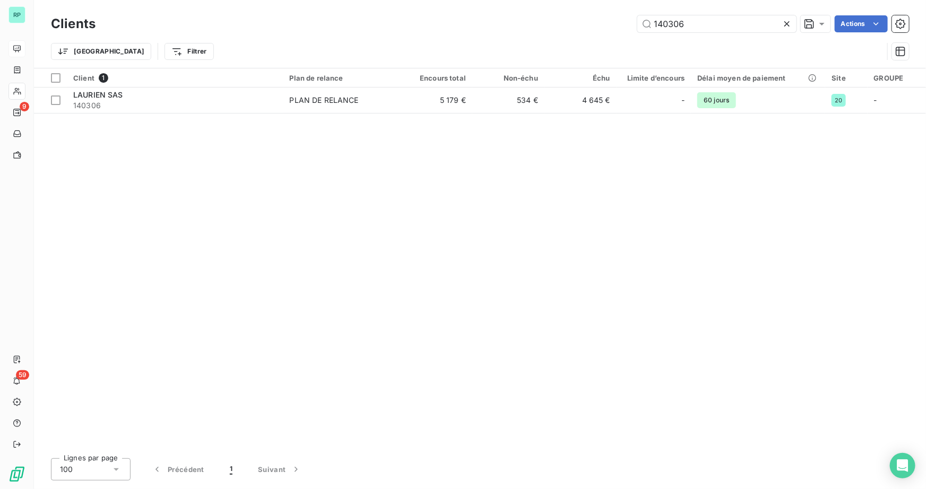
drag, startPoint x: 695, startPoint y: 27, endPoint x: 533, endPoint y: 32, distance: 162.4
click at [536, 32] on div "140306 Actions" at bounding box center [508, 23] width 801 height 17
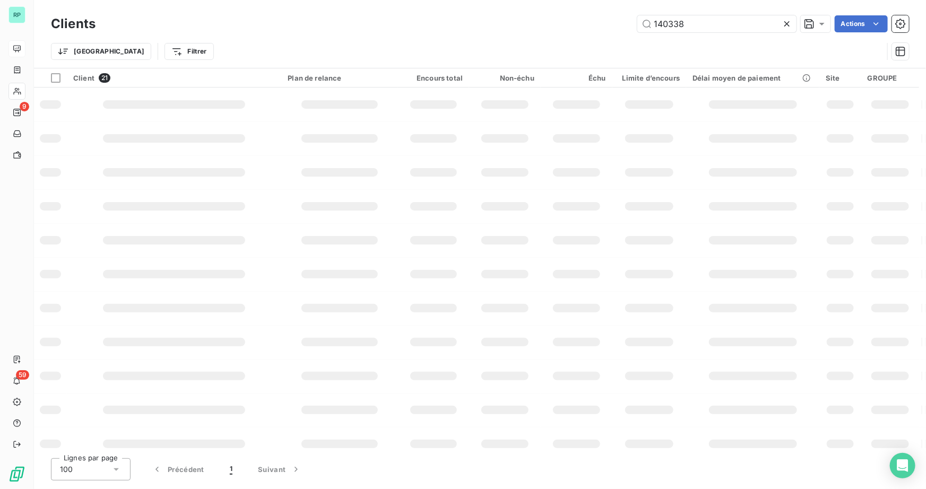
type input "140338"
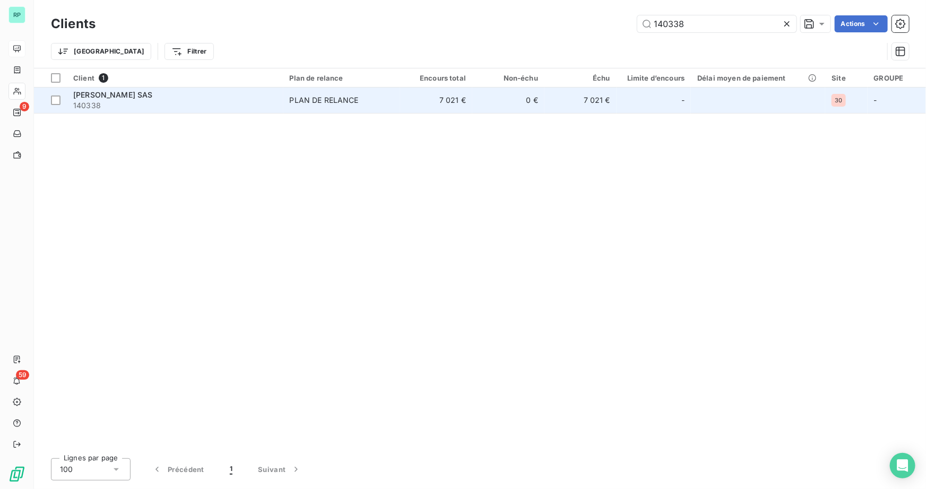
click at [128, 100] on span "140338" at bounding box center [175, 105] width 204 height 11
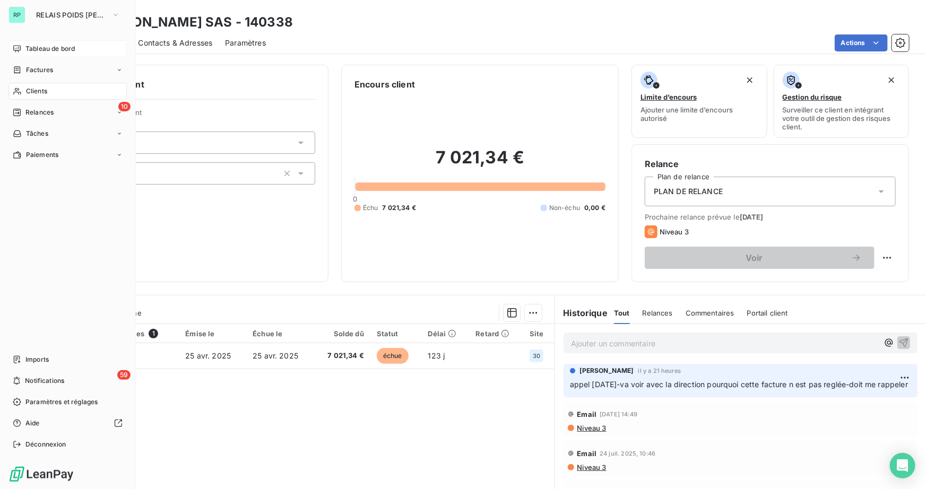
click at [30, 91] on span "Clients" at bounding box center [36, 91] width 21 height 10
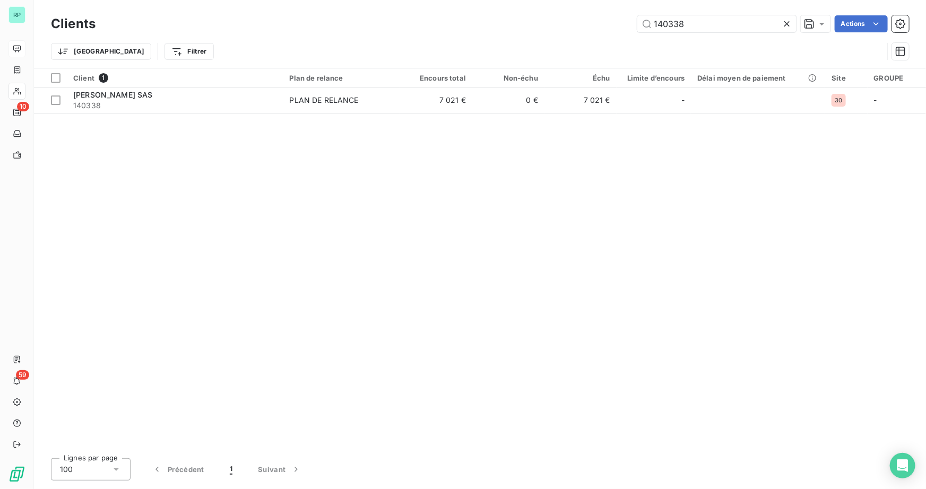
drag, startPoint x: 685, startPoint y: 22, endPoint x: 593, endPoint y: 22, distance: 92.3
click at [593, 22] on div "140338 Actions" at bounding box center [508, 23] width 801 height 17
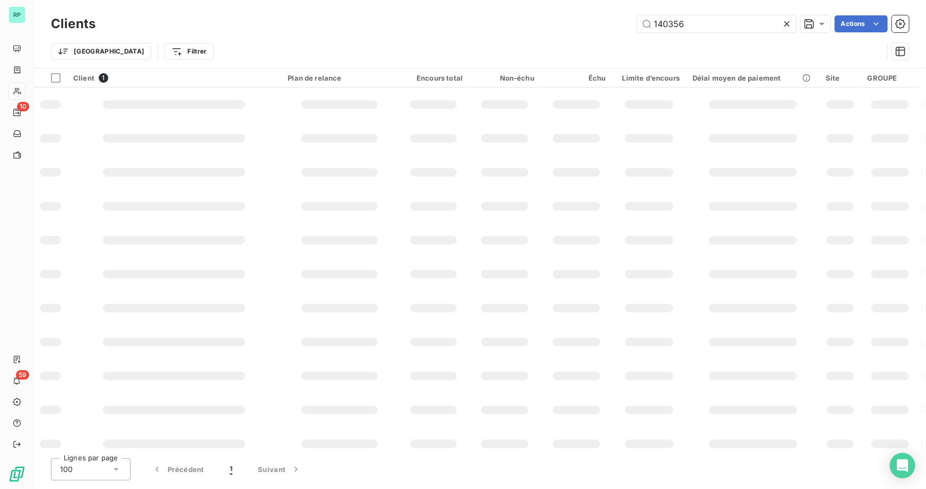
type input "140356"
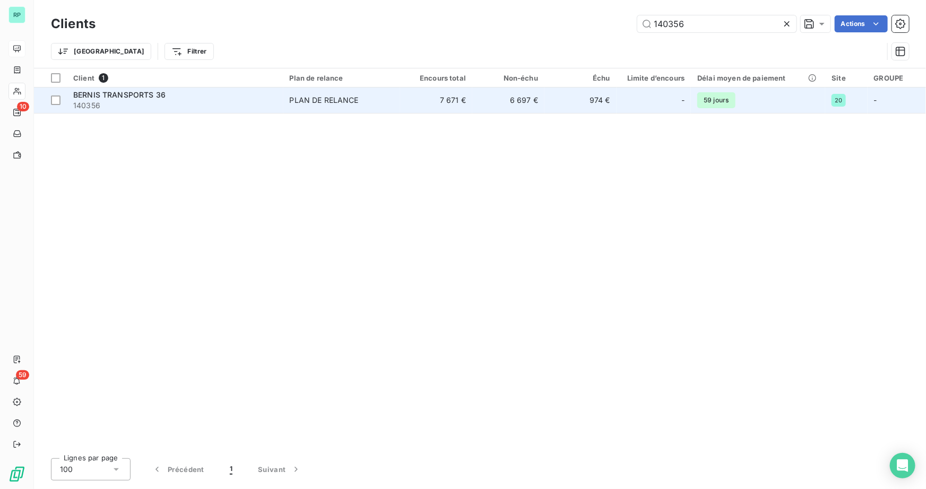
click at [160, 99] on span "BERNIS TRANSPORTS 36" at bounding box center [119, 94] width 92 height 9
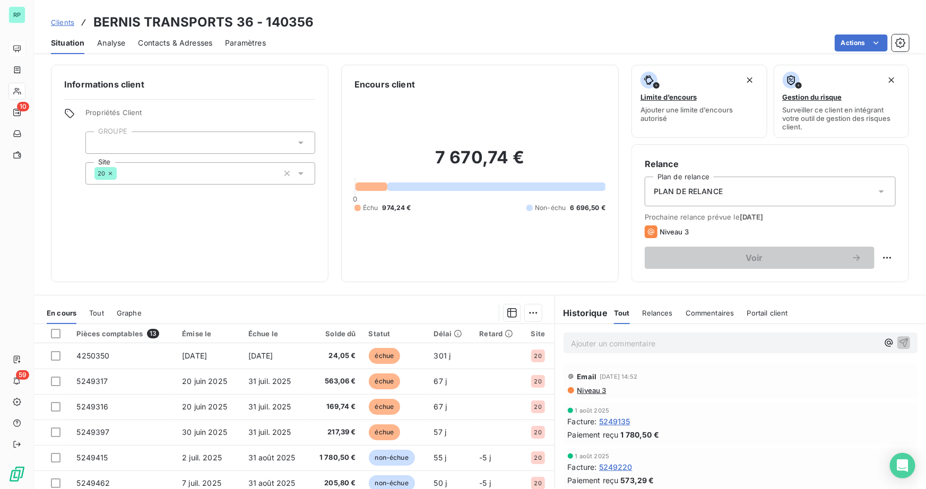
click at [604, 336] on div "Ajouter un commentaire ﻿" at bounding box center [724, 343] width 307 height 14
click at [602, 340] on p "Ajouter un commentaire ﻿" at bounding box center [724, 343] width 307 height 13
click at [578, 345] on p "Ajouter un commentaire ﻿" at bounding box center [724, 343] width 307 height 13
click at [166, 45] on span "Contacts & Adresses" at bounding box center [175, 43] width 74 height 11
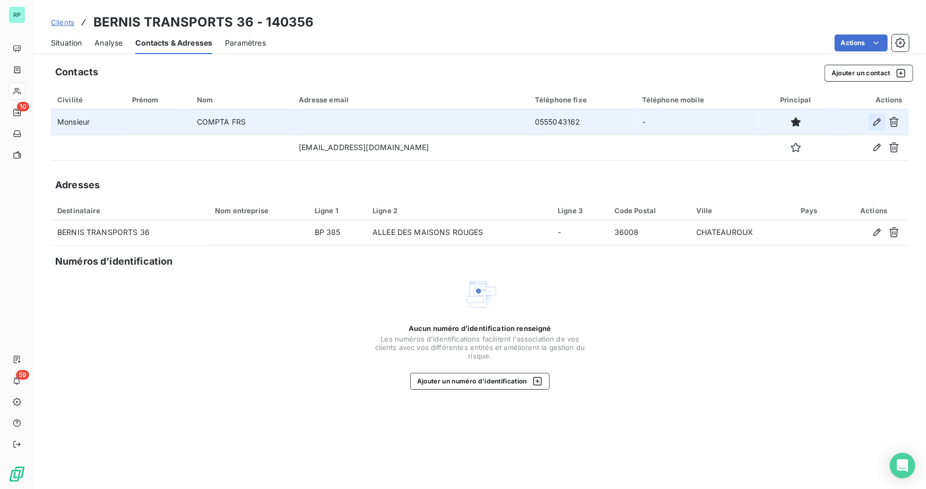
click at [815, 122] on icon "button" at bounding box center [876, 121] width 7 height 7
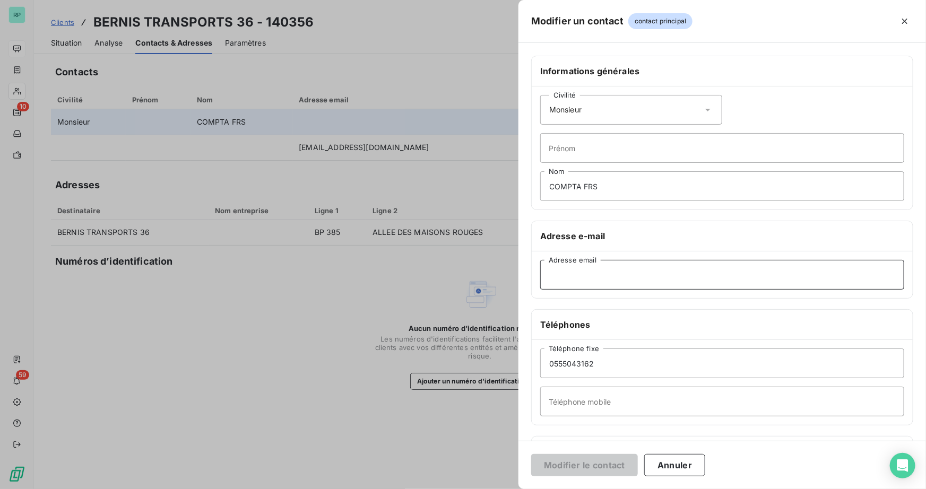
click at [628, 281] on input "Adresse email" at bounding box center [722, 275] width 364 height 30
paste input "[PERSON_NAME][EMAIL_ADDRESS][DOMAIN_NAME]"
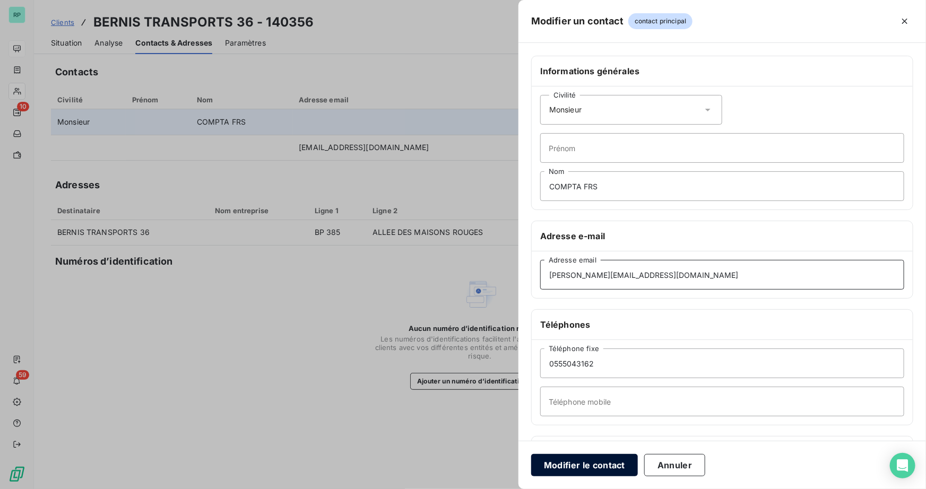
type input "[PERSON_NAME][EMAIL_ADDRESS][DOMAIN_NAME]"
click at [614, 430] on button "Modifier le contact" at bounding box center [584, 465] width 107 height 22
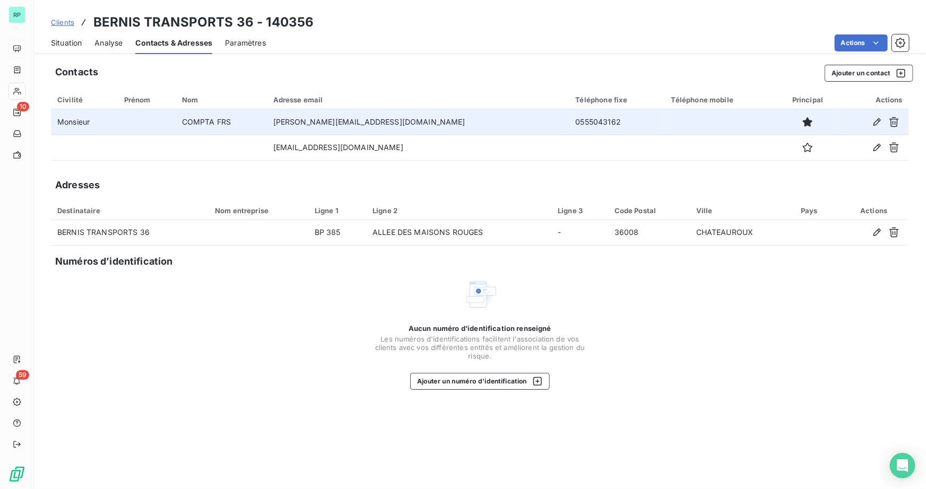
click at [73, 38] on span "Situation" at bounding box center [66, 43] width 31 height 11
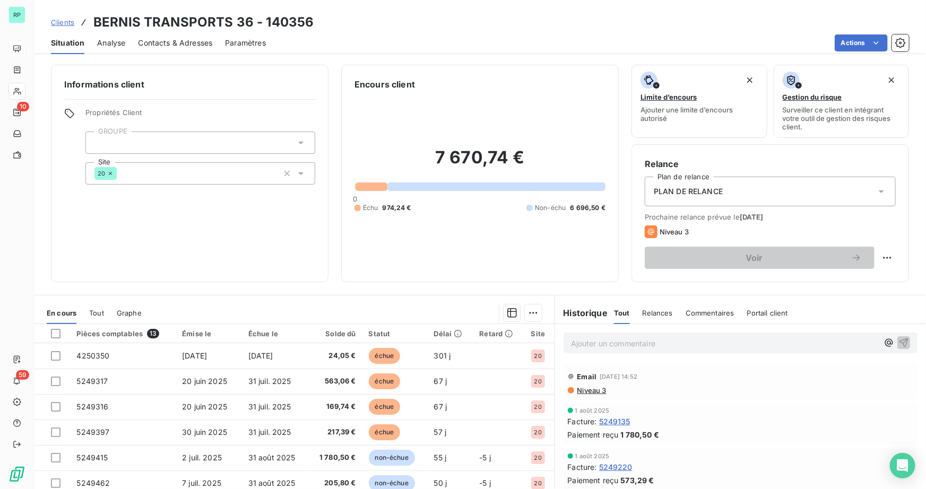
click at [586, 343] on p "Ajouter un commentaire ﻿" at bounding box center [724, 343] width 307 height 13
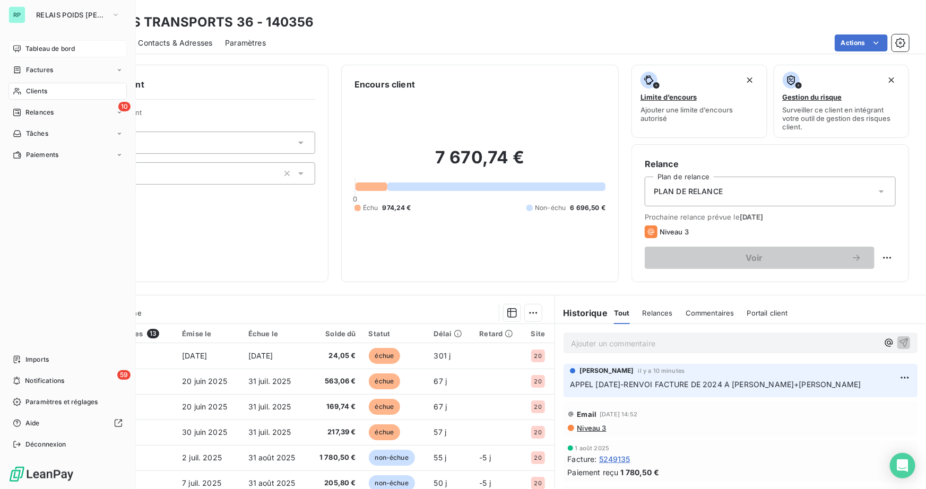
drag, startPoint x: 39, startPoint y: 94, endPoint x: 80, endPoint y: 83, distance: 42.4
click at [40, 94] on span "Clients" at bounding box center [36, 91] width 21 height 10
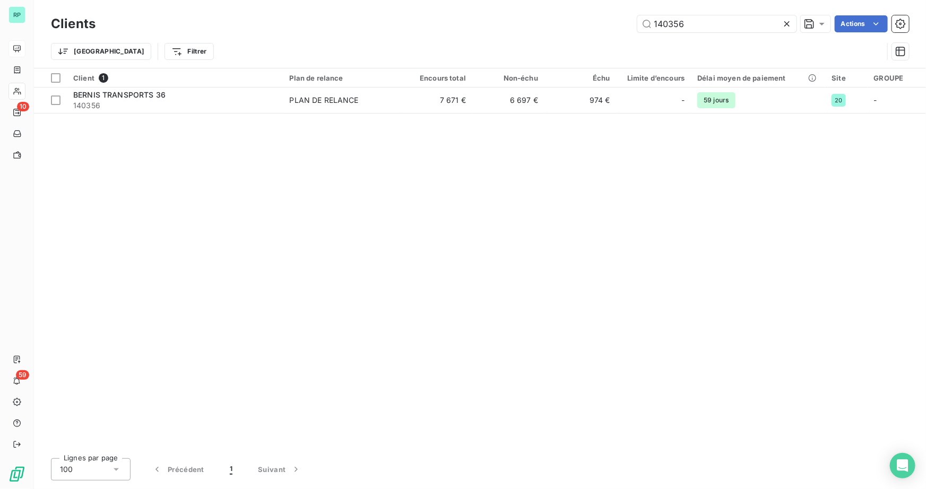
drag, startPoint x: 689, startPoint y: 23, endPoint x: 493, endPoint y: 5, distance: 196.1
click at [493, 5] on div "Clients 140356 Actions Trier Filtrer" at bounding box center [480, 34] width 892 height 68
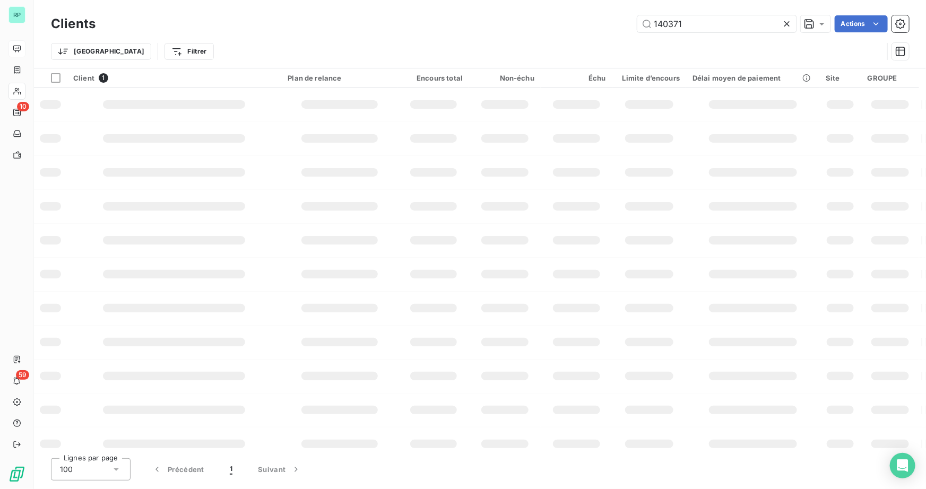
type input "140371"
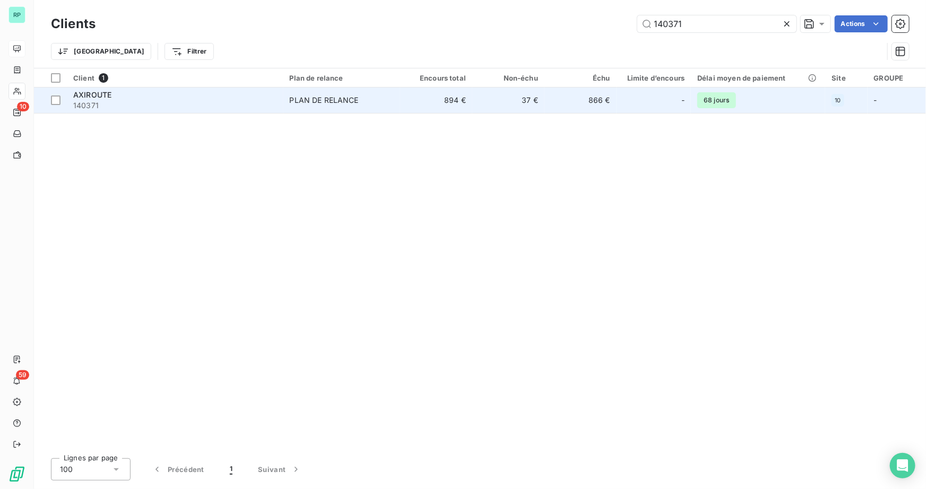
click at [117, 96] on div "AXIROUTE" at bounding box center [175, 95] width 204 height 11
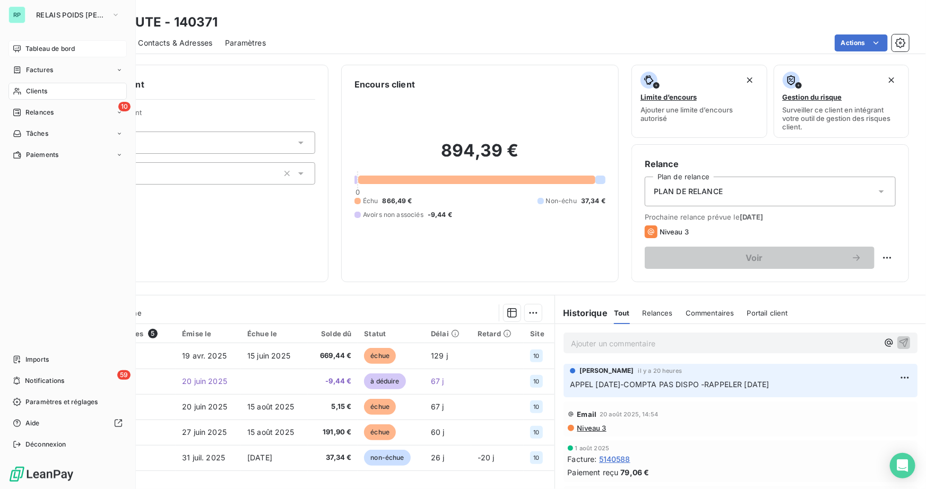
click at [31, 90] on span "Clients" at bounding box center [36, 91] width 21 height 10
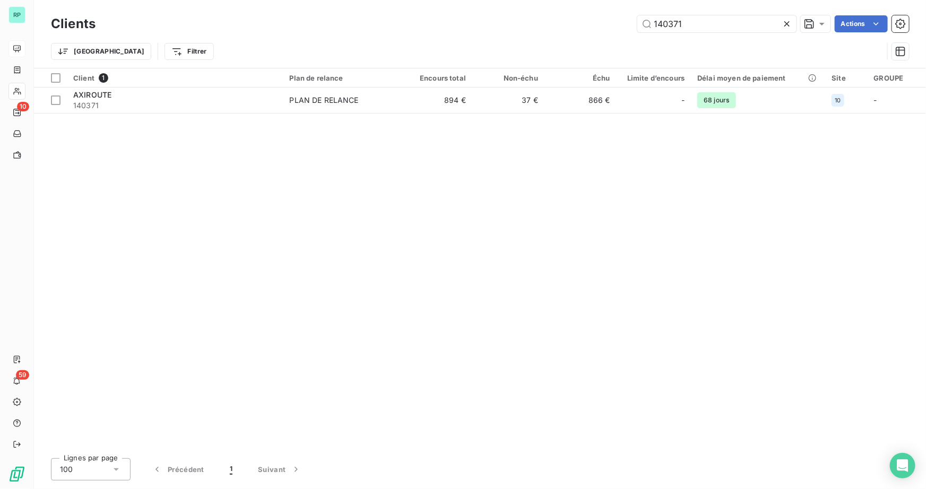
drag, startPoint x: 686, startPoint y: 32, endPoint x: 581, endPoint y: 28, distance: 105.1
click at [584, 28] on div "140371 Actions" at bounding box center [508, 23] width 801 height 17
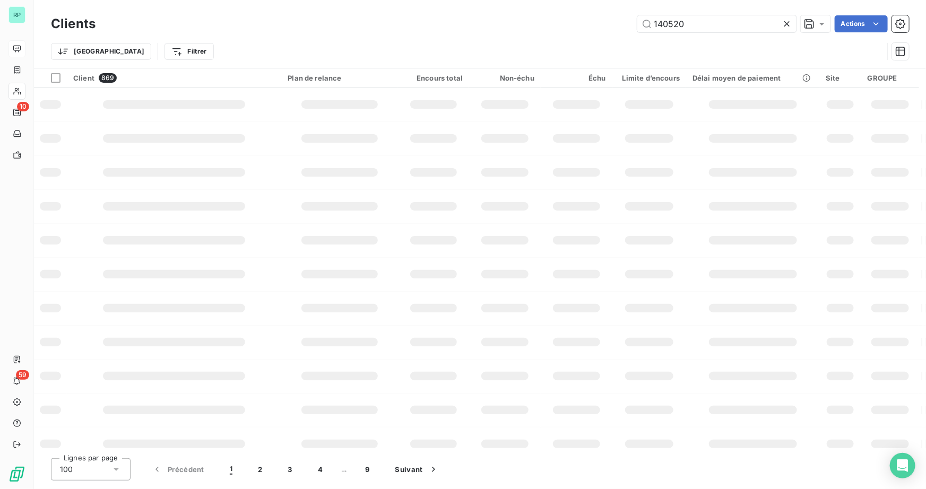
type input "140520"
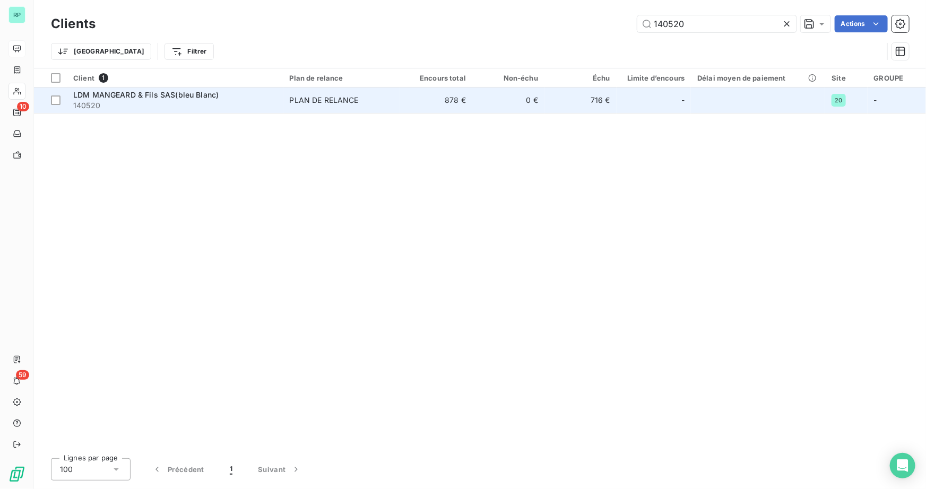
click at [138, 101] on span "140520" at bounding box center [175, 105] width 204 height 11
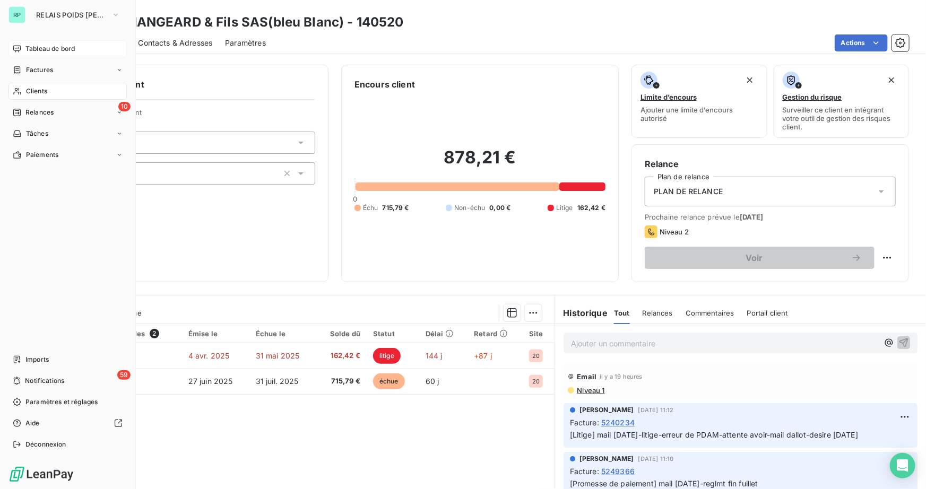
click at [49, 90] on div "Clients" at bounding box center [67, 91] width 118 height 17
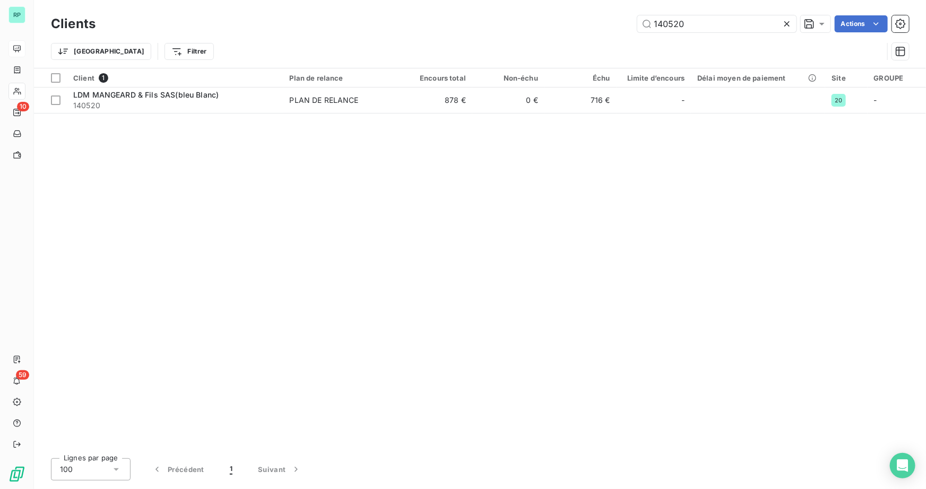
drag, startPoint x: 669, startPoint y: 22, endPoint x: 577, endPoint y: 21, distance: 91.8
click at [587, 21] on div "140520 Actions" at bounding box center [508, 23] width 801 height 17
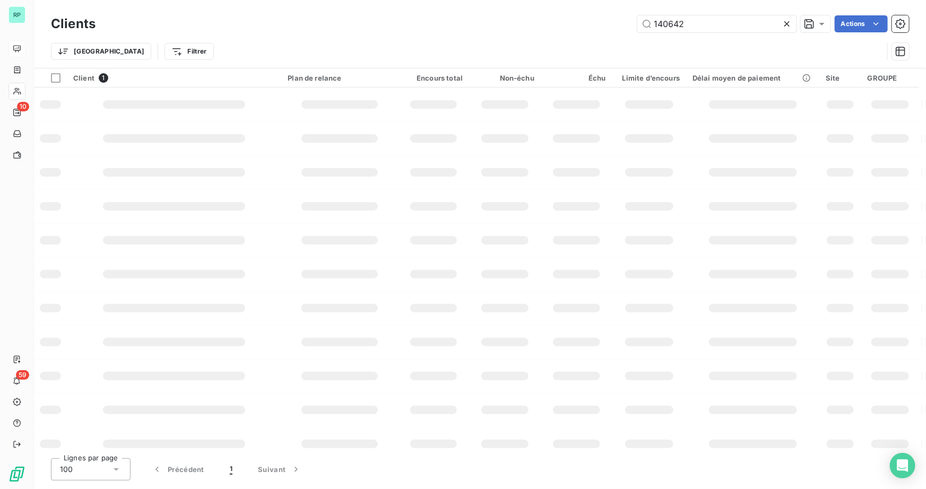
type input "140642"
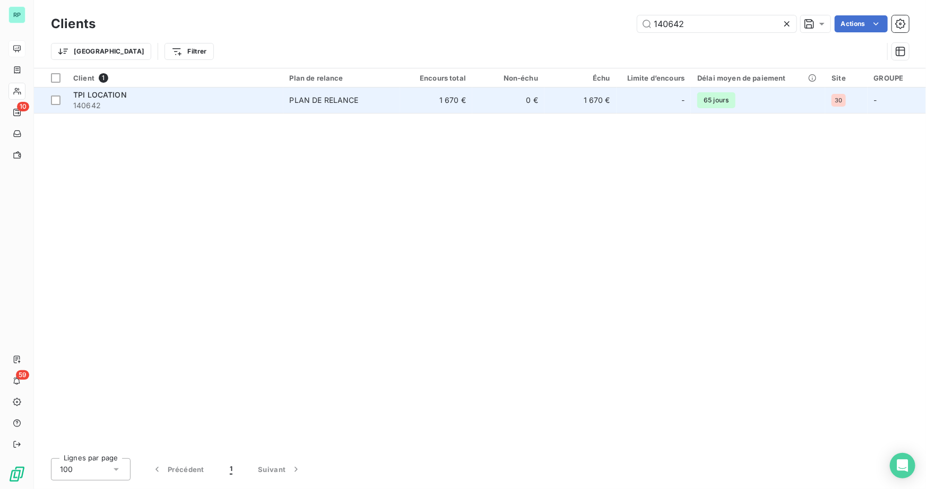
click at [148, 100] on span "140642" at bounding box center [175, 105] width 204 height 11
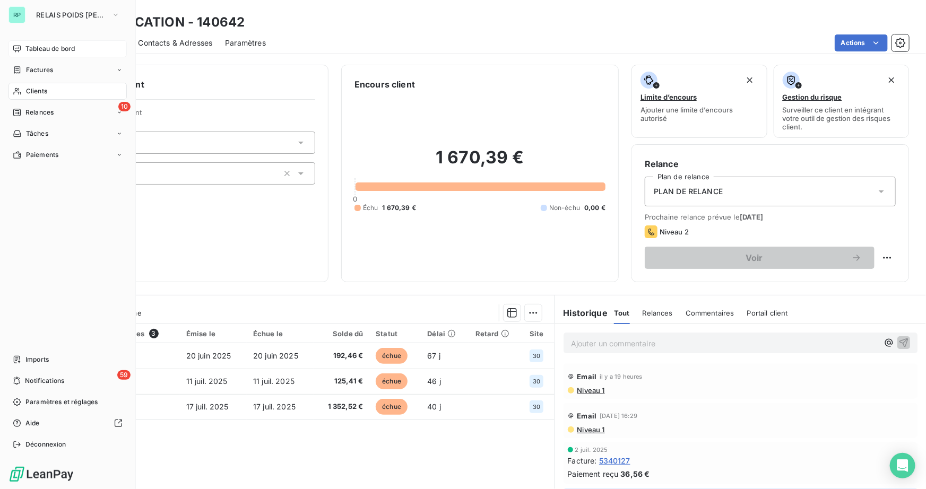
click at [32, 90] on span "Clients" at bounding box center [36, 91] width 21 height 10
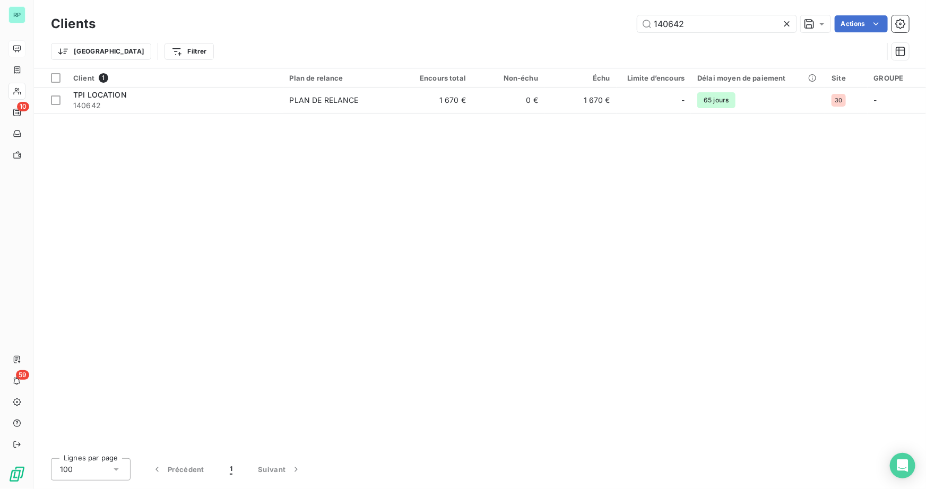
drag, startPoint x: 689, startPoint y: 27, endPoint x: 587, endPoint y: 21, distance: 101.5
click at [588, 21] on div "140642 Actions" at bounding box center [508, 23] width 801 height 17
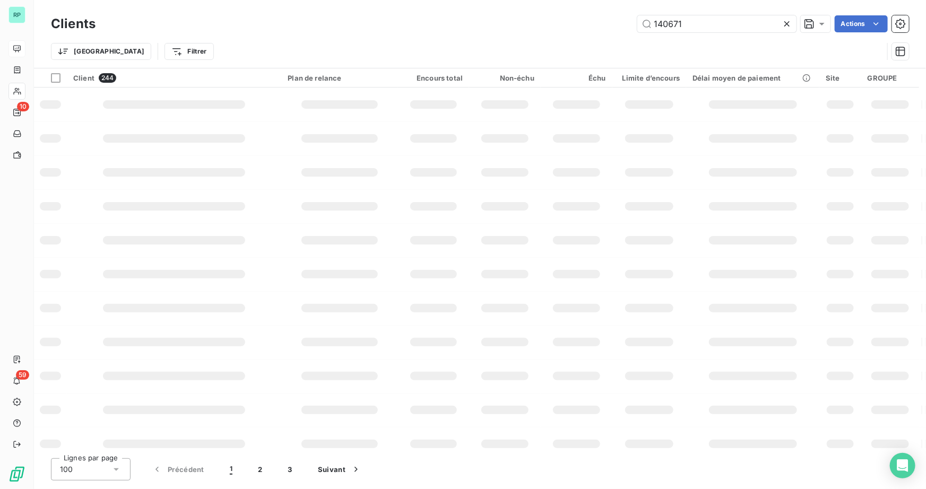
type input "140671"
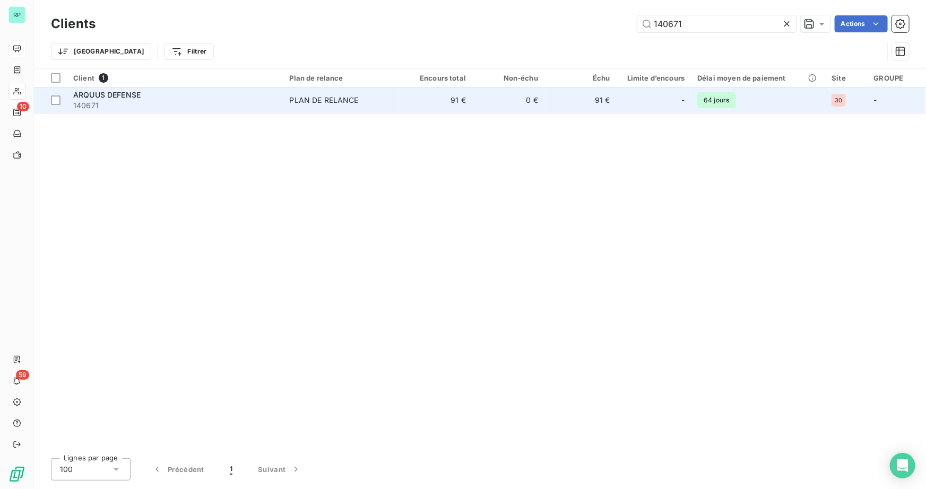
click at [161, 111] on td "ARQUUS DEFENSE 140671" at bounding box center [175, 100] width 216 height 25
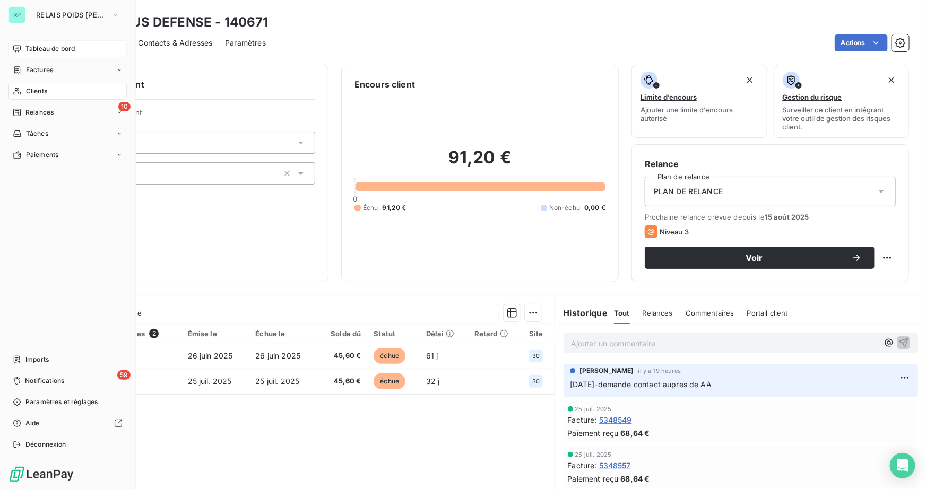
click at [44, 90] on span "Clients" at bounding box center [36, 91] width 21 height 10
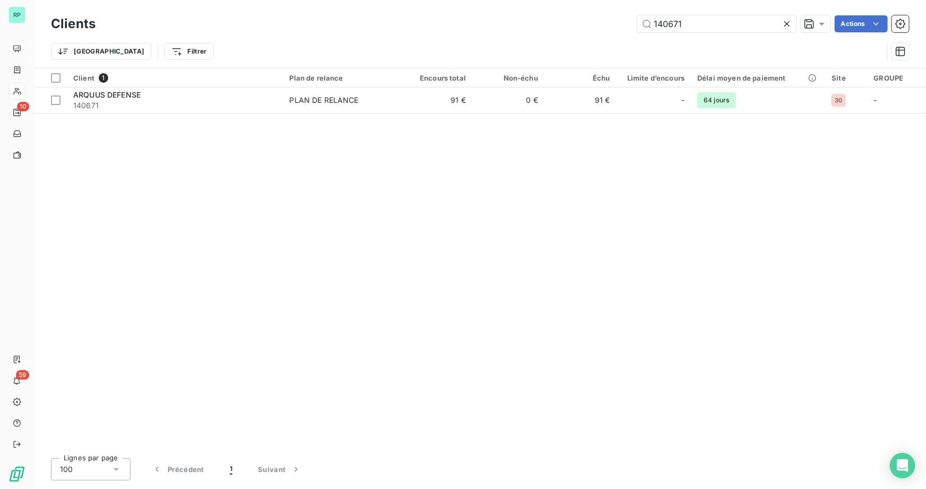
drag, startPoint x: 690, startPoint y: 22, endPoint x: 504, endPoint y: 23, distance: 186.3
click at [504, 23] on div "140671 Actions" at bounding box center [508, 23] width 801 height 17
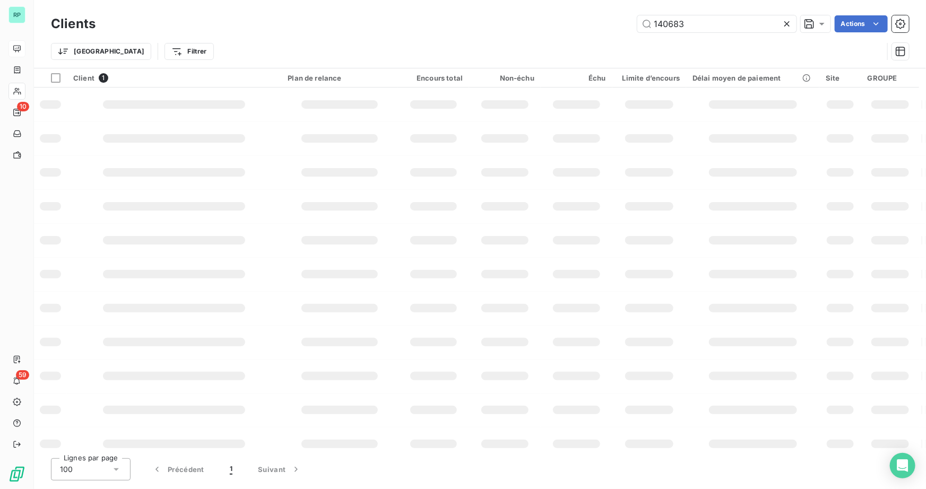
type input "140683"
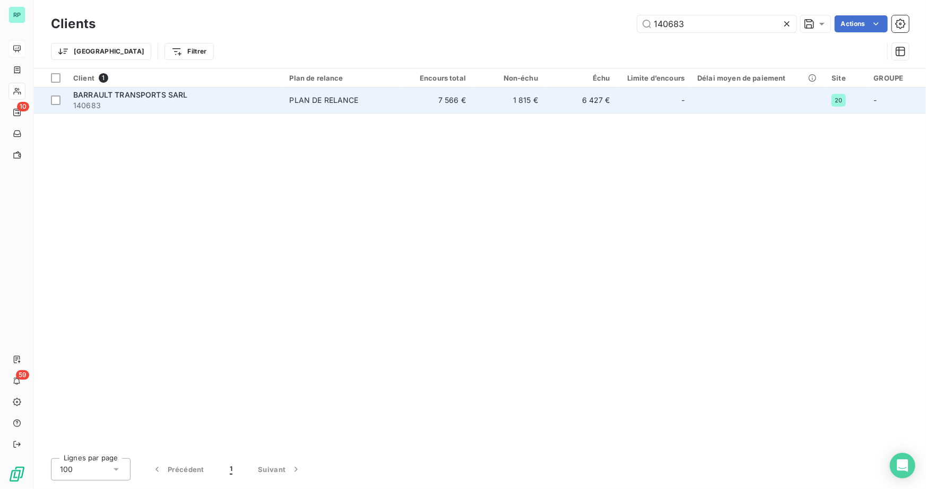
click at [195, 94] on div "BARRAULT TRANSPORTS SARL" at bounding box center [175, 95] width 204 height 11
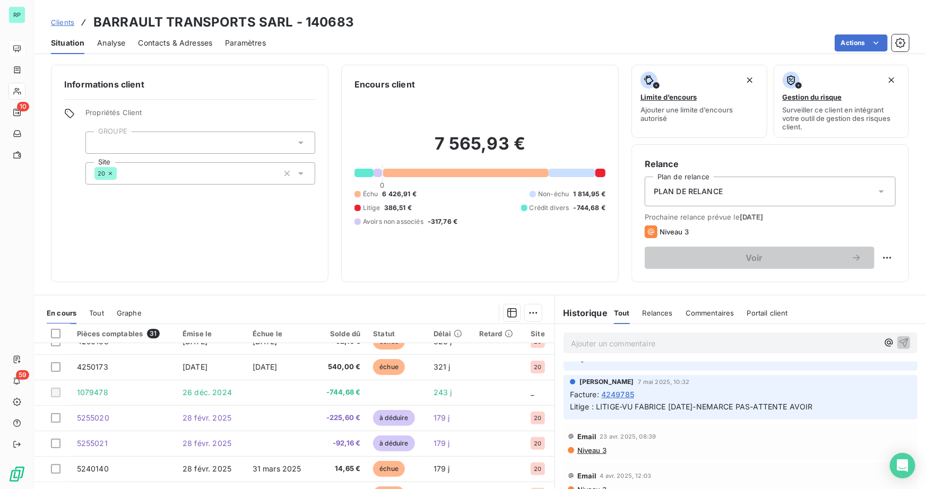
scroll to position [289, 0]
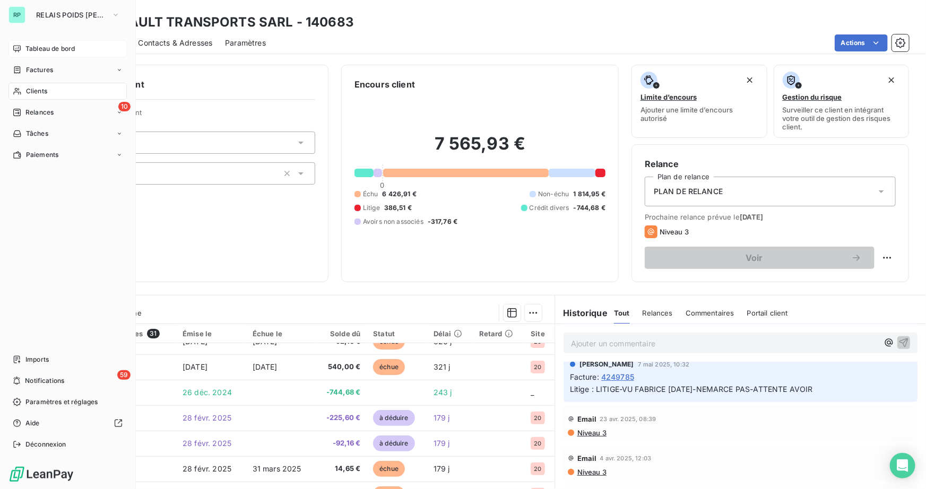
click at [35, 88] on span "Clients" at bounding box center [36, 91] width 21 height 10
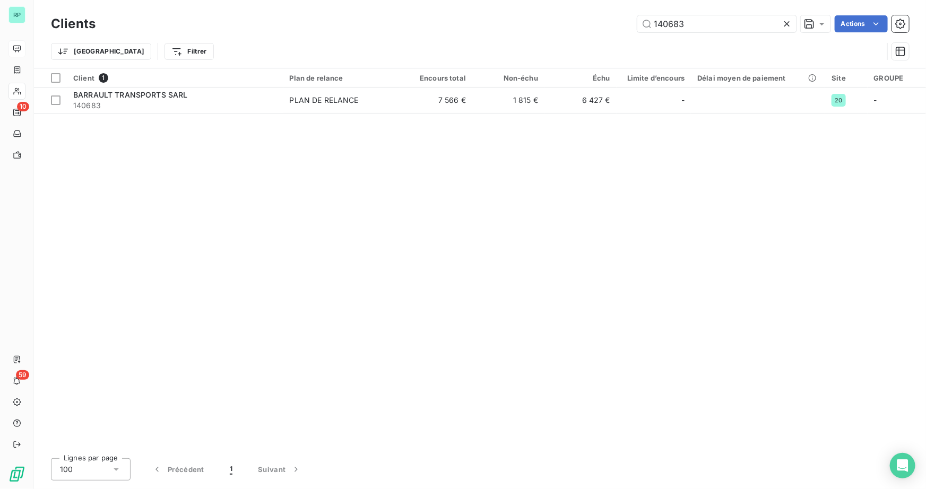
drag, startPoint x: 685, startPoint y: 25, endPoint x: 533, endPoint y: 29, distance: 151.8
click at [543, 29] on div "140683 Actions" at bounding box center [508, 23] width 801 height 17
type input "140685"
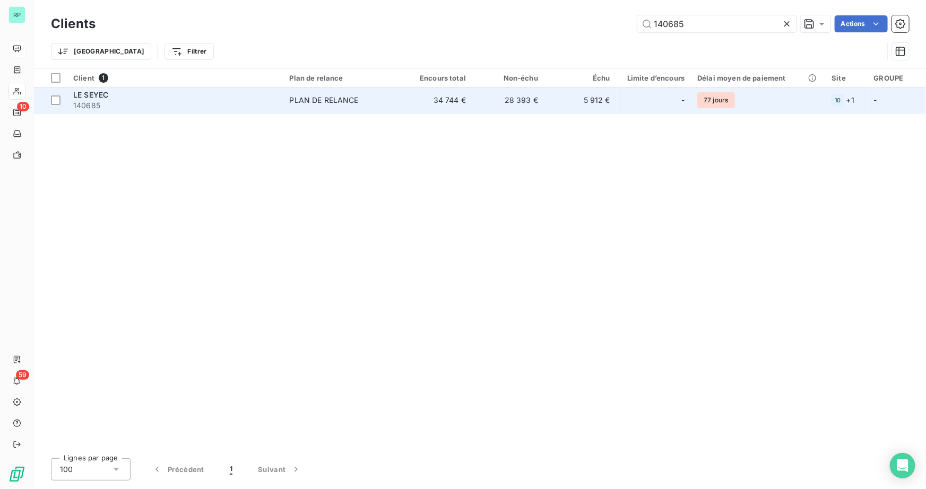
click at [196, 106] on span "140685" at bounding box center [175, 105] width 204 height 11
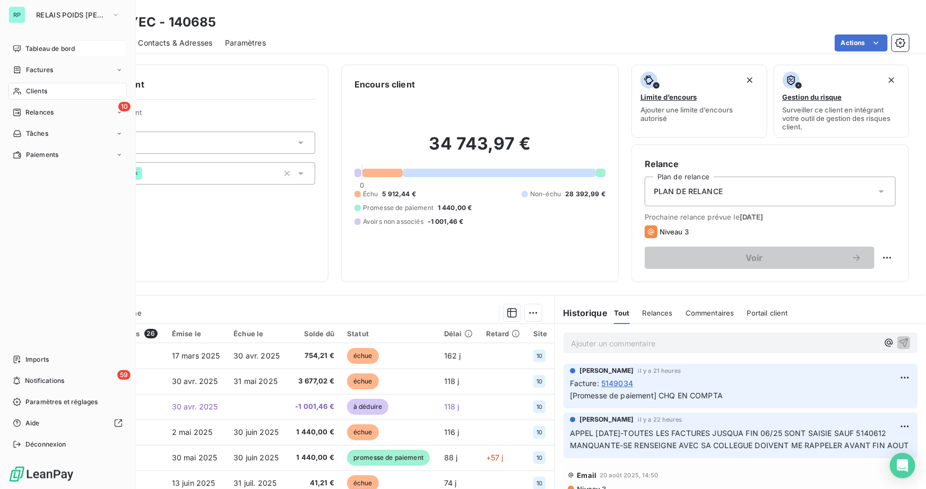
click at [41, 89] on span "Clients" at bounding box center [36, 91] width 21 height 10
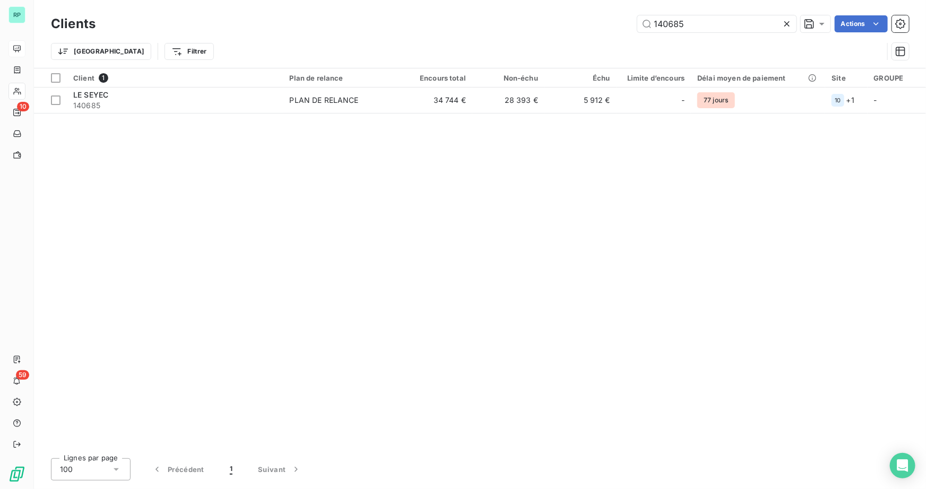
drag, startPoint x: 684, startPoint y: 24, endPoint x: 508, endPoint y: 22, distance: 175.7
click at [512, 22] on div "140685 Actions" at bounding box center [508, 23] width 801 height 17
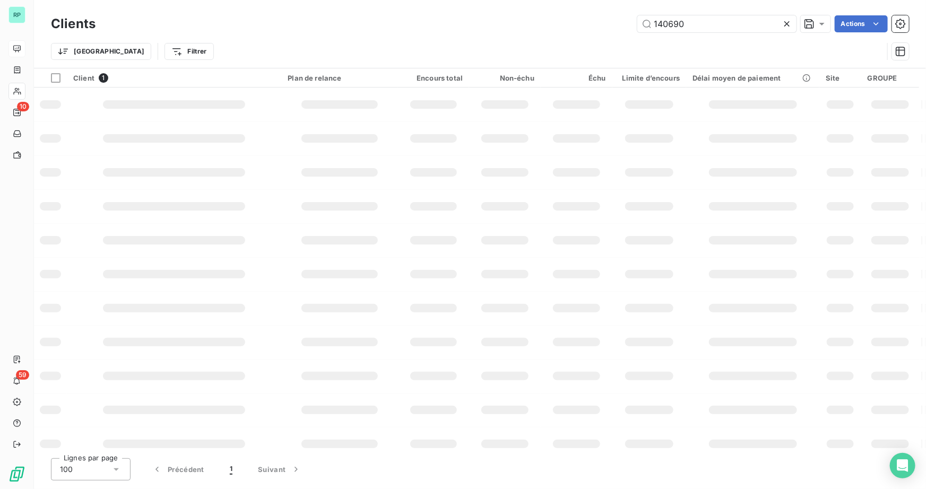
type input "140690"
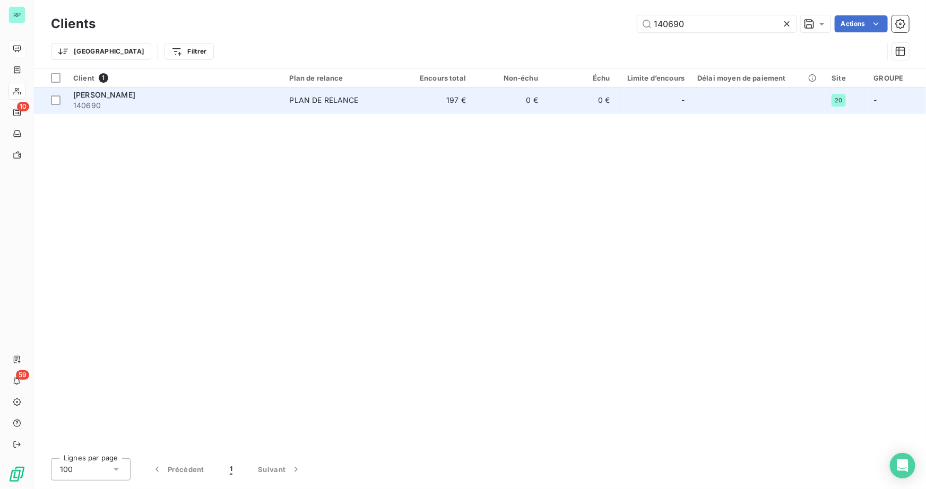
click at [109, 105] on span "140690" at bounding box center [175, 105] width 204 height 11
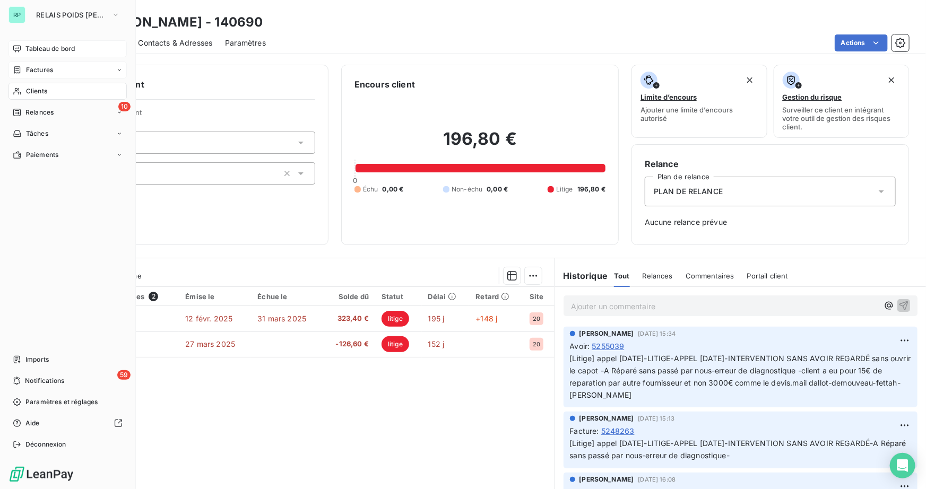
drag, startPoint x: 37, startPoint y: 94, endPoint x: 112, endPoint y: 71, distance: 78.9
click at [37, 93] on span "Clients" at bounding box center [36, 91] width 21 height 10
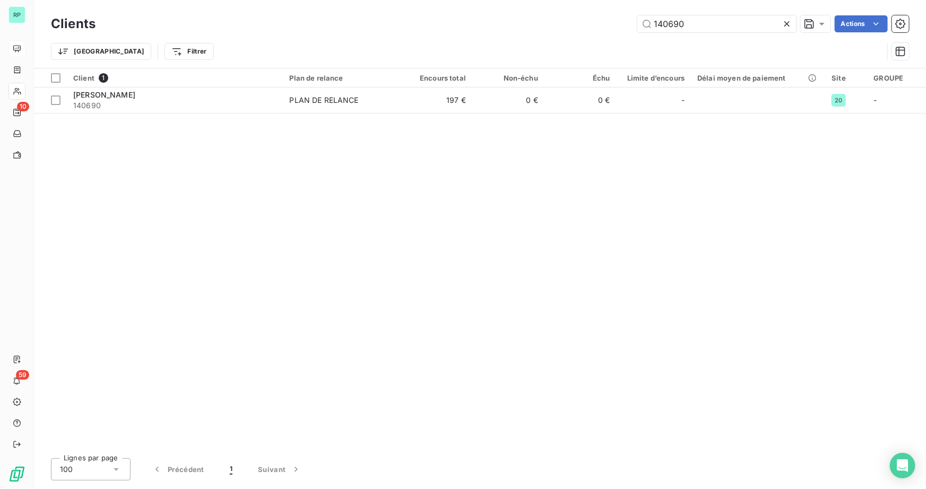
drag, startPoint x: 686, startPoint y: 24, endPoint x: 555, endPoint y: 29, distance: 130.6
click at [556, 29] on div "140690 Actions" at bounding box center [508, 23] width 801 height 17
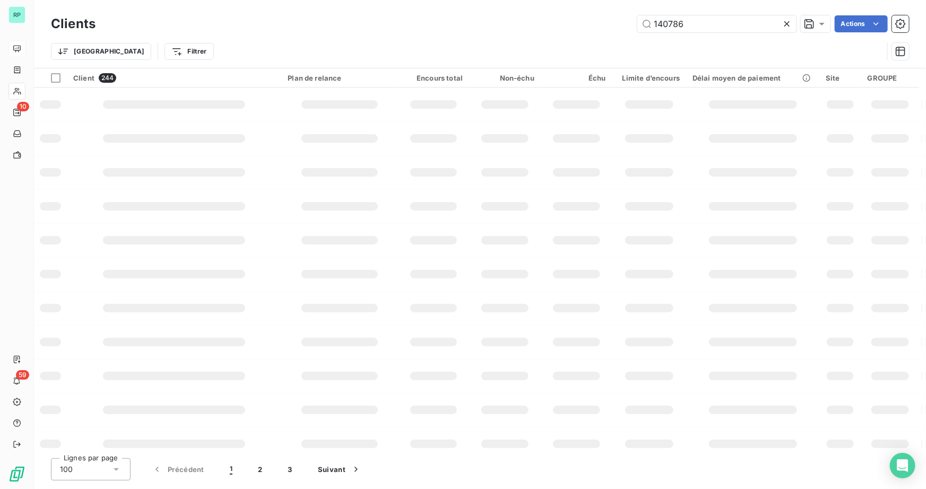
type input "140786"
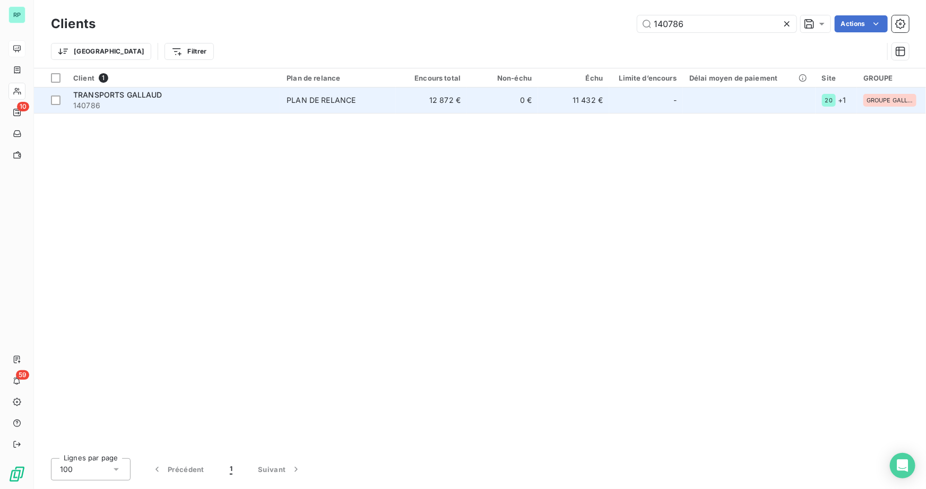
click at [151, 93] on span "TRANSPORTS GALLAUD" at bounding box center [117, 94] width 89 height 9
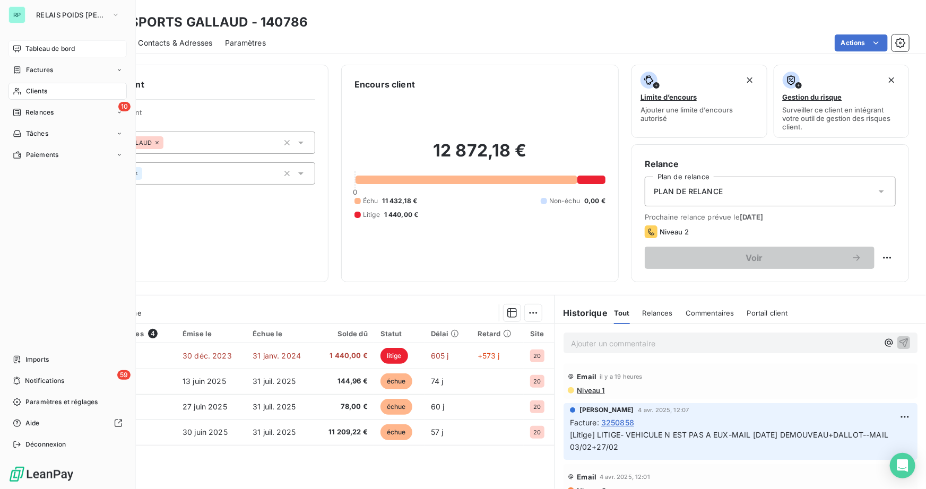
click at [39, 88] on span "Clients" at bounding box center [36, 91] width 21 height 10
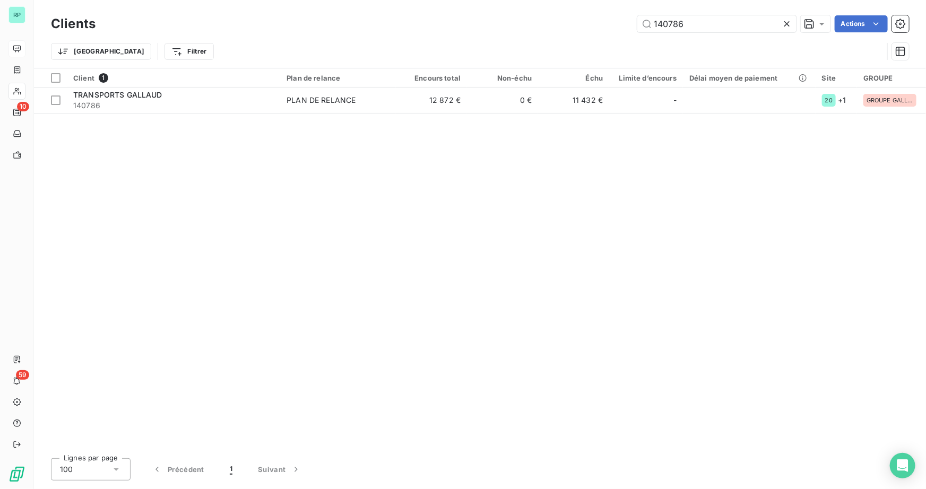
drag, startPoint x: 644, startPoint y: 22, endPoint x: 616, endPoint y: 22, distance: 28.7
click at [616, 22] on div "140786 Actions" at bounding box center [508, 23] width 801 height 17
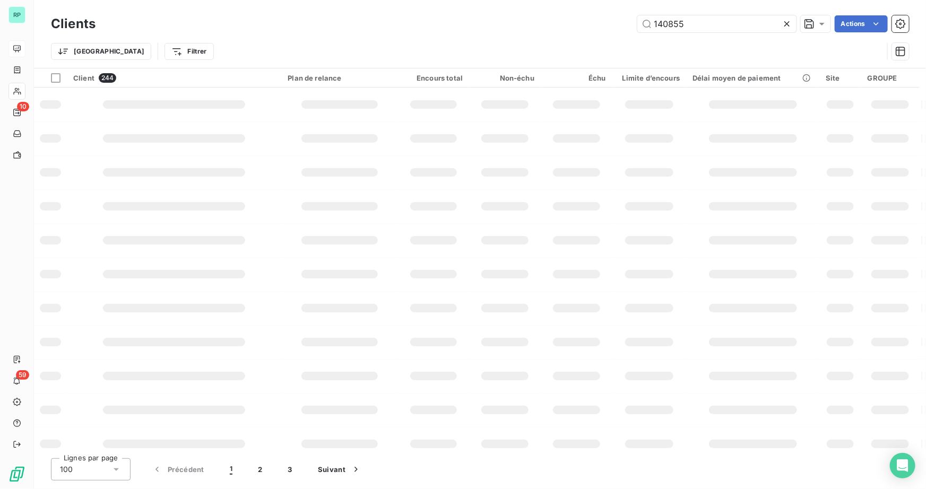
type input "140855"
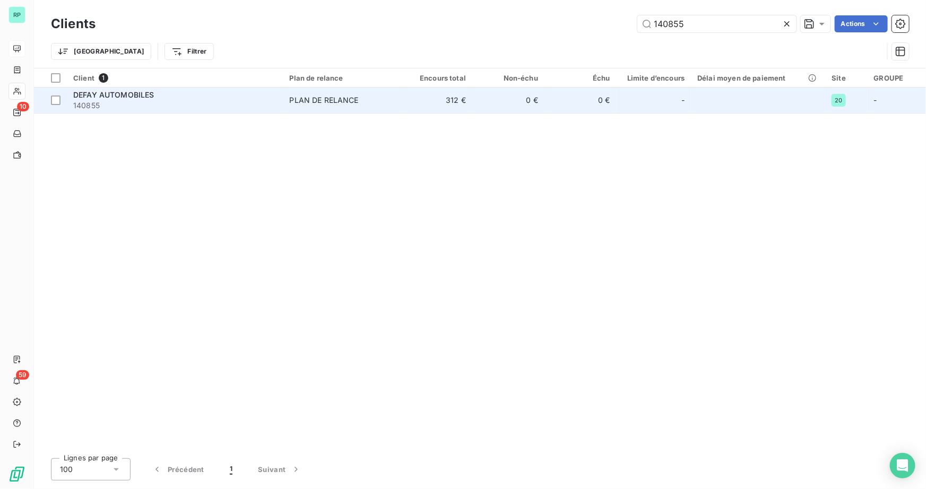
click at [105, 111] on td "DEFAY AUTOMOBILES 140855" at bounding box center [175, 100] width 216 height 25
